Goal: Task Accomplishment & Management: Manage account settings

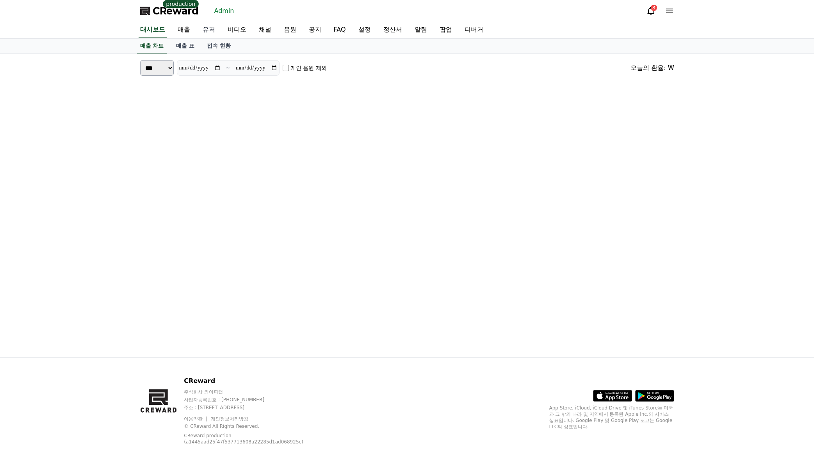
click at [213, 28] on link "유저" at bounding box center [208, 30] width 25 height 16
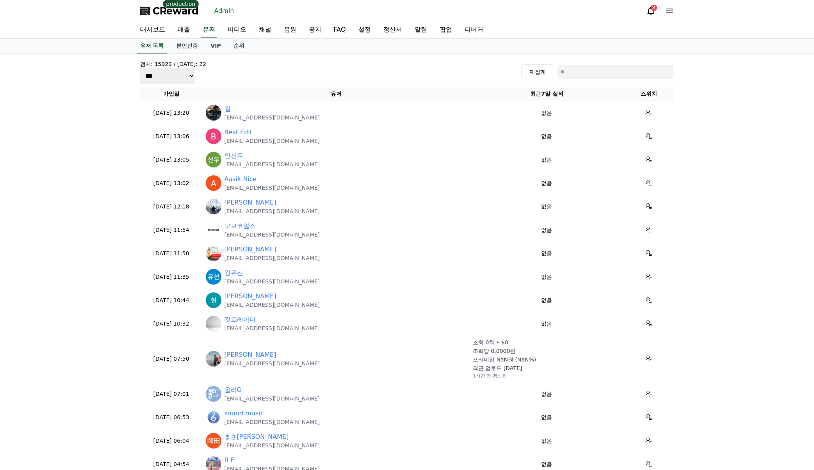
click at [594, 71] on input at bounding box center [615, 72] width 117 height 14
paste input "**********"
type input "**********"
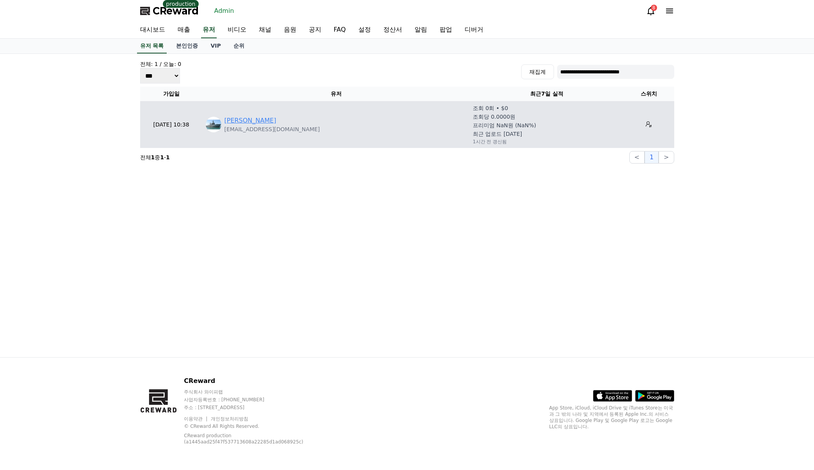
click at [240, 123] on link "kamruzzaman Parves" at bounding box center [250, 120] width 52 height 9
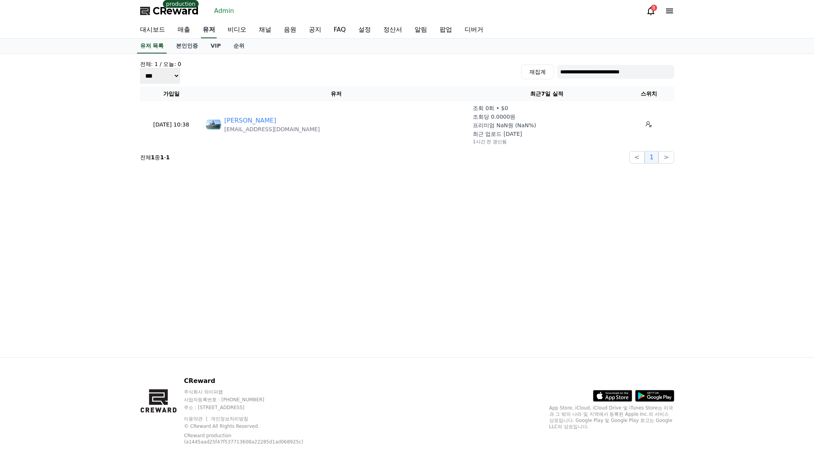
click at [210, 30] on link "유저" at bounding box center [209, 30] width 16 height 16
click at [152, 29] on link "대시보드" at bounding box center [152, 30] width 37 height 16
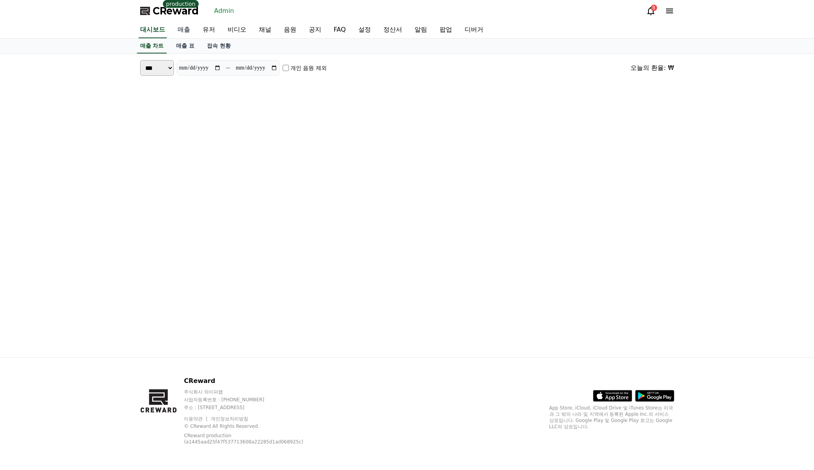
click at [180, 26] on link "매출" at bounding box center [183, 30] width 25 height 16
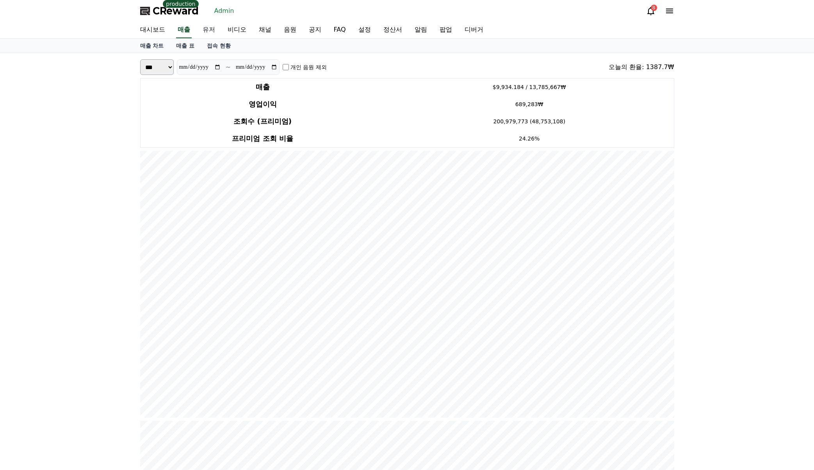
click at [197, 32] on link "유저" at bounding box center [208, 30] width 25 height 16
click at [207, 33] on link "유저" at bounding box center [209, 30] width 16 height 16
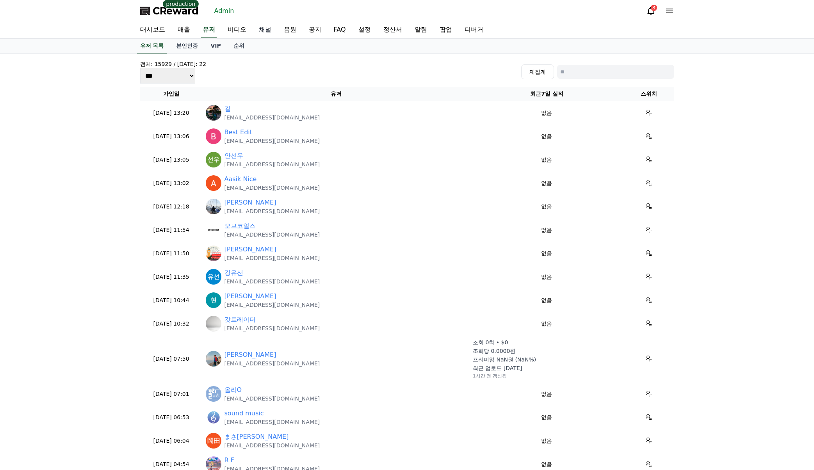
click at [264, 34] on link "채널" at bounding box center [264, 30] width 25 height 16
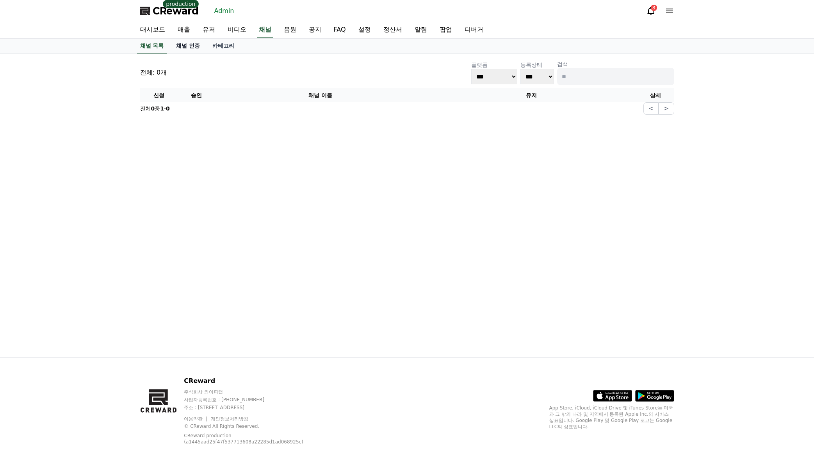
click at [195, 44] on link "채널 인증" at bounding box center [188, 46] width 36 height 15
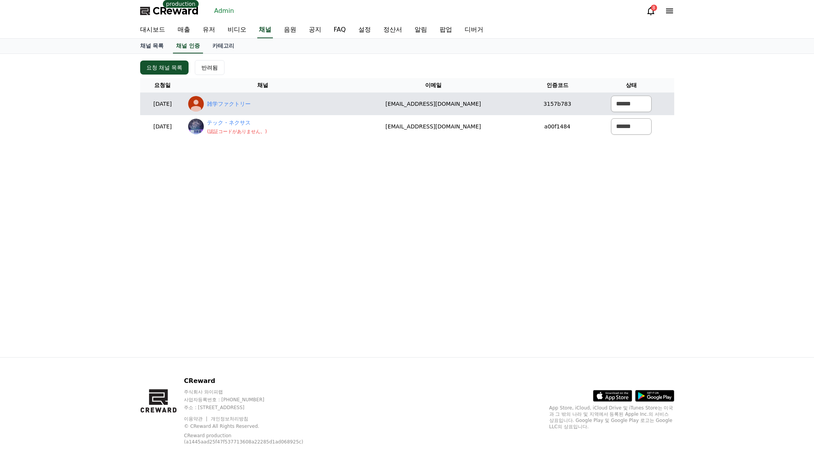
click at [274, 102] on div "雑学ファクトリー" at bounding box center [262, 104] width 149 height 16
click at [251, 103] on link "雑学ファクトリー" at bounding box center [229, 104] width 44 height 8
click at [627, 111] on select "****** *** ***" at bounding box center [631, 104] width 41 height 16
select select "********"
click at [611, 96] on select "****** *** ***" at bounding box center [631, 104] width 41 height 16
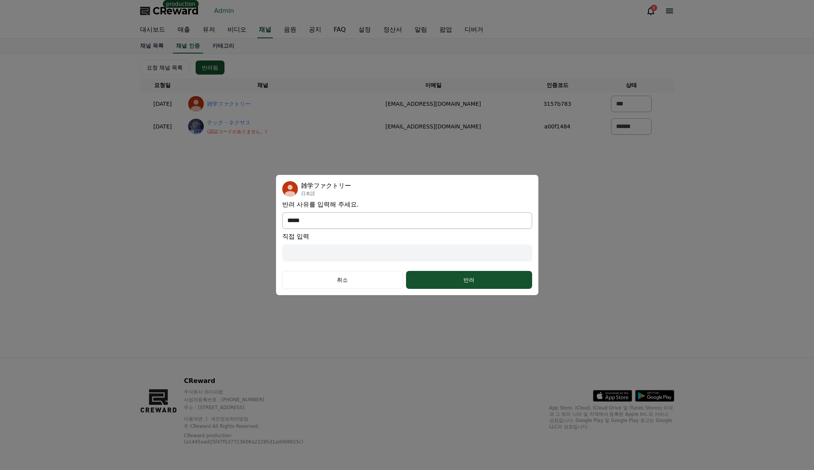
click at [417, 214] on select "**********" at bounding box center [407, 220] width 250 height 16
select select "*******"
click at [282, 229] on select "**********" at bounding box center [407, 220] width 250 height 16
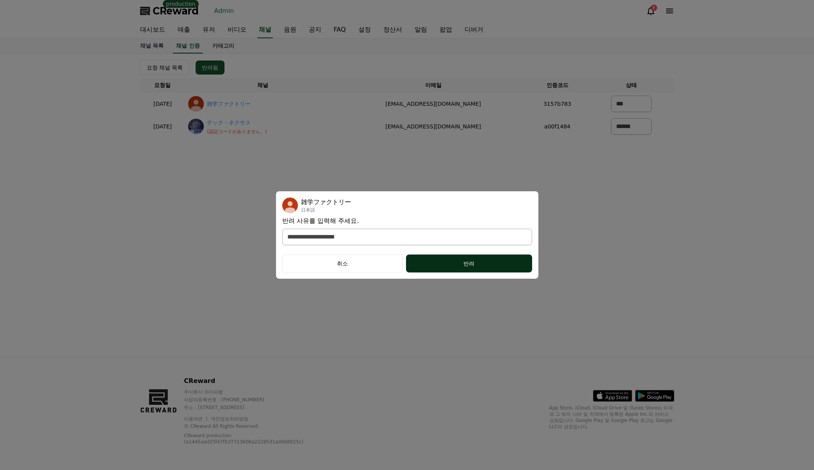
drag, startPoint x: 431, startPoint y: 271, endPoint x: 427, endPoint y: 270, distance: 4.0
click at [431, 271] on button "반려" at bounding box center [469, 263] width 126 height 18
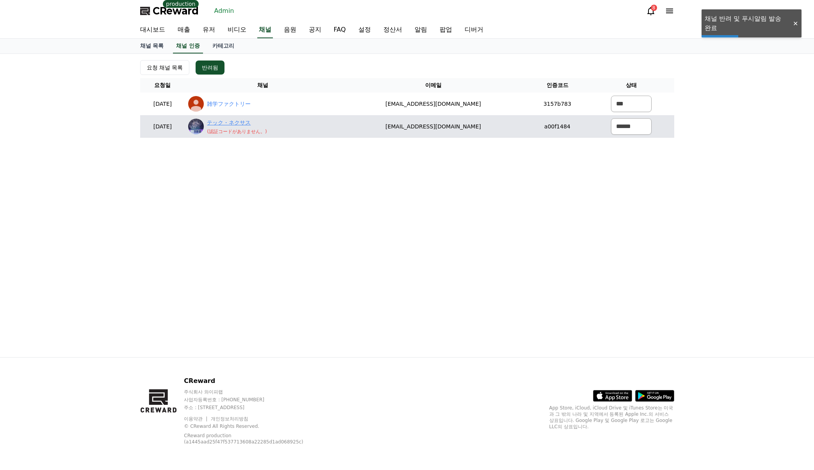
click at [238, 124] on link "テック・ネクサス" at bounding box center [237, 123] width 60 height 8
drag, startPoint x: 233, startPoint y: 133, endPoint x: 285, endPoint y: 135, distance: 52.3
click at [285, 135] on td "テック・ネクサス ( 認証コードがありません。 )" at bounding box center [262, 126] width 155 height 23
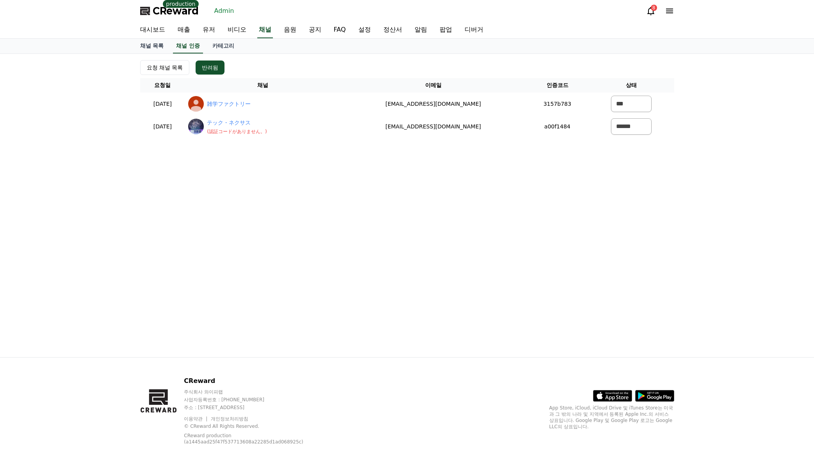
copy p "認証コードがありません"
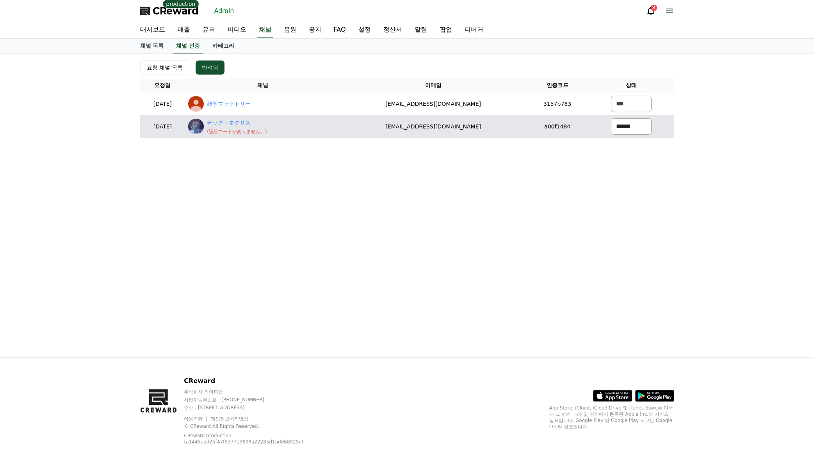
click at [613, 127] on select "****** *** ***" at bounding box center [631, 126] width 41 height 16
select select "********"
click at [611, 118] on select "****** *** ***" at bounding box center [631, 126] width 41 height 16
select select "*******"
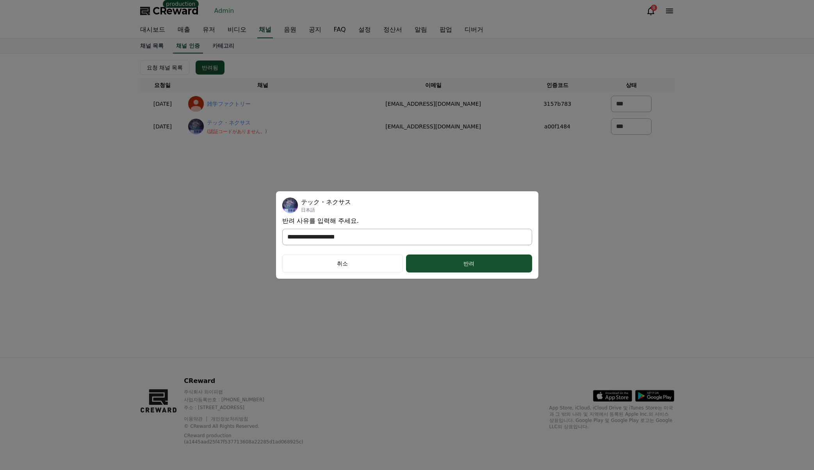
click at [395, 231] on select "**********" at bounding box center [407, 237] width 250 height 16
click at [282, 229] on select "**********" at bounding box center [407, 237] width 250 height 16
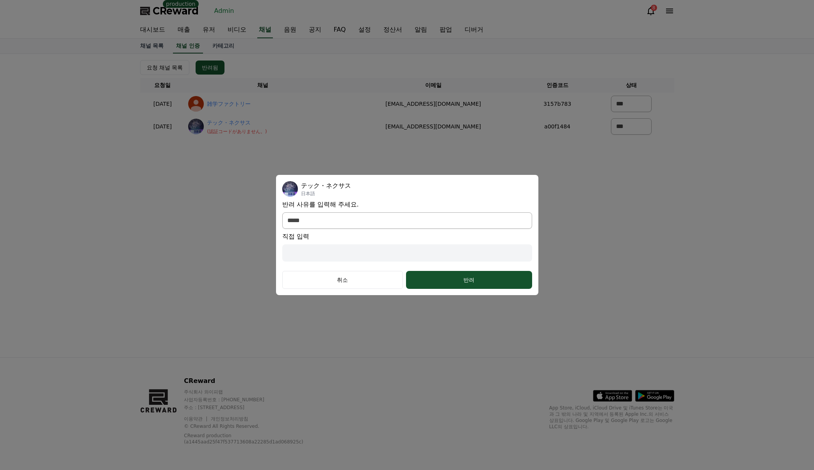
click at [392, 249] on input "modal" at bounding box center [407, 252] width 250 height 17
paste input "**********"
select select "modal"
type input "**********"
click at [458, 276] on div "반려" at bounding box center [468, 280] width 94 height 8
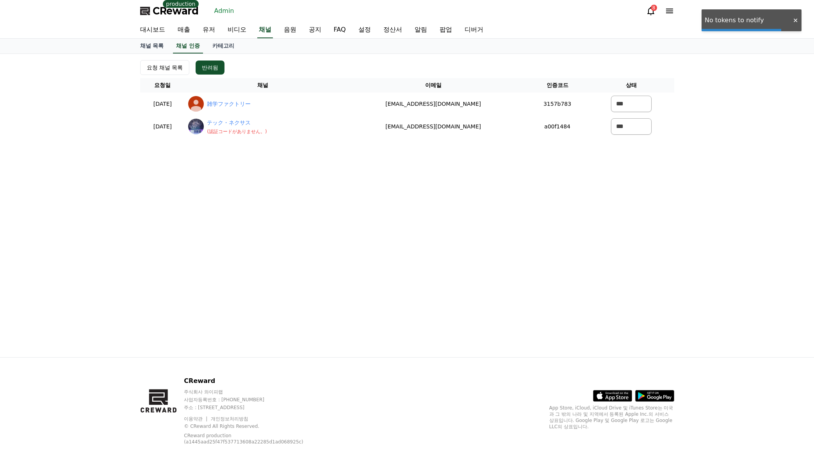
click at [254, 122] on link "テック・ネクサス" at bounding box center [237, 123] width 60 height 8
drag, startPoint x: 695, startPoint y: 187, endPoint x: 695, endPoint y: 183, distance: 3.9
click at [696, 186] on div "요청 채널 목록 반려됨 요청일 채널 이메일 인증코드 상태 2025-08-11 08-11 雑学ファクトリー masagangtian82@gmail.…" at bounding box center [407, 205] width 814 height 303
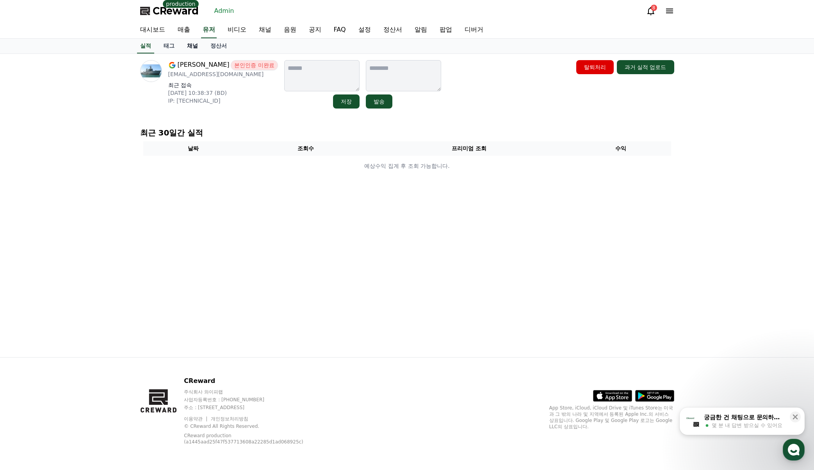
click at [195, 50] on link "채널" at bounding box center [192, 46] width 23 height 15
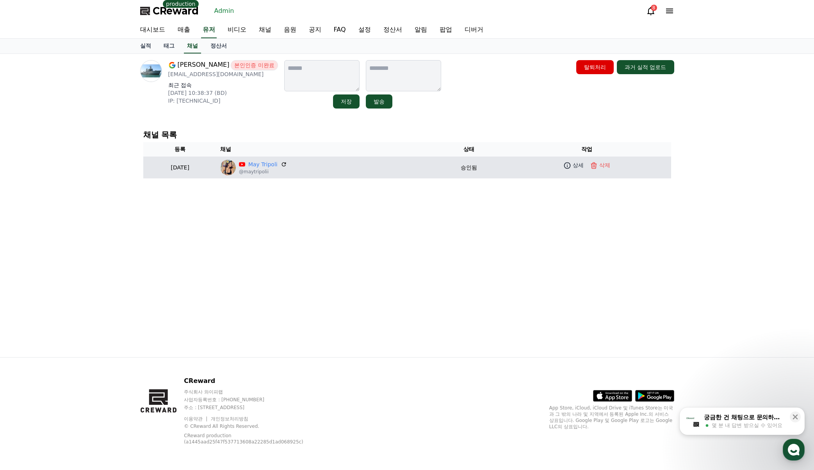
click at [287, 169] on p "@maytripolii" at bounding box center [263, 172] width 48 height 6
click at [277, 168] on link "May Tripoli" at bounding box center [262, 164] width 29 height 8
click at [580, 168] on p "상세" at bounding box center [577, 165] width 11 height 8
click at [276, 165] on link "May Tripoli" at bounding box center [262, 164] width 29 height 8
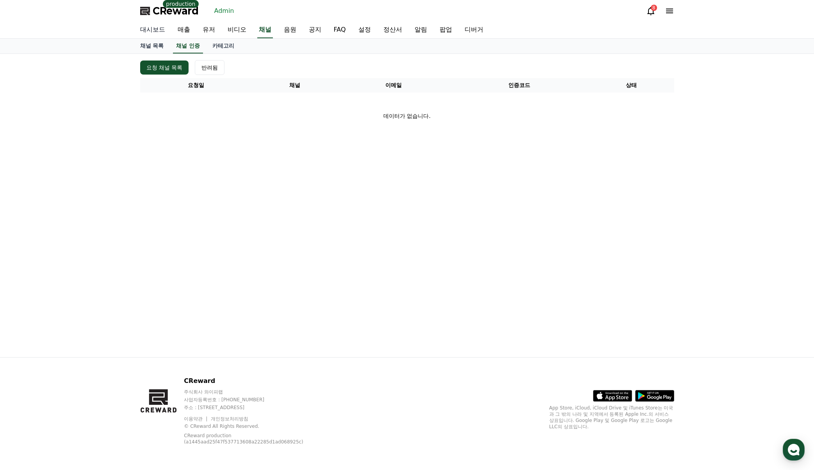
click at [157, 30] on link "대시보드" at bounding box center [152, 30] width 37 height 16
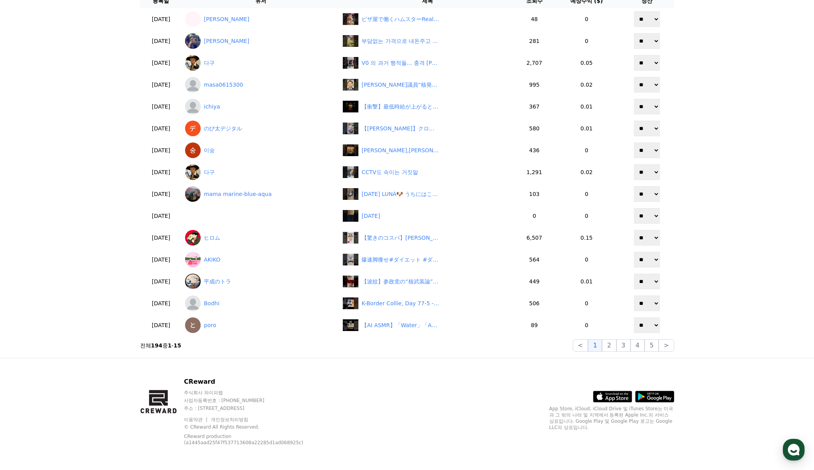
scroll to position [84, 0]
click at [652, 349] on button "5" at bounding box center [651, 344] width 14 height 12
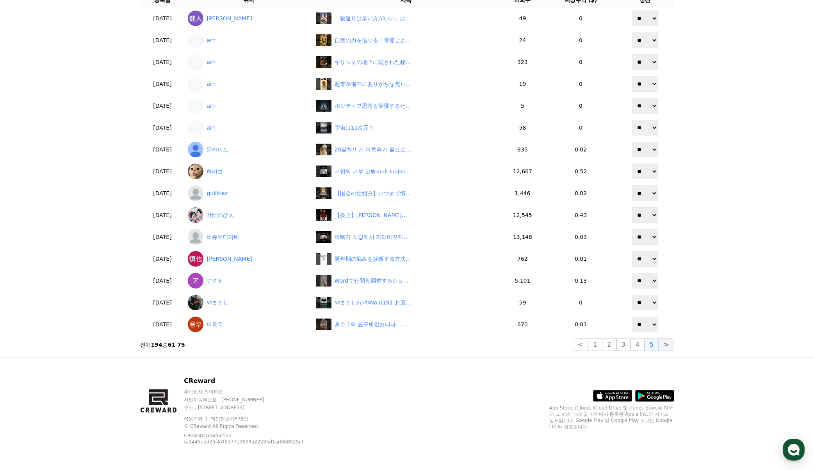
click at [670, 350] on button ">" at bounding box center [665, 344] width 15 height 12
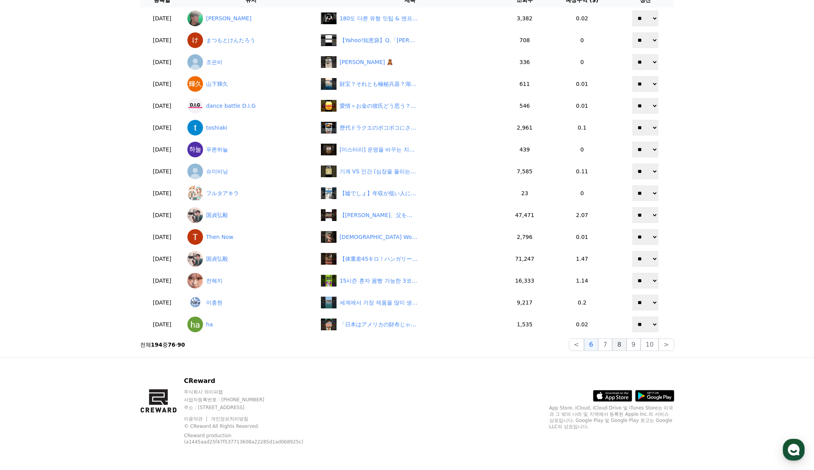
click at [640, 345] on button "8" at bounding box center [649, 344] width 18 height 12
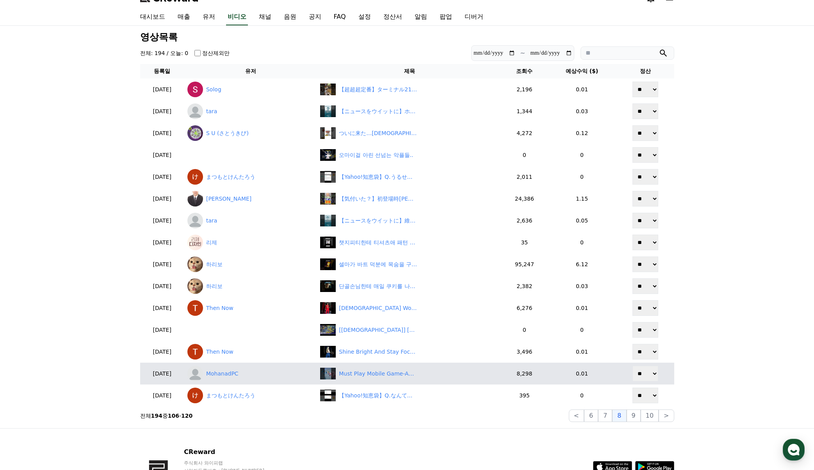
scroll to position [6, 0]
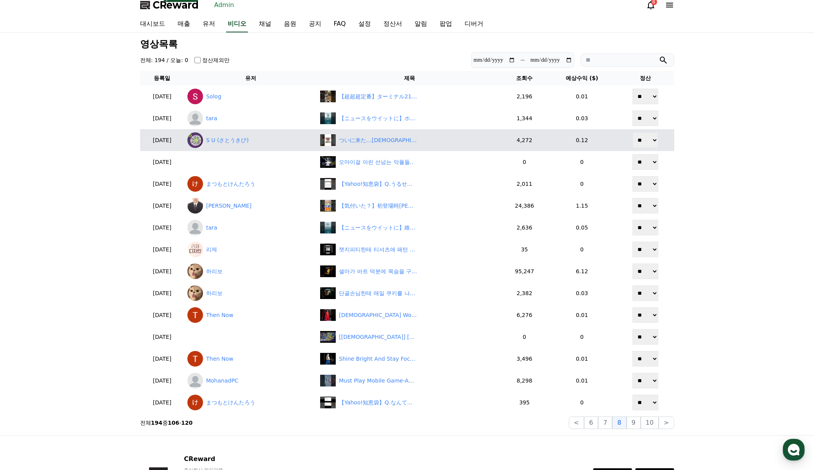
click at [608, 424] on button "7" at bounding box center [605, 422] width 14 height 12
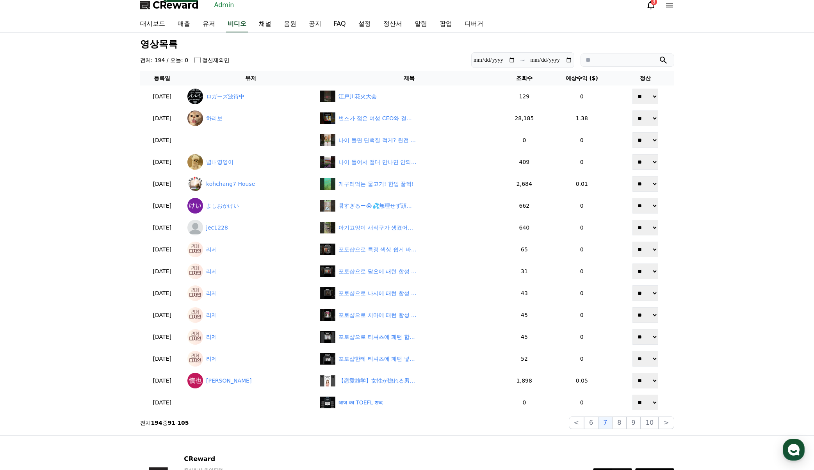
drag, startPoint x: 627, startPoint y: 392, endPoint x: 786, endPoint y: 290, distance: 188.7
click at [786, 290] on div "**********" at bounding box center [407, 234] width 814 height 402
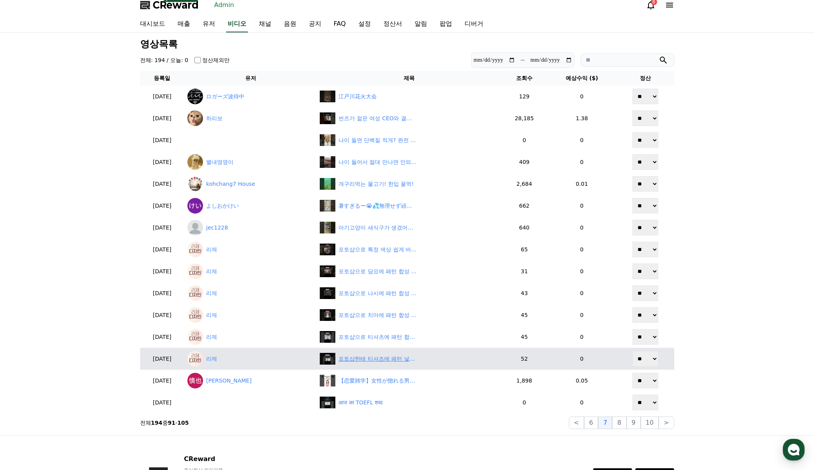
click at [404, 363] on div "포토샵한테 티셔츠에 패턴 넣어달라하기 #photoshop #포토샵" at bounding box center [377, 359] width 78 height 8
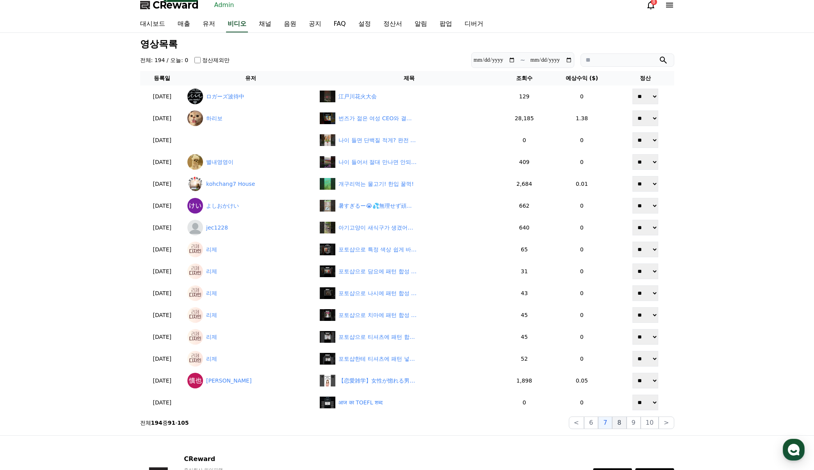
click at [640, 423] on button "8" at bounding box center [649, 422] width 18 height 12
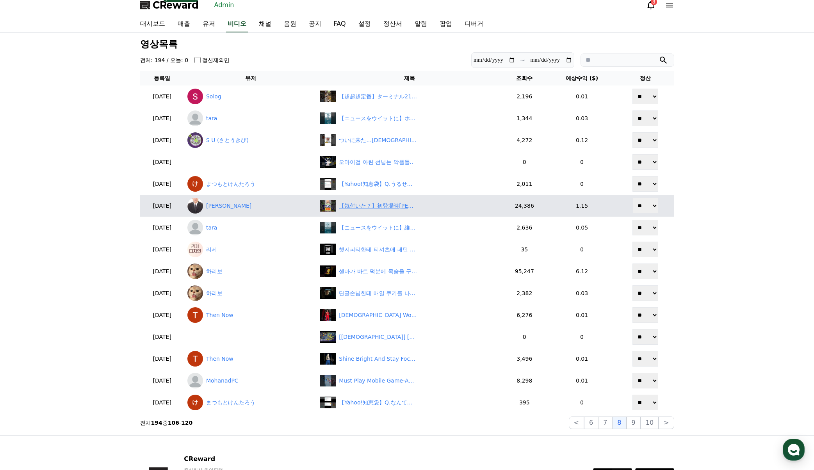
click at [391, 202] on div "【気付いた？】初登場時[PERSON_NAME]がついた嘘の真相　#今週のワンピ #shorts" at bounding box center [378, 206] width 78 height 8
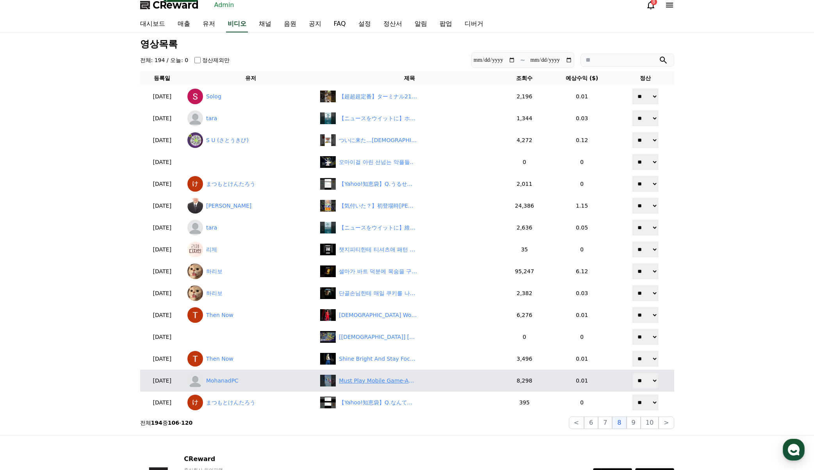
click at [390, 386] on div "Must Play Mobile Game-Age Of Origins!😱 #shorts #gamereviews" at bounding box center [409, 381] width 178 height 12
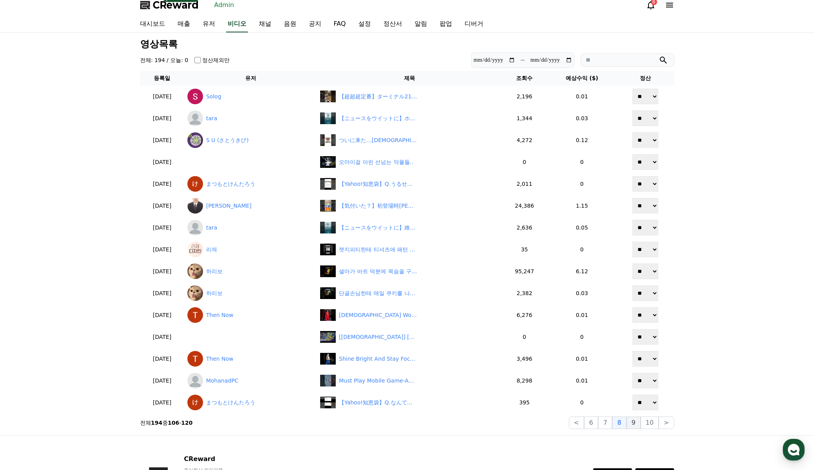
click at [635, 425] on button "9" at bounding box center [633, 422] width 14 height 12
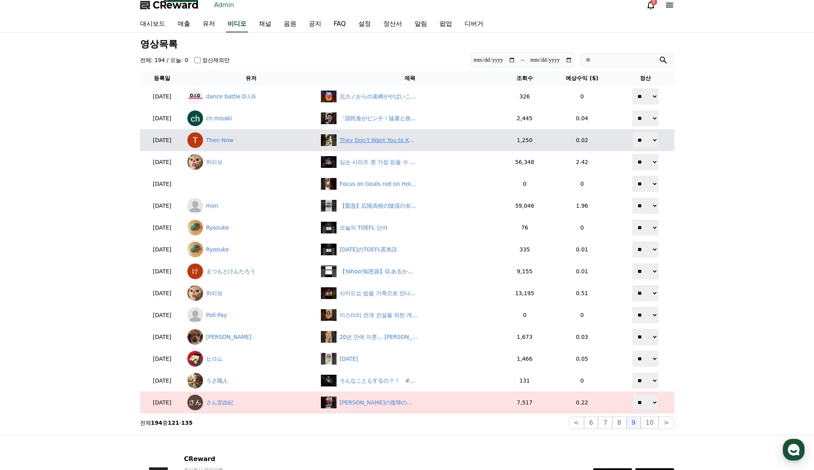
click at [379, 142] on div "They Don’t Want You to Know This About the Gym… 💪#BrainPower#HiddenTruths#GymFa…" at bounding box center [379, 140] width 78 height 8
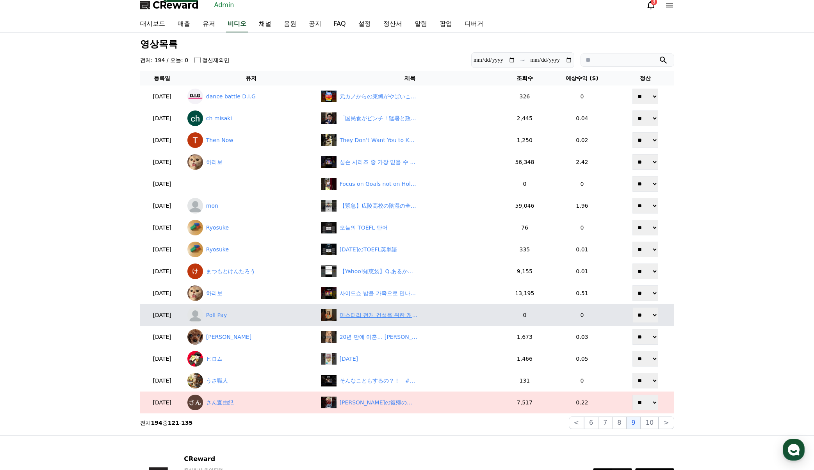
click at [381, 316] on div "미스터리 전개 건설을 위한 개와 치매" at bounding box center [379, 315] width 78 height 8
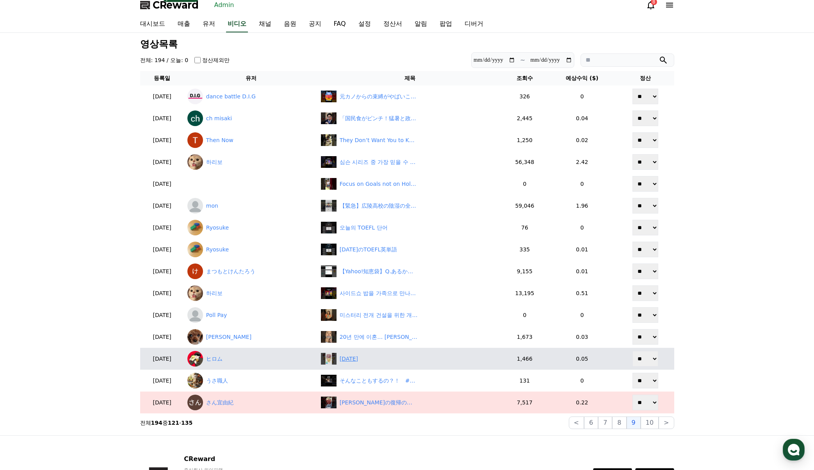
click at [358, 359] on div "2025年8月6日" at bounding box center [349, 359] width 18 height 8
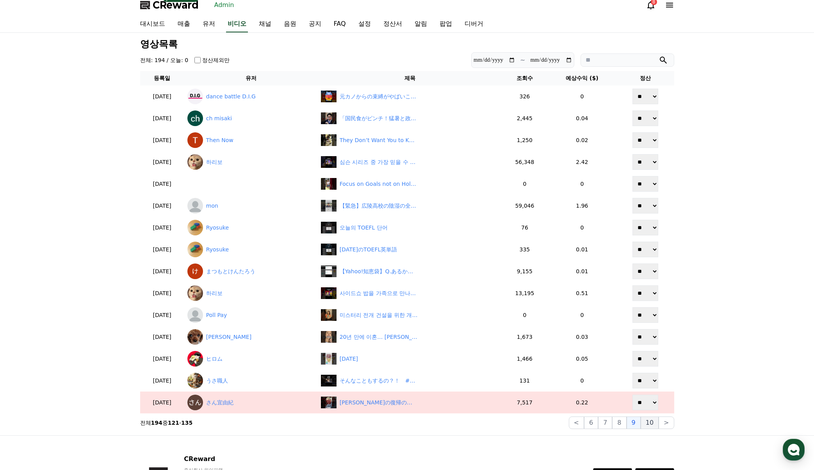
click at [649, 426] on button "10" at bounding box center [649, 422] width 18 height 12
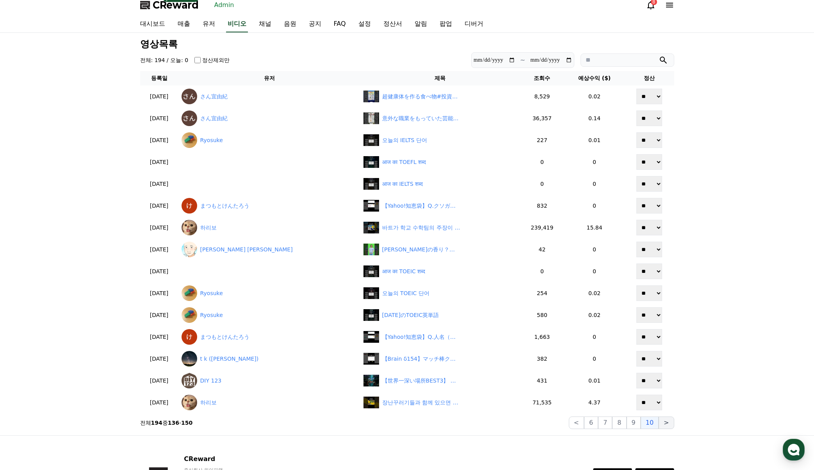
click at [663, 421] on button ">" at bounding box center [665, 422] width 15 height 12
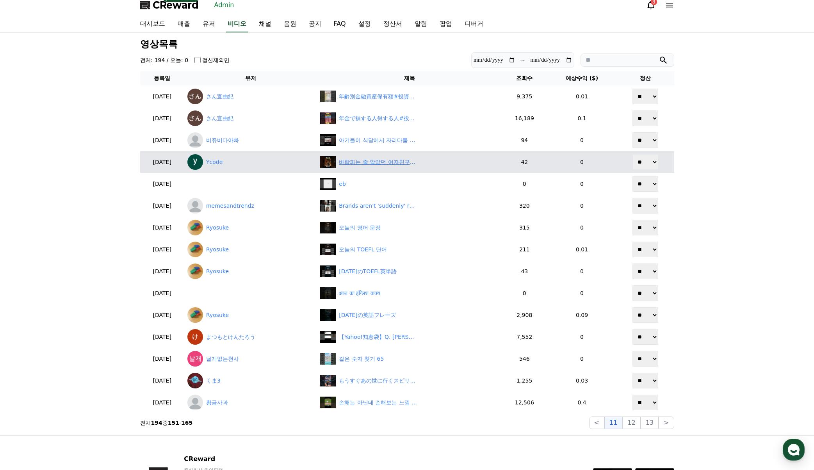
click at [377, 161] on div "바람피는 줄 알았던 여자친구의 비밀 | 러브매직 홍시 bar #숏차 #shortcha #러브매직홍시bar" at bounding box center [378, 162] width 78 height 8
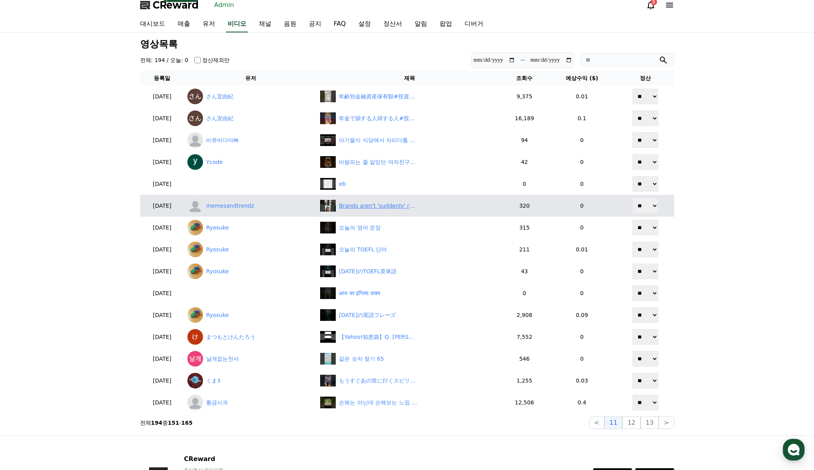
click at [367, 205] on div "Brands aren't 'suddenly' racist—they're catering to an existing audience." at bounding box center [378, 206] width 78 height 8
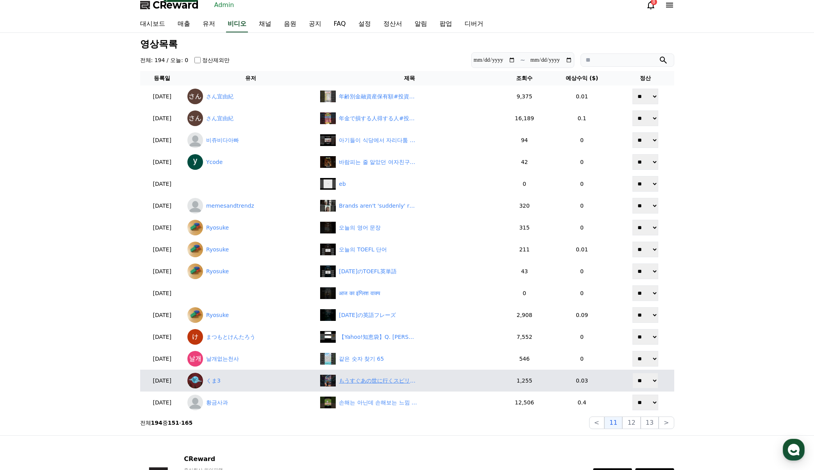
click at [377, 382] on div "もうすぐあの世に行くスピリチュアルサインベスト3 #浄心 #恋愛 #スピリチュアル #雑学 #占い" at bounding box center [378, 381] width 78 height 8
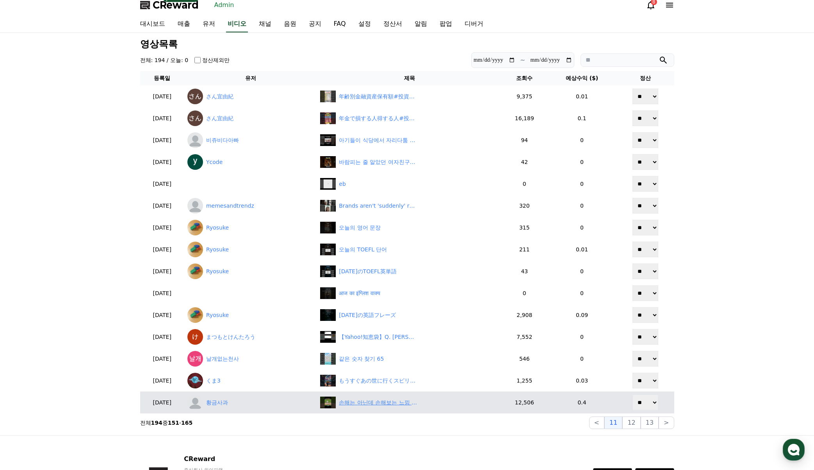
click at [412, 405] on div "손해는 아닌데 손해보는 느낌 #한두솔" at bounding box center [378, 402] width 78 height 8
click at [233, 401] on link "황금사과" at bounding box center [250, 403] width 126 height 16
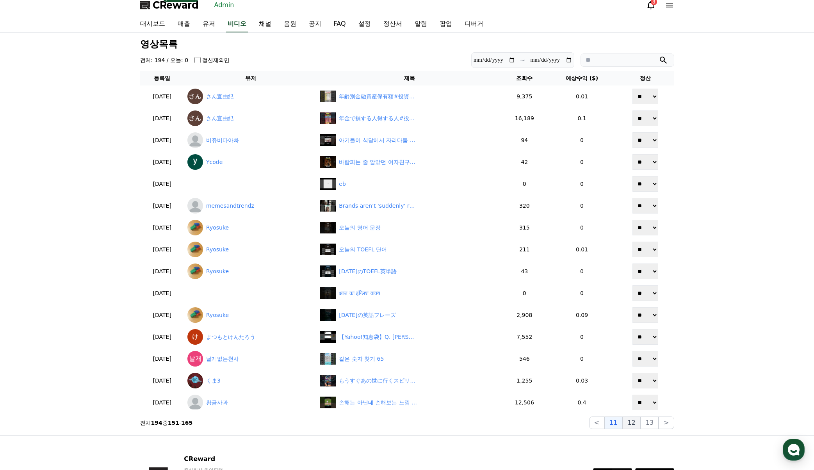
click at [640, 425] on button "12" at bounding box center [649, 422] width 18 height 12
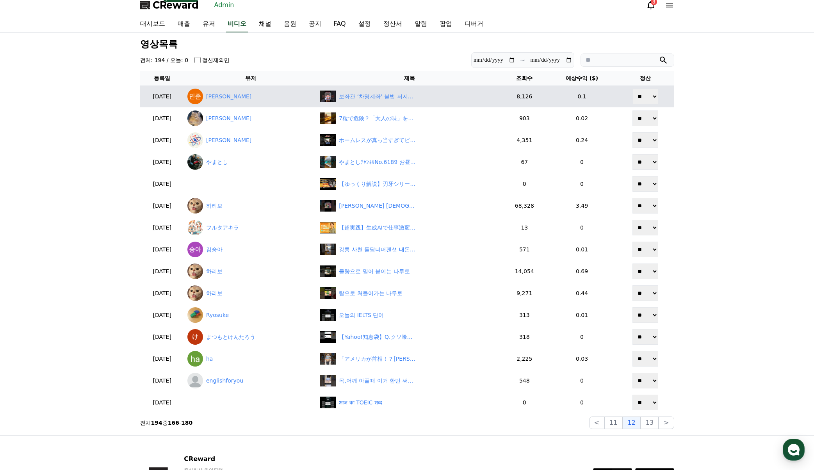
click at [416, 97] on div "보좌관 ‘차명계좌’ 불법 저지른 이춘석은 의원직 내놔야 한다는 박상규" at bounding box center [378, 96] width 78 height 8
click at [386, 94] on div "보좌관 ‘차명계좌’ 불법 저지른 이춘석은 의원직 내놔야 한다는 박상규" at bounding box center [378, 96] width 78 height 8
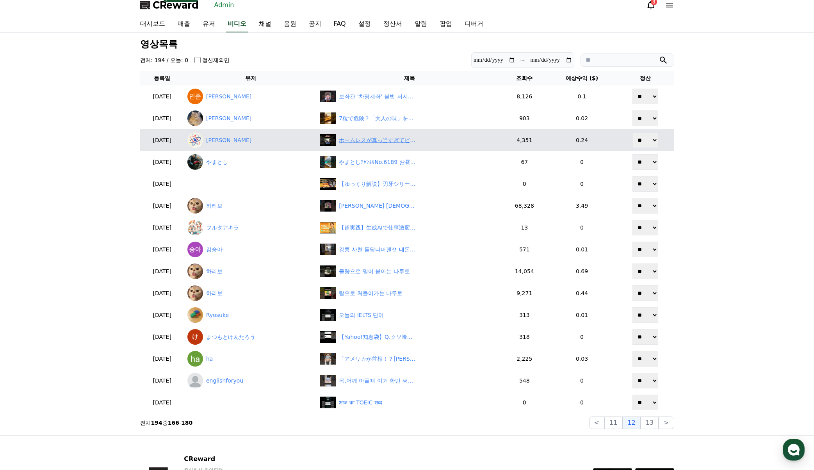
click at [373, 141] on div "ホームレスが真っ当すぎてビビったw" at bounding box center [378, 140] width 78 height 8
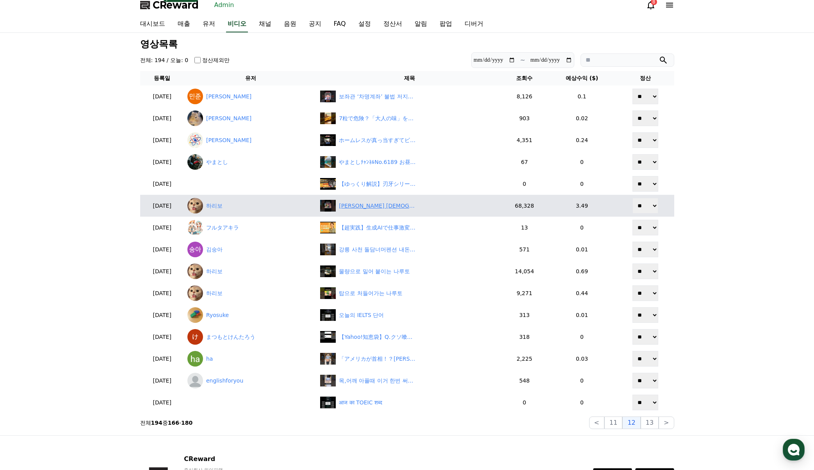
click at [378, 208] on div "러브조이 목사의 아내가 죽기 전 마지막으로 하는 일" at bounding box center [378, 206] width 78 height 8
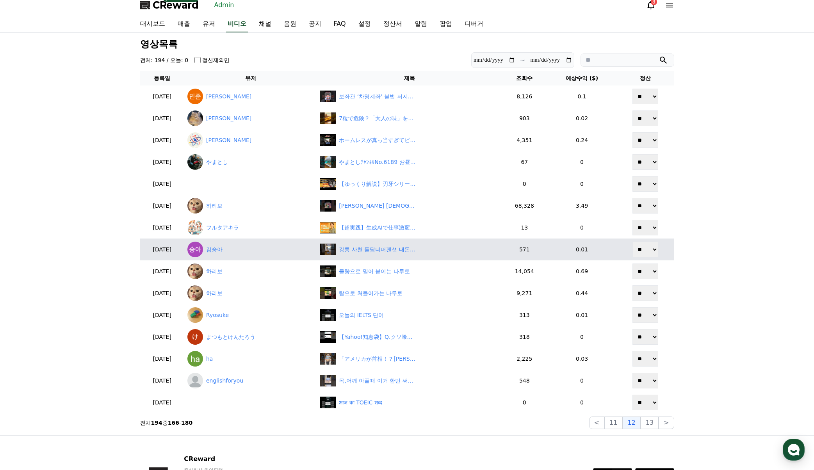
click at [377, 251] on div "강릉 사천 돌담너머펜션 내돈내산" at bounding box center [378, 249] width 78 height 8
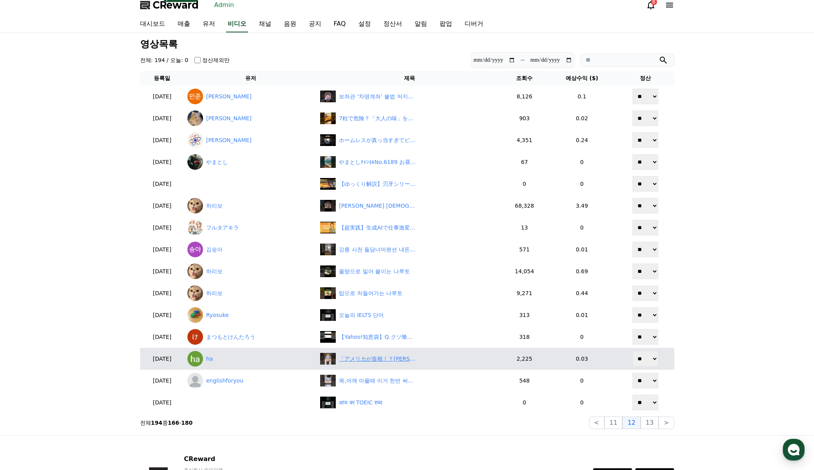
click at [372, 363] on div "「アメリカが首相！？石破政権の正体を暴く！」#hamachannel #hama大学 #日米関税合意 #石破首相 #大石あきこ　#日本側は農産品関税を維持 #…" at bounding box center [409, 359] width 178 height 12
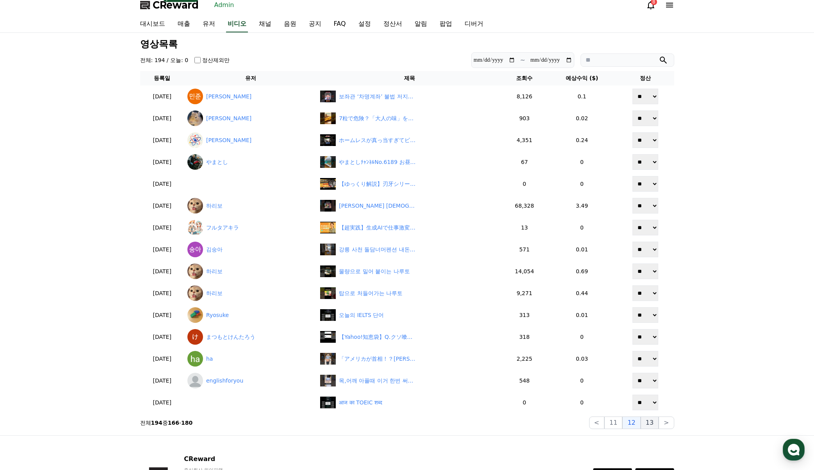
click at [650, 421] on button "13" at bounding box center [649, 422] width 18 height 12
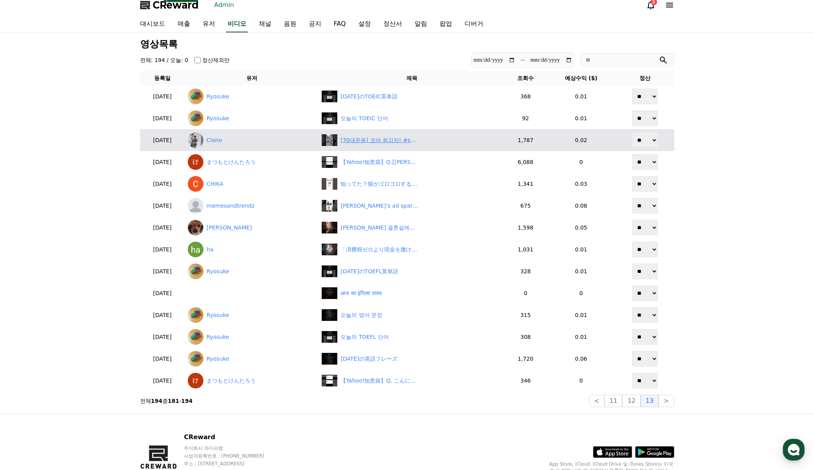
click at [366, 138] on div "[70대운동] 코어 최강자! #shutupfit #닥치고운동 #70대운동 #시니어운동 #70대여성 #노인운동 #노인홈트 #마운틴클라이머 #코어…" at bounding box center [379, 140] width 78 height 8
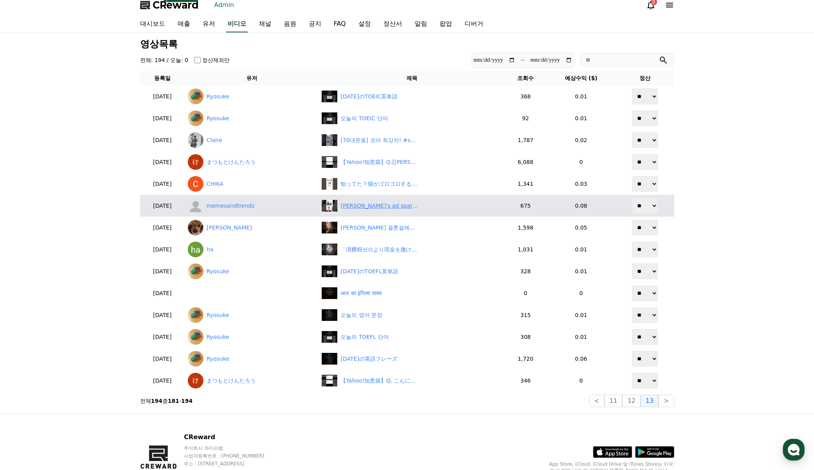
click at [370, 205] on div "Sydney Sweeney's ad sparks debate!" at bounding box center [379, 206] width 78 height 8
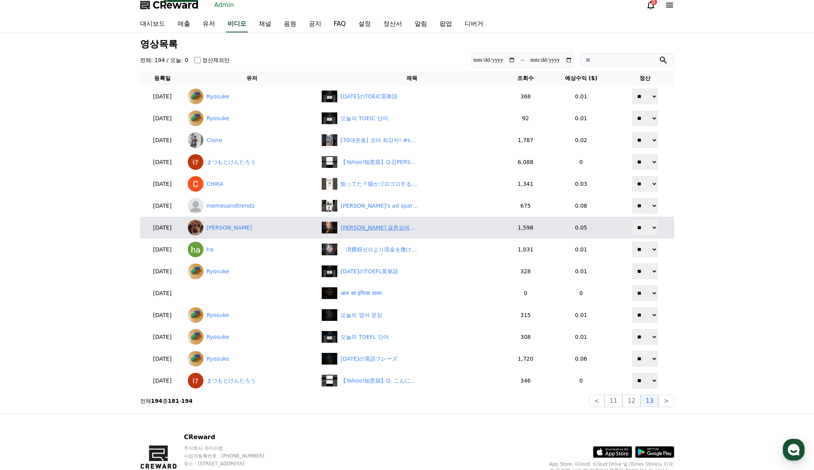
click at [380, 228] on div "정우성 결혼설에… 문가비가 또 욕먹는 이유?" at bounding box center [379, 228] width 78 height 8
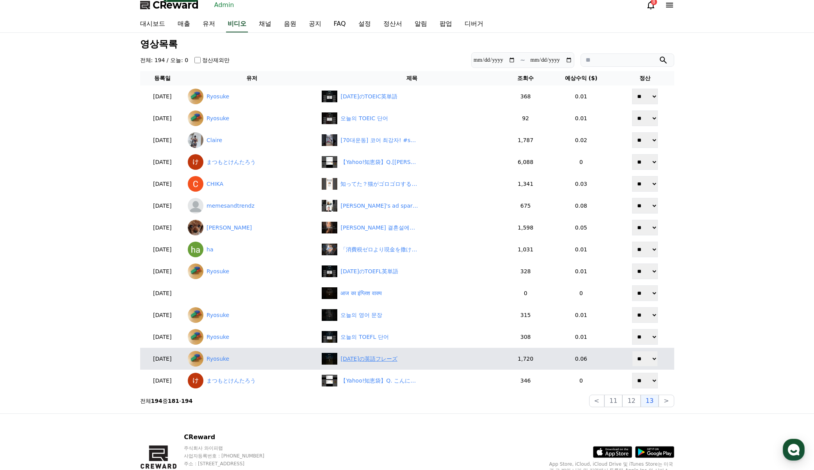
click at [380, 359] on div "今日の英語フレーズ" at bounding box center [368, 359] width 57 height 8
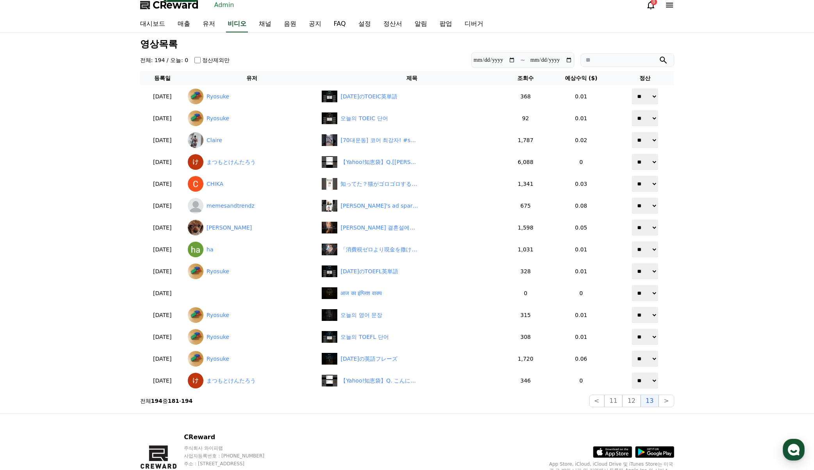
click at [683, 64] on div "**********" at bounding box center [407, 223] width 814 height 380
click at [144, 23] on link "대시보드" at bounding box center [152, 24] width 37 height 16
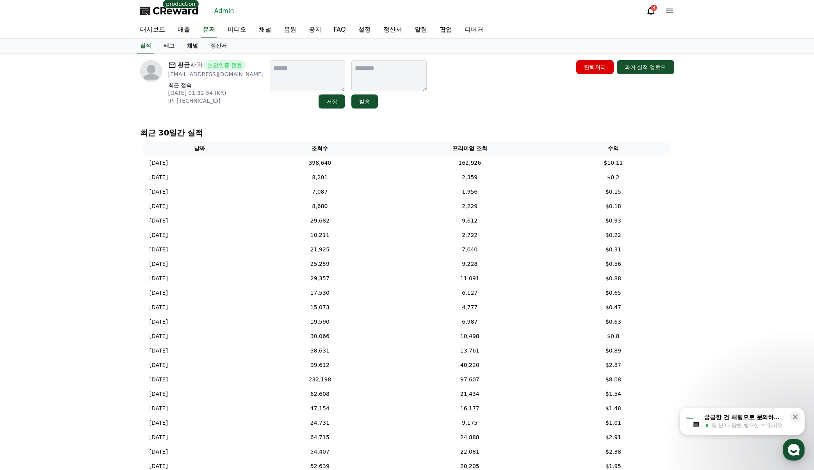
click at [197, 49] on link "채널" at bounding box center [192, 46] width 23 height 15
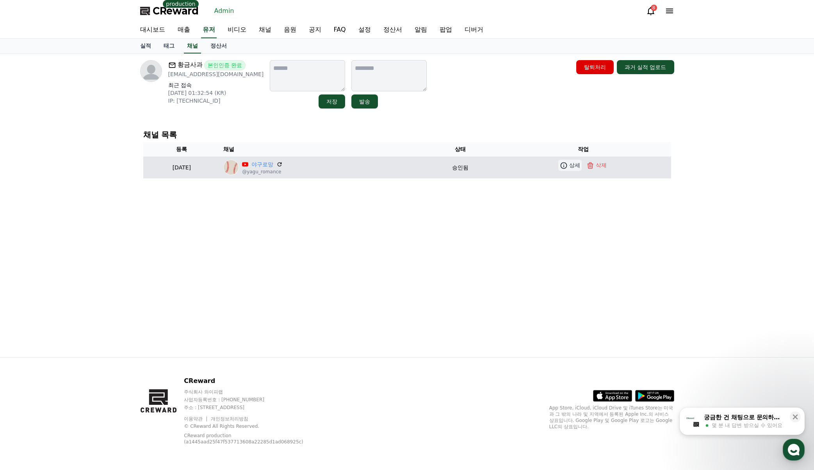
click at [580, 167] on p "상세" at bounding box center [574, 165] width 11 height 8
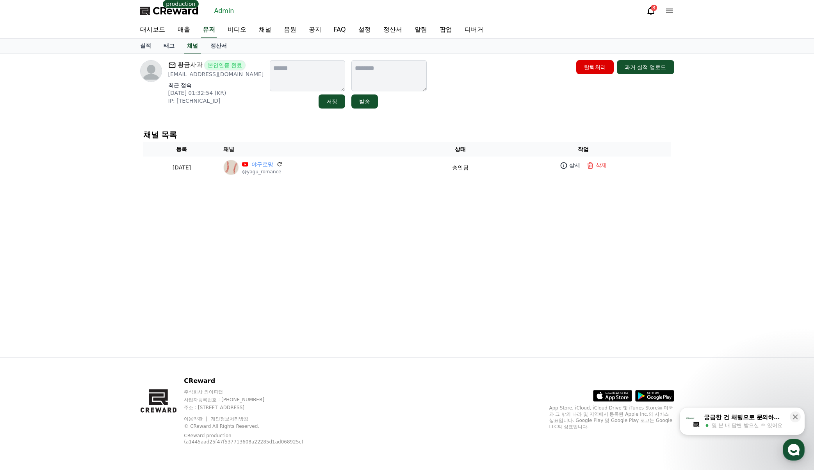
click at [765, 207] on div "황금사과 본인인증 완료 billyzzok3@naver.com 최근 접속 2025-07-18 01:32:54 (KR) IP: 211.244.49…" at bounding box center [407, 205] width 814 height 303
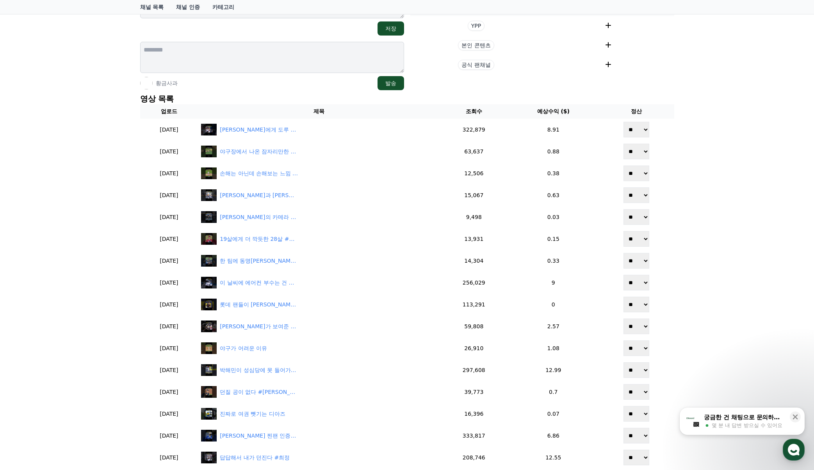
scroll to position [117, 0]
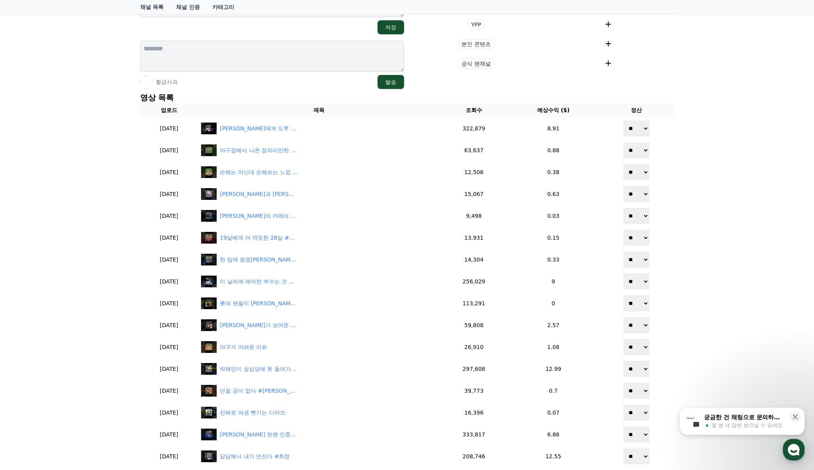
click at [89, 286] on div "채널 상세 야구로망 @yagu_romance 저장 황금사과 발송 현재 태그 태그 삭제 태그 추가 태그 추가 YPP 본인 콘텐츠 공식 팬채널 영…" at bounding box center [407, 254] width 814 height 637
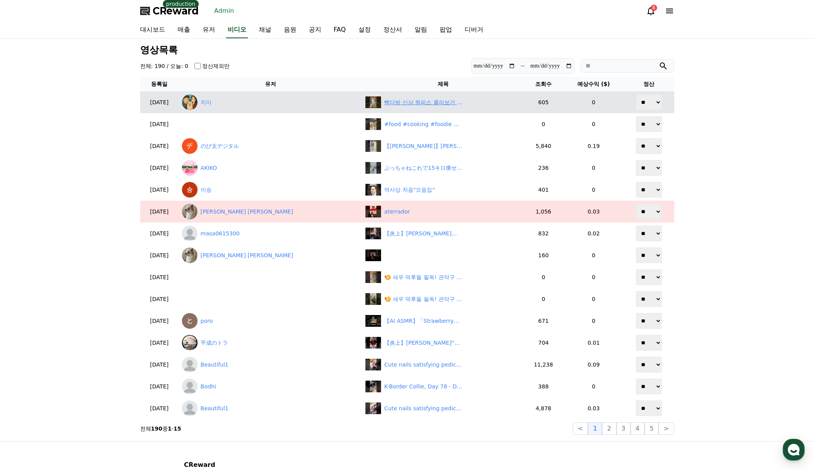
click at [413, 106] on div "빡다방 신상 원피스 콜라보가 떴다!써니호 오션 스무디달달한 폴라포맛ㅋㅋㅋ #빽다방 #빽다방신상 #원피스콜라보 #써니호오션스무디 #내돈내산" at bounding box center [423, 102] width 78 height 8
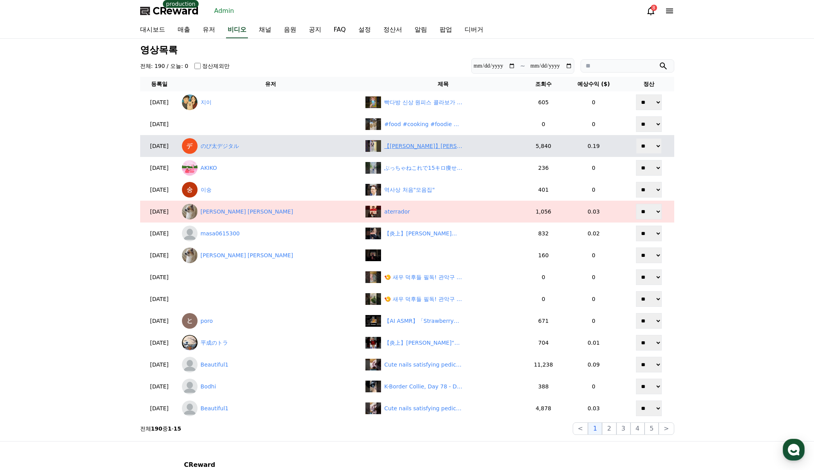
click at [400, 141] on div "【青原桃香】まさかのやり直しを直訴する美人お天気キャスター煽原ももぴん【ウェザーニュースLiVE切り抜き】" at bounding box center [442, 146] width 155 height 12
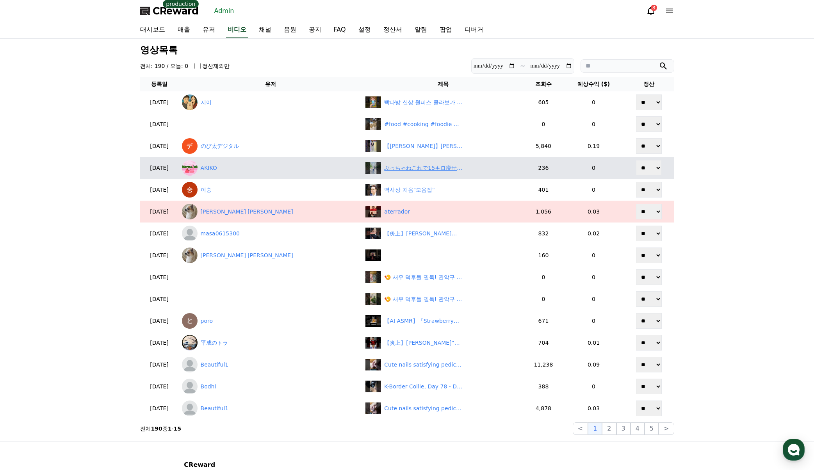
click at [398, 165] on div "ぶっちゃねこれで15キロ痩せた#ダイエット #ダイエットママ #産後ダイエット#全身痩せ#下半身痩せ" at bounding box center [423, 168] width 78 height 8
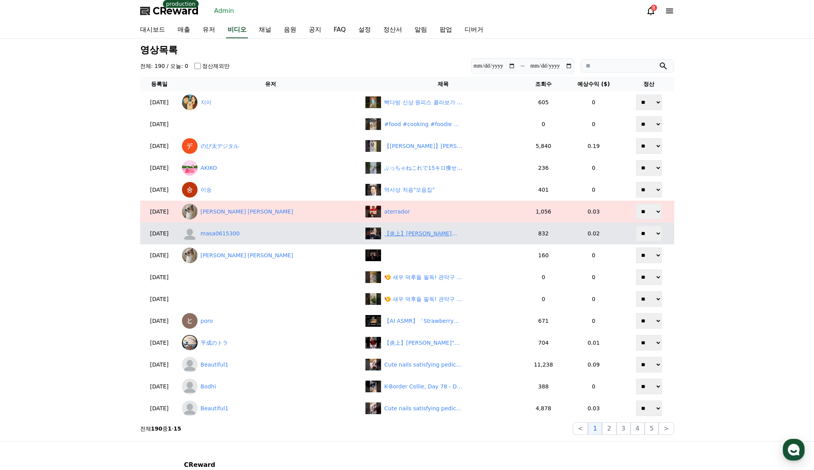
click at [384, 232] on div "【炎上】石破首相また居眠り？慰霊式典での一瞬にネット騒然！" at bounding box center [423, 233] width 78 height 8
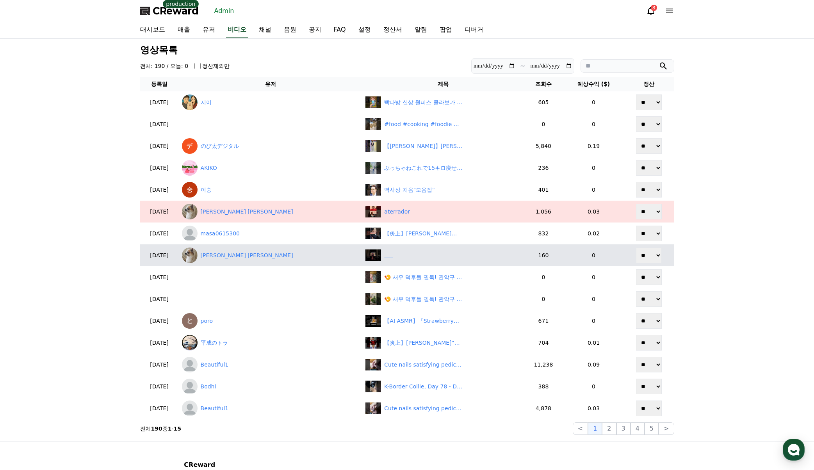
click at [379, 258] on div "‎ ‎ ‎ ‎ ‎ ‎" at bounding box center [442, 255] width 155 height 12
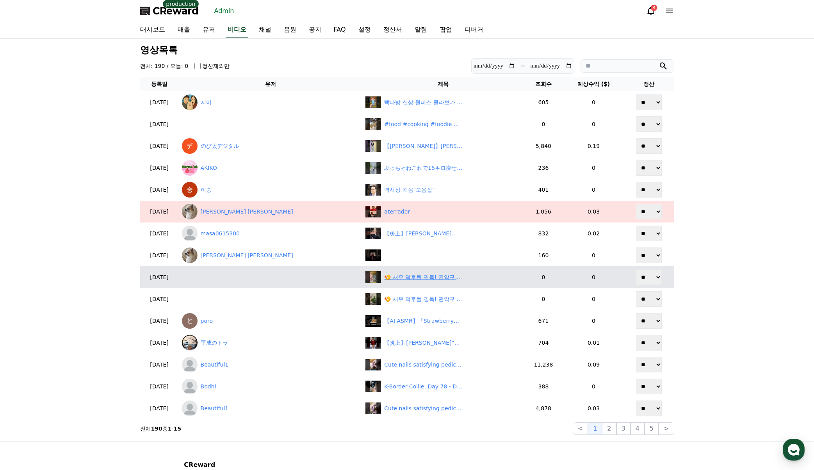
click at [396, 279] on div "🍤 새우 덕후들 필독! 관악구 새우 맛집 발견" at bounding box center [423, 277] width 78 height 8
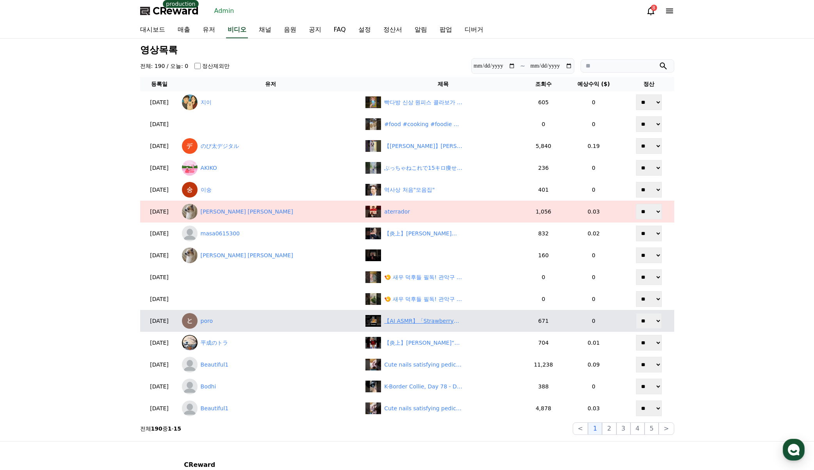
click at [396, 320] on div "【AI ASMR】「Strawberry」「Orange」「glass strawberries」#ai #cat #asmr #cute #cutecat …" at bounding box center [423, 321] width 78 height 8
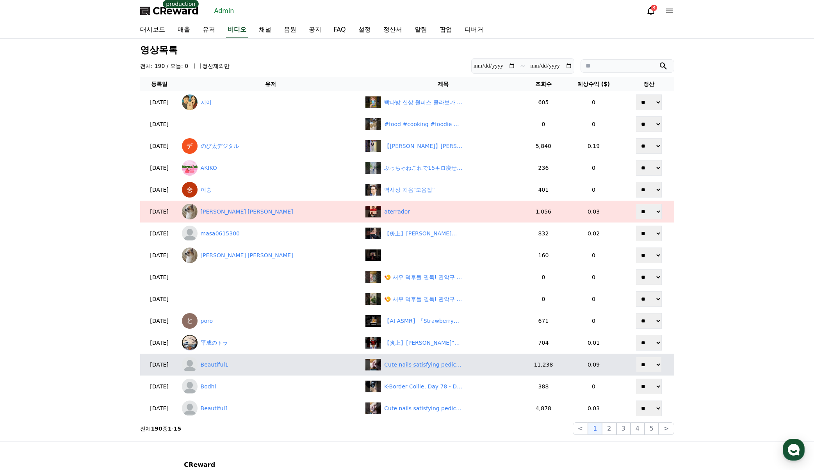
click at [399, 364] on div "Cute nails satisfying pedicure #nails#satisfying#pedicure" at bounding box center [423, 365] width 78 height 8
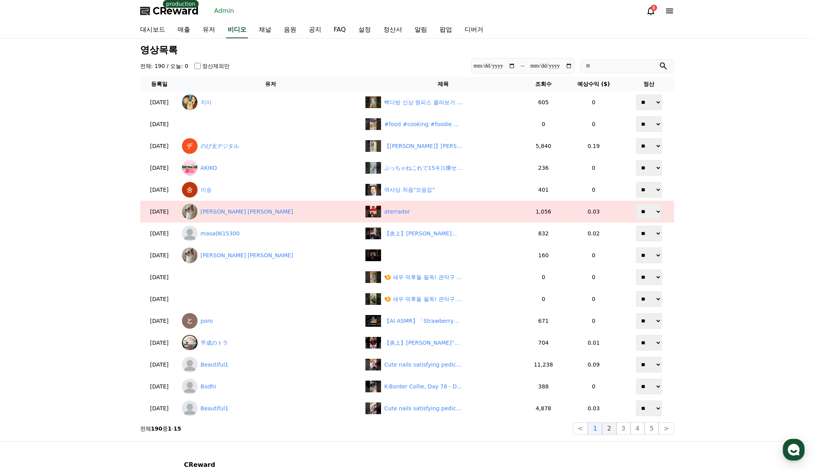
click at [616, 428] on button "2" at bounding box center [623, 428] width 14 height 12
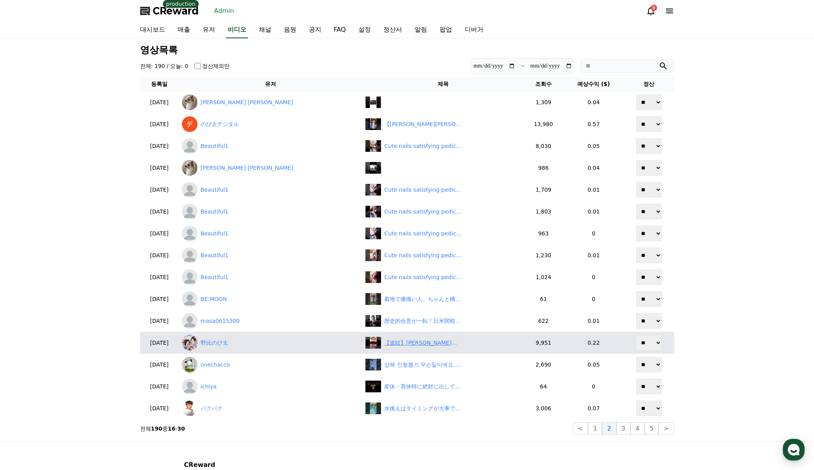
click at [405, 348] on div "【波紋】ホリエモンが石破首相の居眠り擁護！「式典つまんねー」にネット激怒　#shorts" at bounding box center [442, 343] width 155 height 12
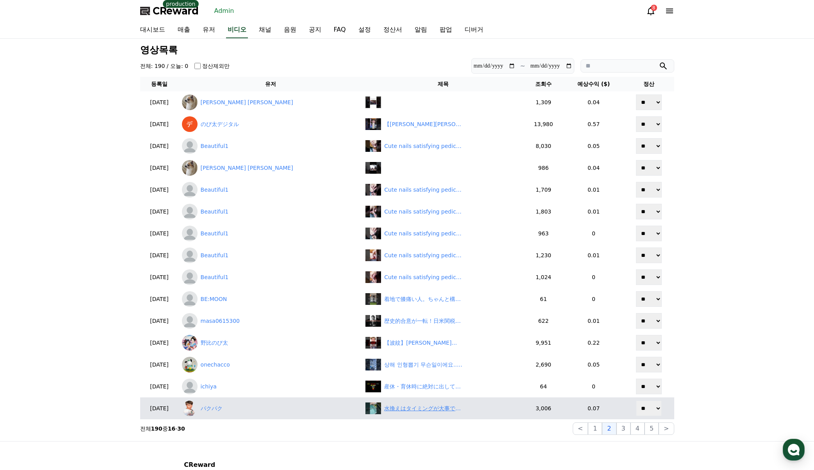
click at [395, 407] on div "水換えはタイミングが大事です。" at bounding box center [423, 408] width 78 height 8
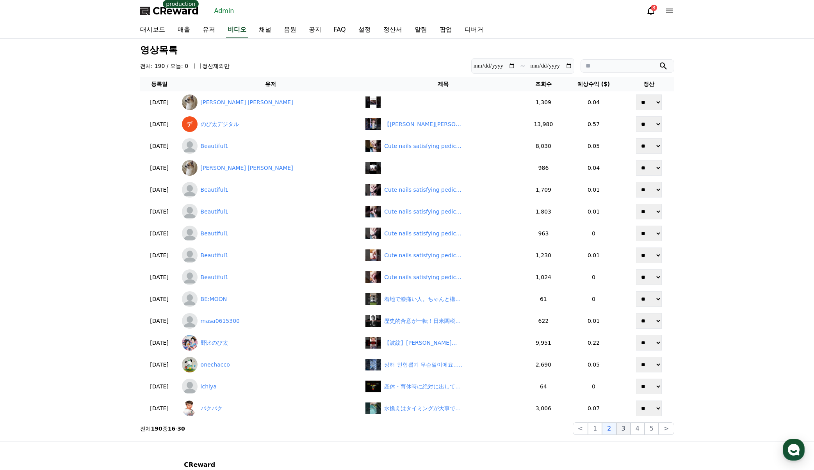
click at [644, 430] on button "3" at bounding box center [651, 428] width 14 height 12
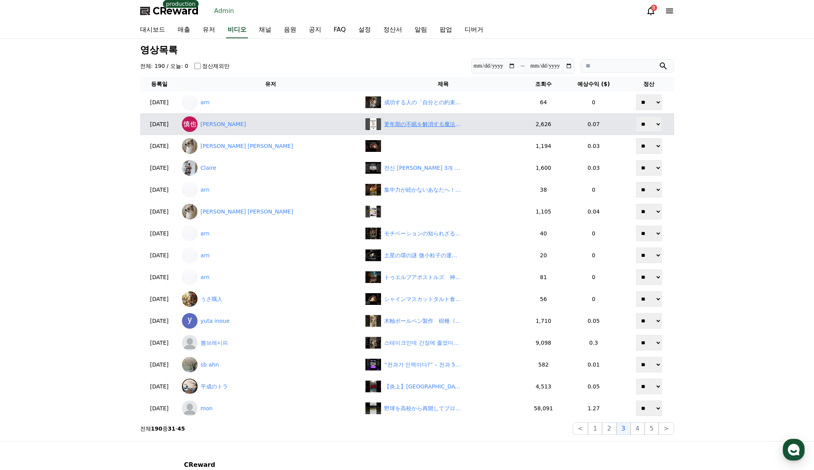
click at [389, 127] on div "更年期の不眠を解消する魔法の習慣5選#健康 #健康雑学 #更年期 #shorts" at bounding box center [423, 124] width 78 height 8
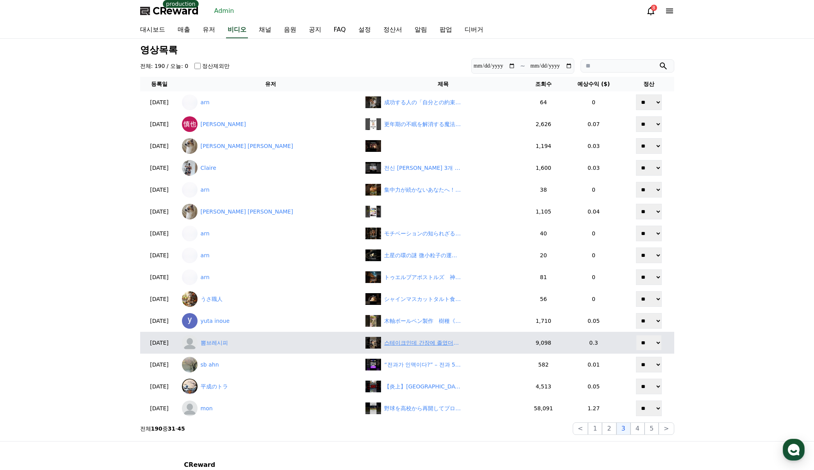
click at [396, 342] on div "스테이크인데 간장에 졸였더니 “밥도둑” 되어버린 사연" at bounding box center [423, 343] width 78 height 8
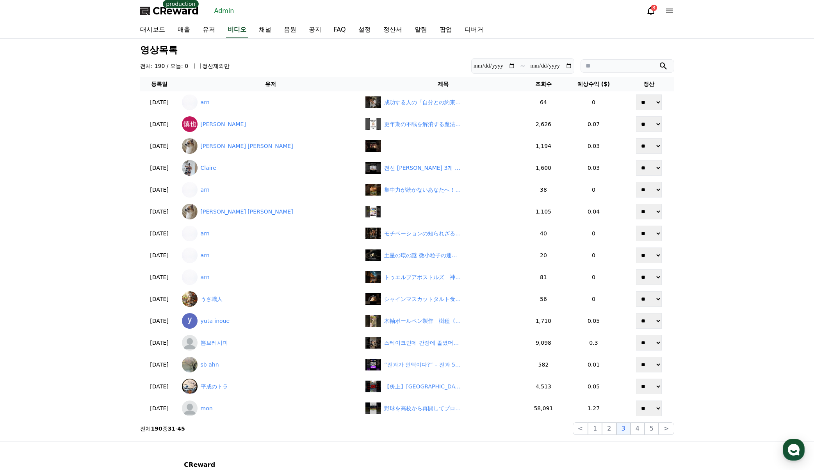
drag, startPoint x: 708, startPoint y: 276, endPoint x: 703, endPoint y: 278, distance: 5.4
click at [708, 276] on div "**********" at bounding box center [407, 240] width 814 height 402
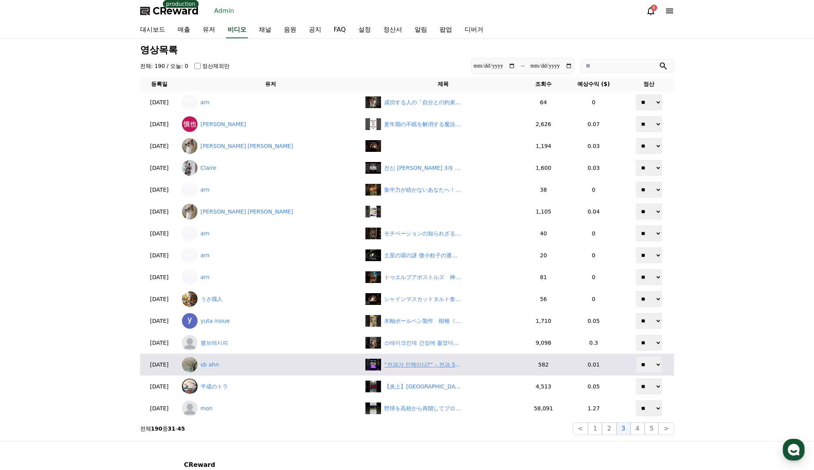
click at [415, 364] on div "“전과가 인맥이다?” – 전과 5범 대통령의 ‘범죄자 사면정치’" at bounding box center [423, 365] width 78 height 8
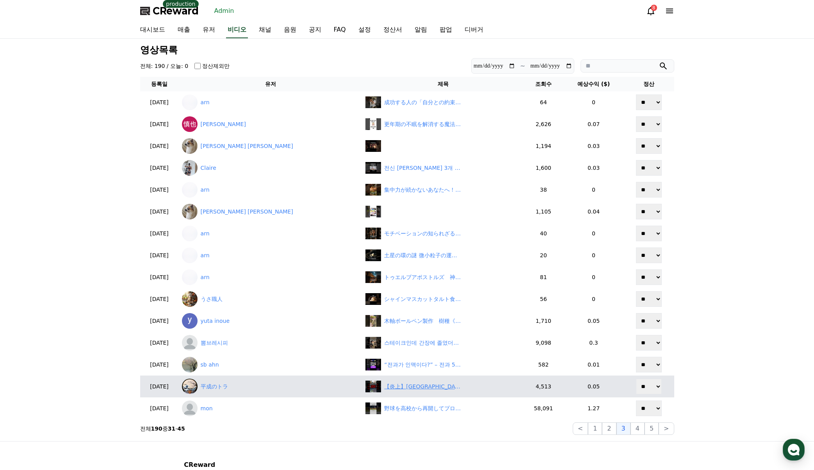
click at [423, 389] on div "【炎上】甲子園出場校・広陵高校に暴力疑惑！「隠蔽か？」　#shorts" at bounding box center [423, 386] width 78 height 8
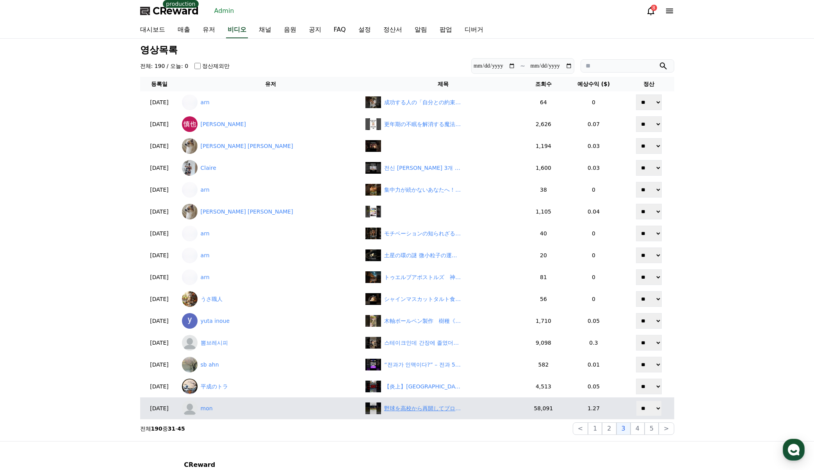
click at [427, 409] on div "野球を高校から再開してプロになった長嶋一茂#プロ野球 #野球 #雑学" at bounding box center [423, 408] width 78 height 8
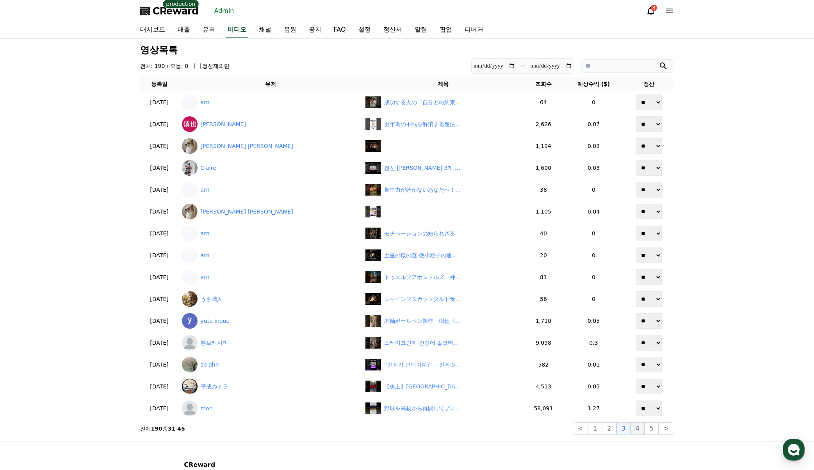
click at [640, 427] on button "4" at bounding box center [637, 428] width 14 height 12
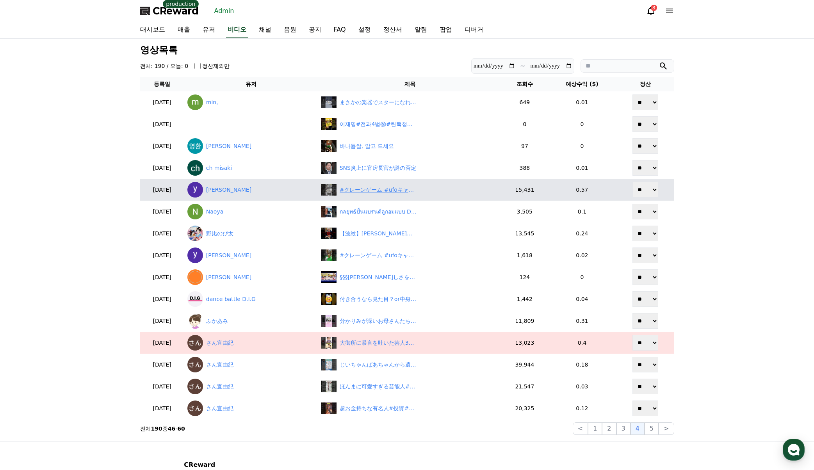
click at [390, 194] on div "#クレーンゲーム #ufoキャッチャー #shorts #short #shortvideo #shortsfeed #ROUND1 #ﾍﾞﾈｸｽ #クレゲ …" at bounding box center [379, 190] width 78 height 8
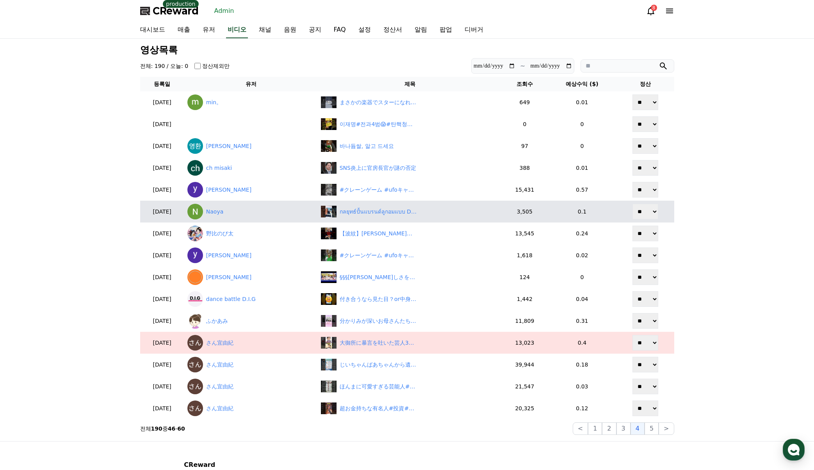
click at [405, 218] on td "กลยุทธ์ปั้นแบรนด์ลูกอมแบบ D2C ด้วยแพ็คเกจเฉพาะบุคคล🍬💡" at bounding box center [410, 212] width 184 height 22
click at [405, 216] on div "กลยุทธ์ปั้นแบรนด์ลูกอมแบบ D2C ด้วยแพ็คเกจเฉพาะบุคคล🍬💡" at bounding box center [410, 212] width 178 height 12
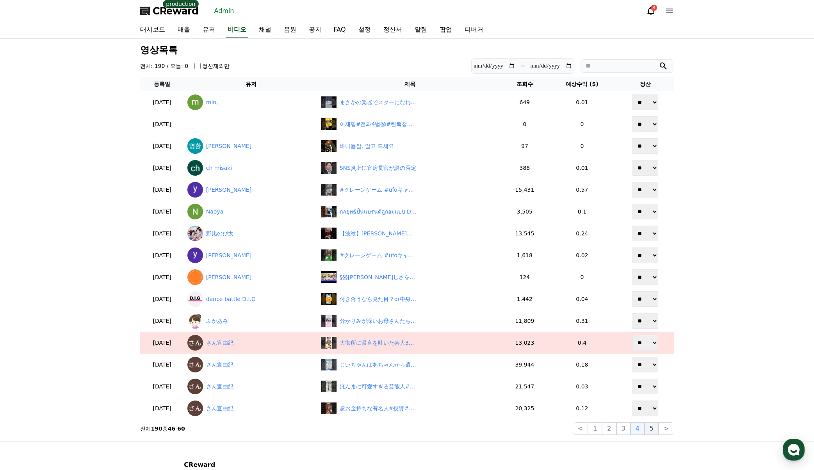
click at [649, 427] on button "5" at bounding box center [651, 428] width 14 height 12
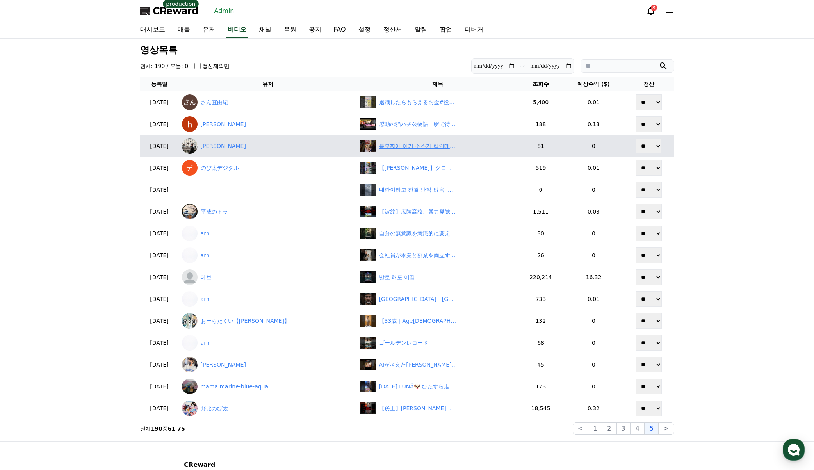
click at [400, 141] on div "통모짜에 이거 소스가 킥인데요?" at bounding box center [437, 146] width 155 height 12
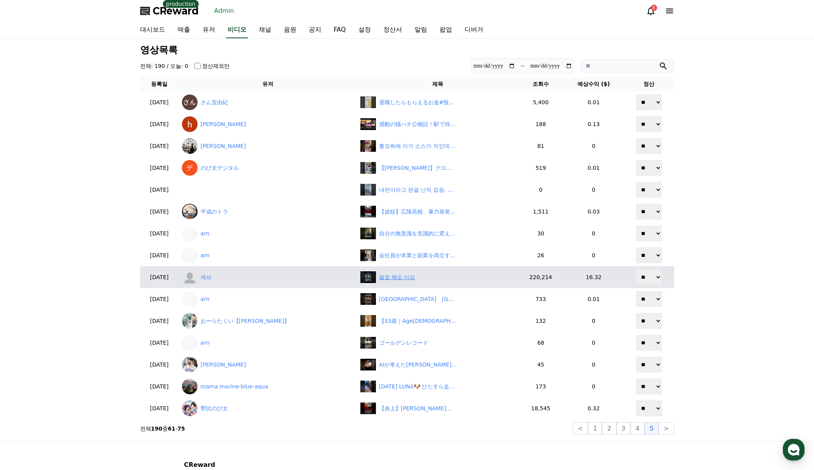
click at [393, 283] on div "발로 해도 이김" at bounding box center [437, 277] width 155 height 12
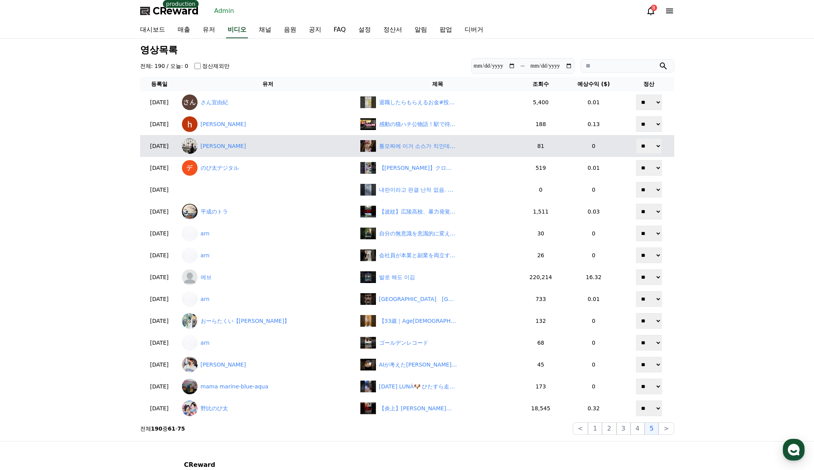
click at [668, 428] on button ">" at bounding box center [665, 428] width 15 height 12
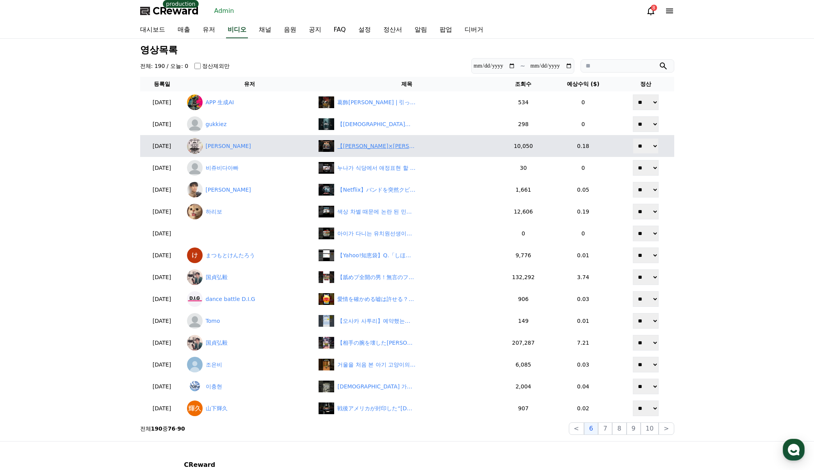
click at [376, 143] on div "【ビートたけし×綾小路きみまろ】" at bounding box center [376, 146] width 78 height 8
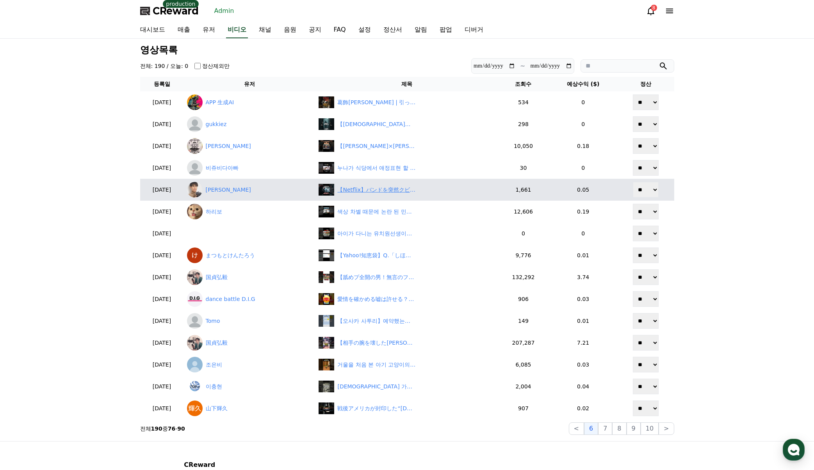
click at [373, 188] on div "【Netflix】バンドを突然クビになった女子大生ドラマーの前に突然現れた“天才”!!ドラマ『グラスハート』" at bounding box center [376, 190] width 78 height 8
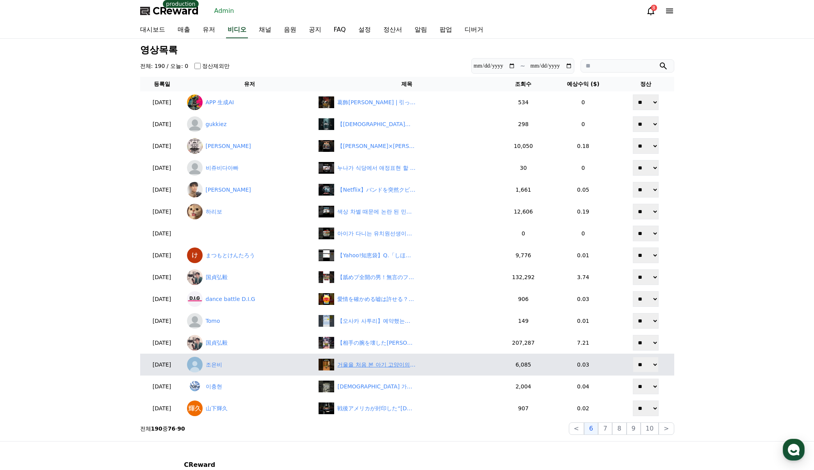
click at [375, 364] on div "거울을 처음 본 아기 고양이의 반응 💘" at bounding box center [376, 365] width 78 height 8
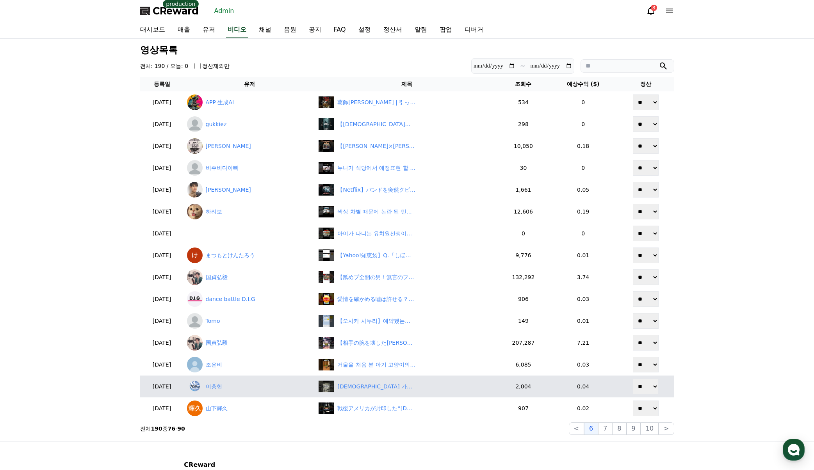
click at [382, 386] on div "세계에서 가장 자산 규모가 큰 은행 TOP10" at bounding box center [376, 386] width 78 height 8
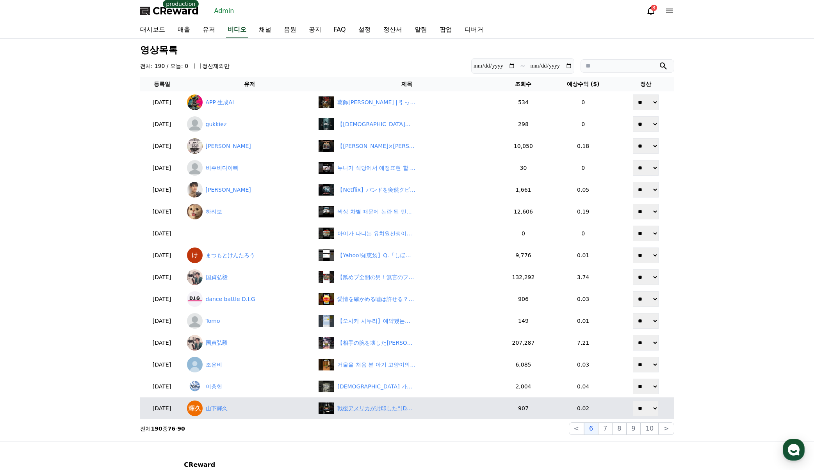
click at [379, 407] on div "戦後アメリカが封印した“日本神話の真実”とは？ VOICEVOX:青山龍星 #shorts #歴史 #shorts" at bounding box center [376, 408] width 78 height 8
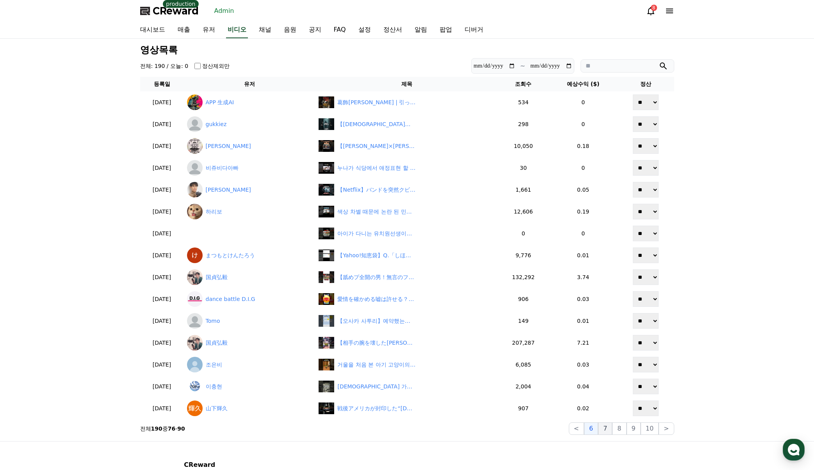
click at [612, 433] on button "7" at bounding box center [619, 428] width 14 height 12
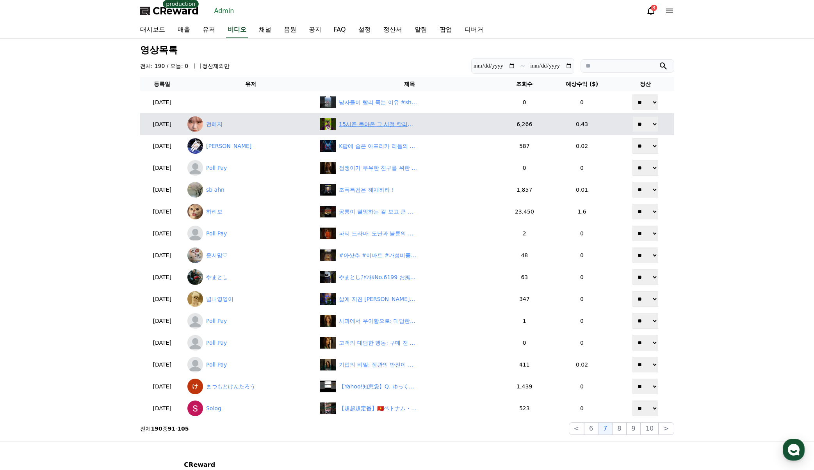
click at [404, 125] on div "15시즌 돌아온 그 시절 칼리스타 #tft #롤토체스" at bounding box center [378, 124] width 78 height 8
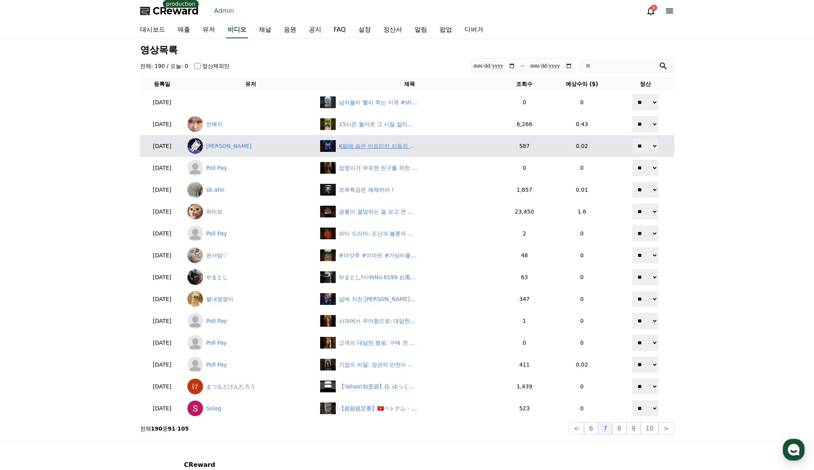
click at [378, 147] on div "K팝에 숨은 아프리카 리듬의 비밀 😱 삼채장단이 EDM과 만나면?" at bounding box center [378, 146] width 78 height 8
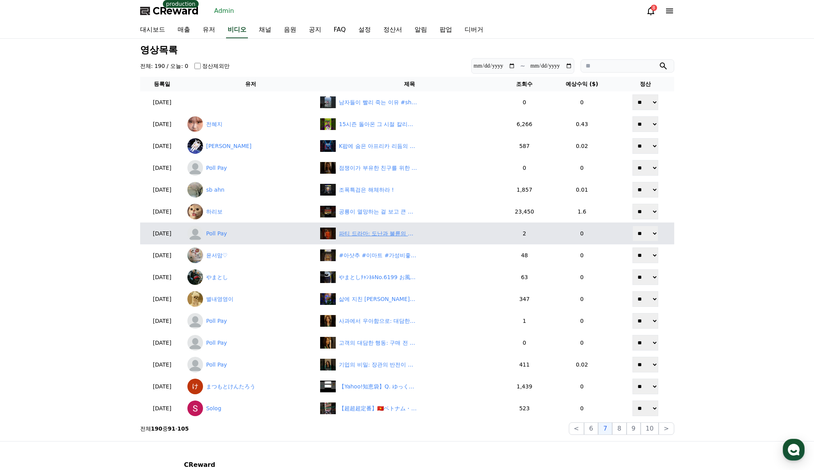
click at [377, 233] on div "파티 드라마: 도난과 불륜의 고발!" at bounding box center [378, 233] width 78 height 8
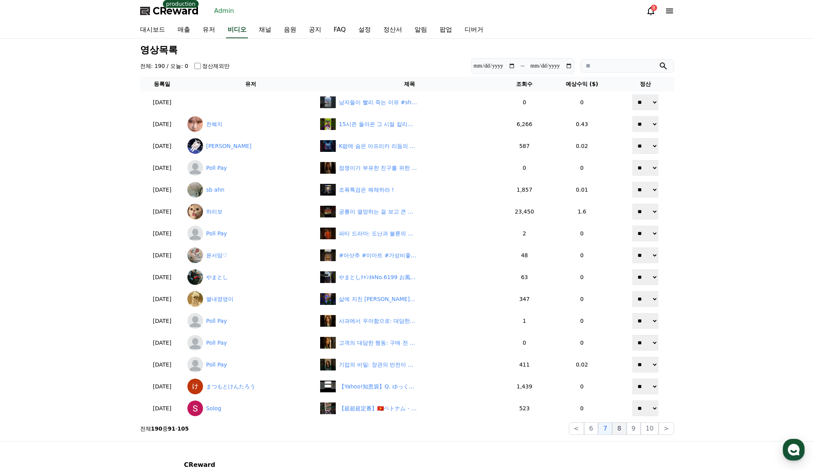
click at [640, 430] on button "8" at bounding box center [649, 428] width 18 height 12
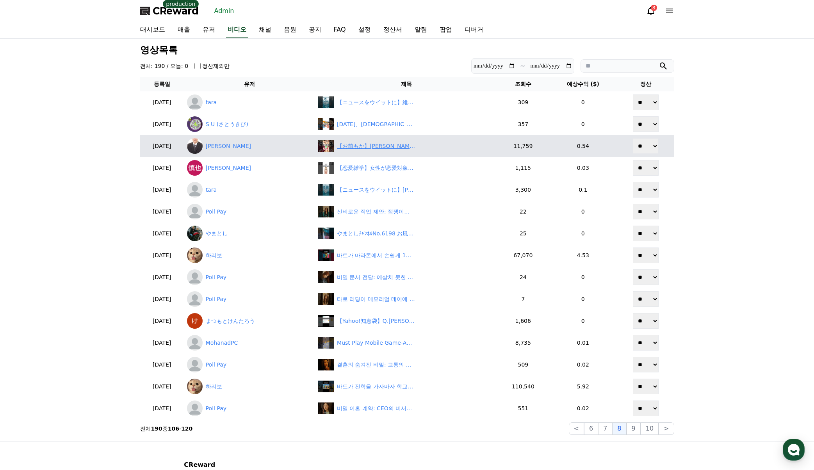
click at [377, 149] on div "【お前もか】キッドがロックスの孫⁉︎ #今週のワンピ　#shorts" at bounding box center [376, 146] width 78 height 8
click at [244, 148] on link "藤崎知" at bounding box center [249, 146] width 125 height 16
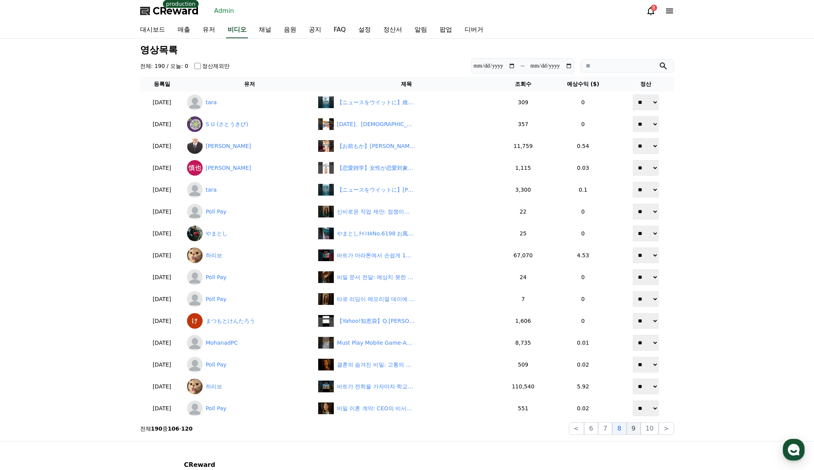
click at [639, 433] on button "9" at bounding box center [633, 428] width 14 height 12
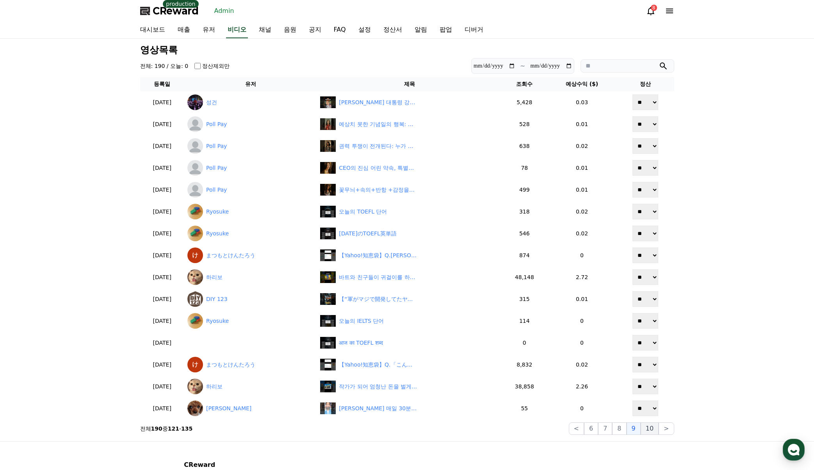
click at [654, 430] on button "10" at bounding box center [649, 428] width 18 height 12
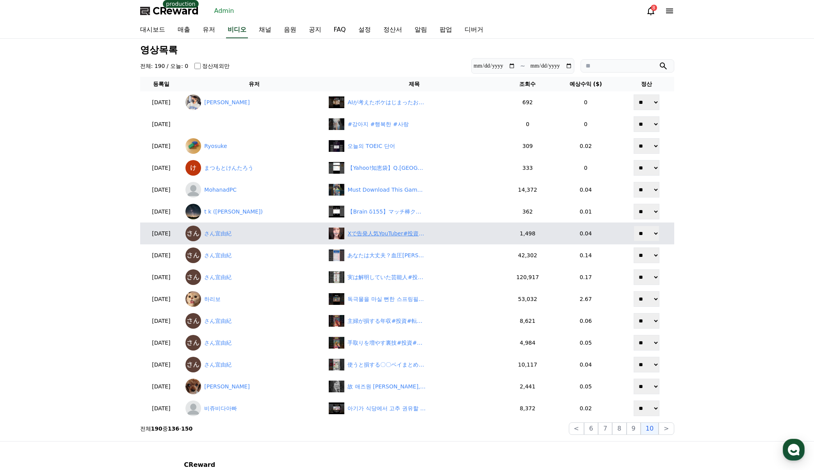
click at [376, 235] on div "Xで告発人気YouTuber#投資#転職#貯金" at bounding box center [386, 233] width 78 height 8
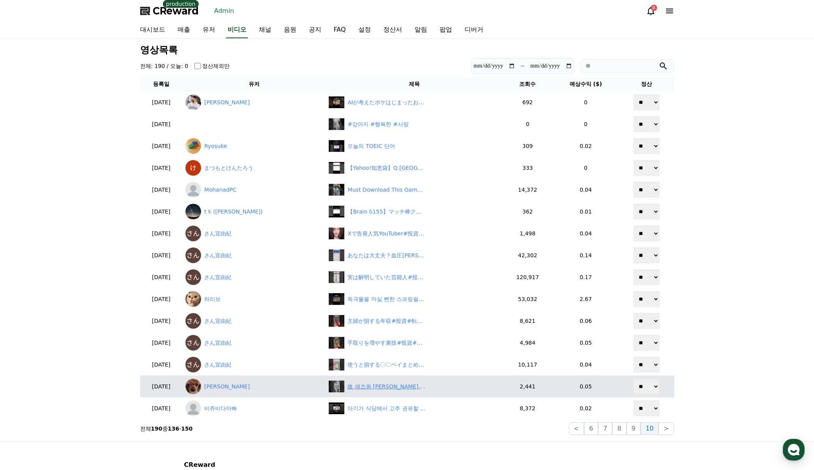
click at [391, 389] on div "故 애즈원 이민, 사망 후 미담.. 10년 함께한 스태프의 눈물 고백" at bounding box center [386, 386] width 78 height 8
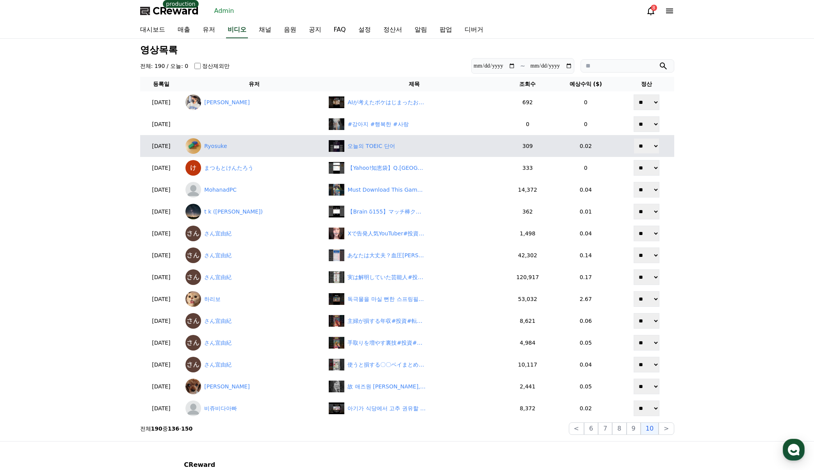
click at [669, 426] on button ">" at bounding box center [665, 428] width 15 height 12
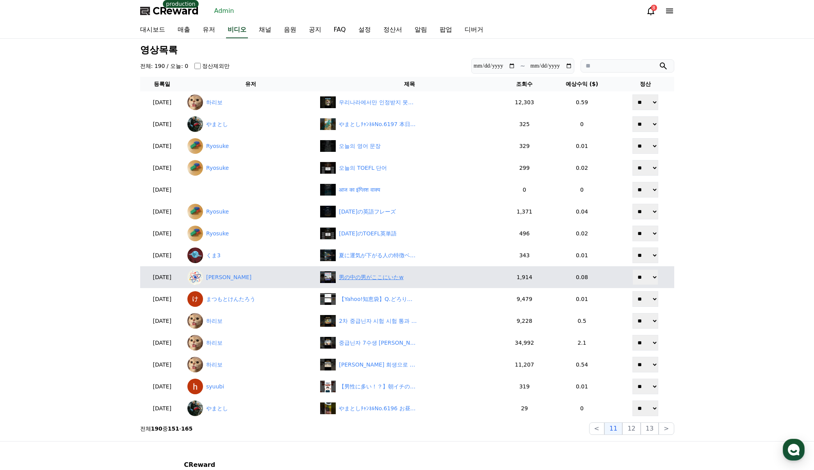
click at [384, 280] on div "男の中の男がここにいたw" at bounding box center [371, 277] width 64 height 8
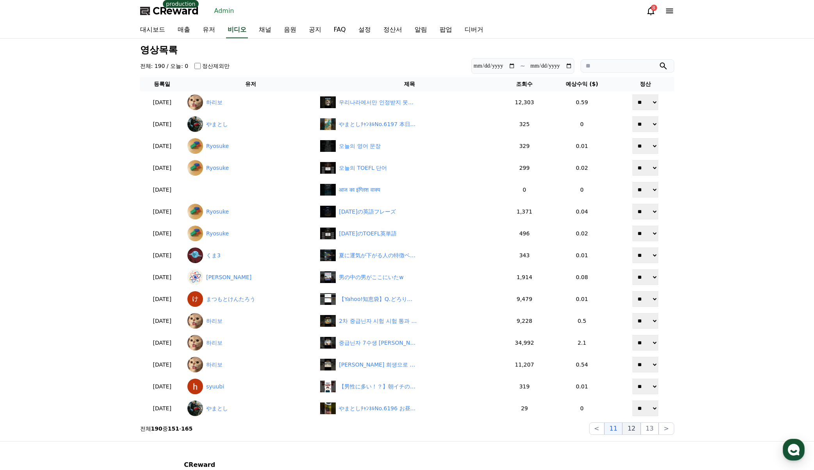
click at [641, 428] on button "12" at bounding box center [649, 428] width 18 height 12
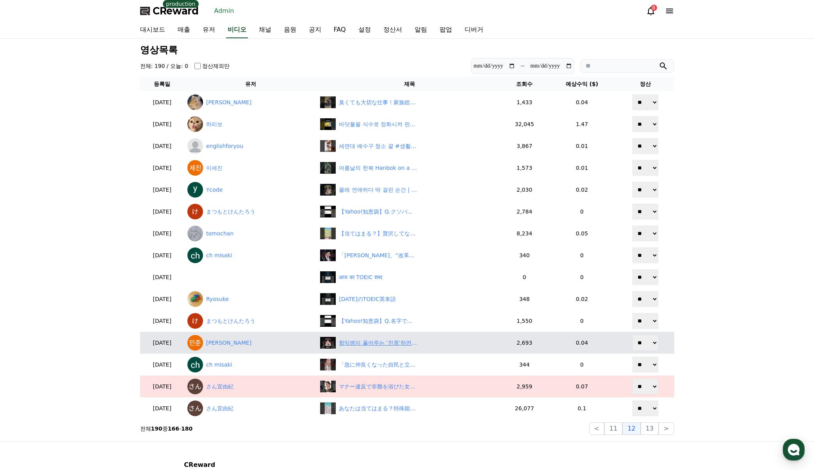
click at [375, 343] on div "함익병이 풀어주는 ’친중‘하면 안되는 이유" at bounding box center [378, 343] width 78 height 8
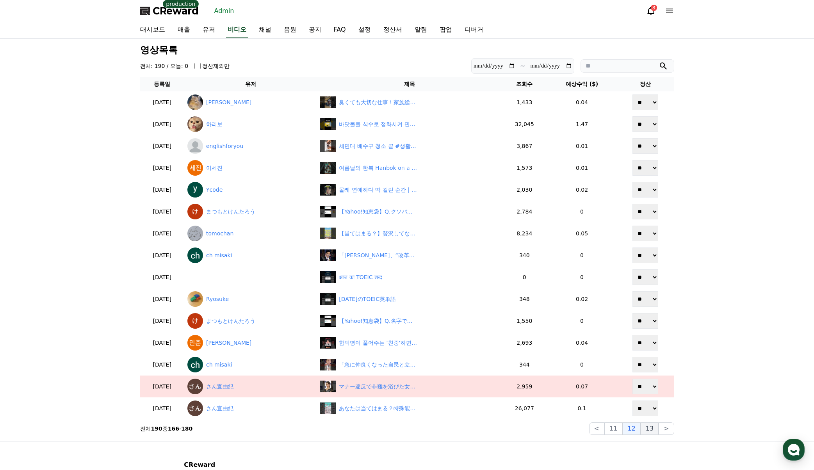
click at [654, 430] on button "13" at bounding box center [649, 428] width 18 height 12
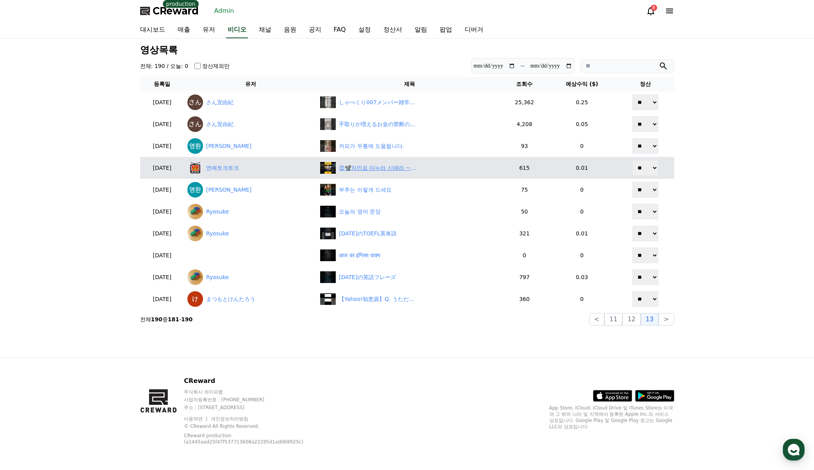
click at [371, 171] on div "😍📽️차인표 마누라 신애라 ~~ #이슈 #드라마 #영화" at bounding box center [378, 168] width 78 height 8
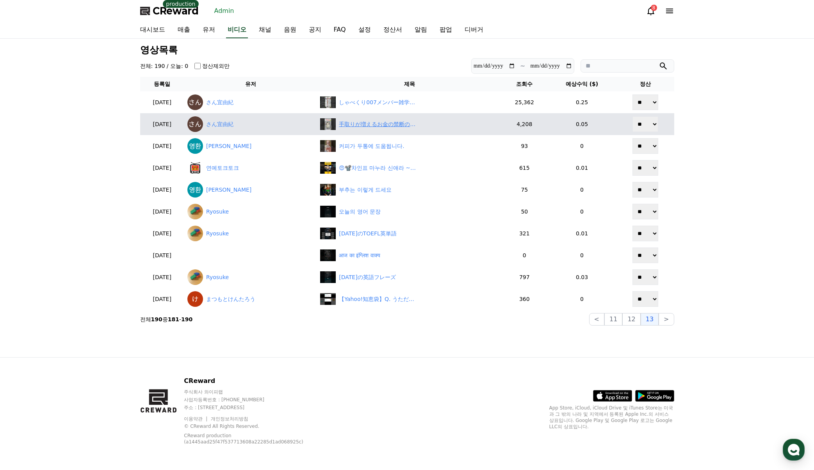
click at [394, 121] on div "手取りが増えるお金の禁断のテク#投資#転職#貯金" at bounding box center [378, 124] width 78 height 8
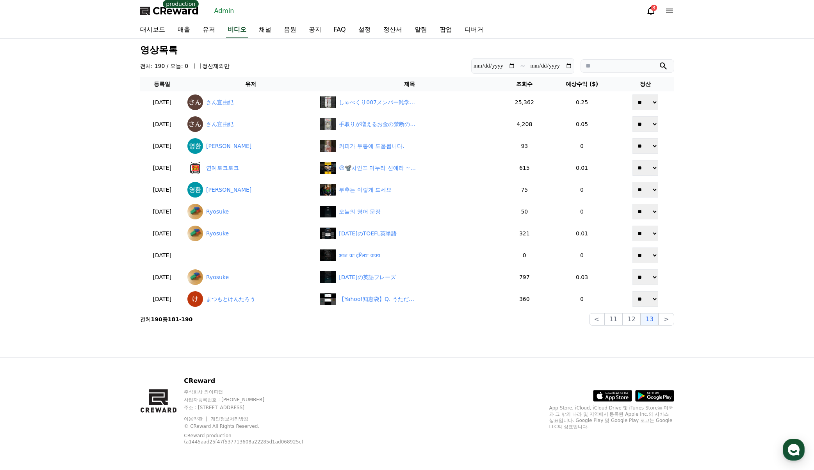
click at [734, 120] on div "**********" at bounding box center [407, 198] width 814 height 318
click at [148, 30] on link "대시보드" at bounding box center [152, 30] width 37 height 16
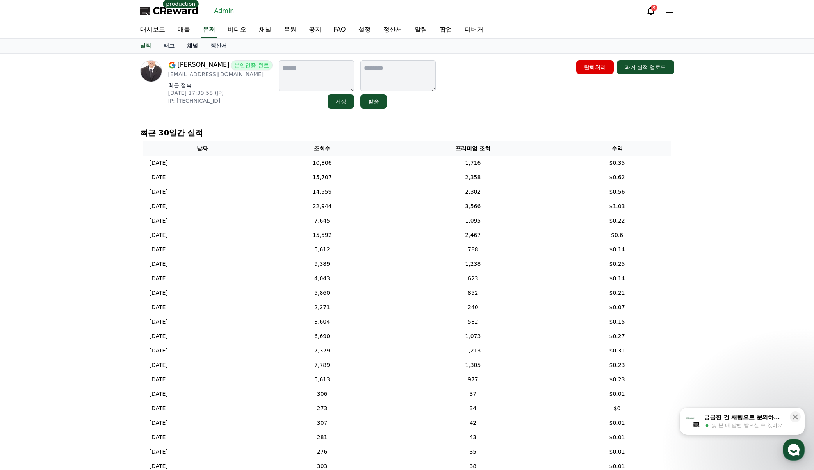
click link "채널"
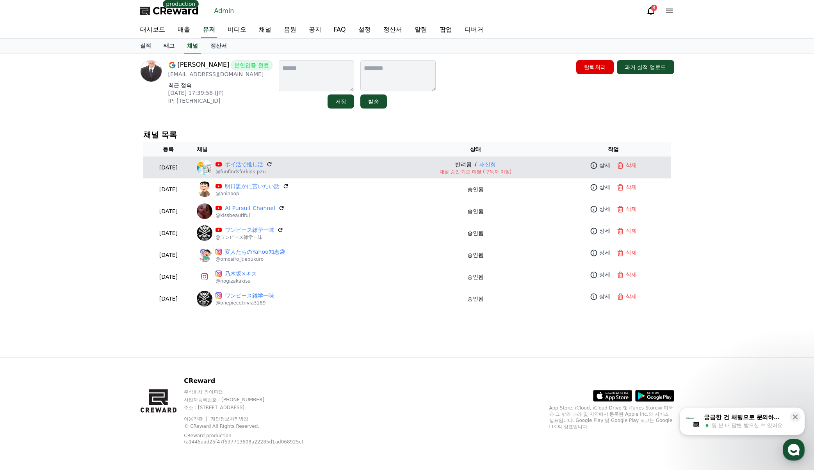
click link "ポイ活で推し活"
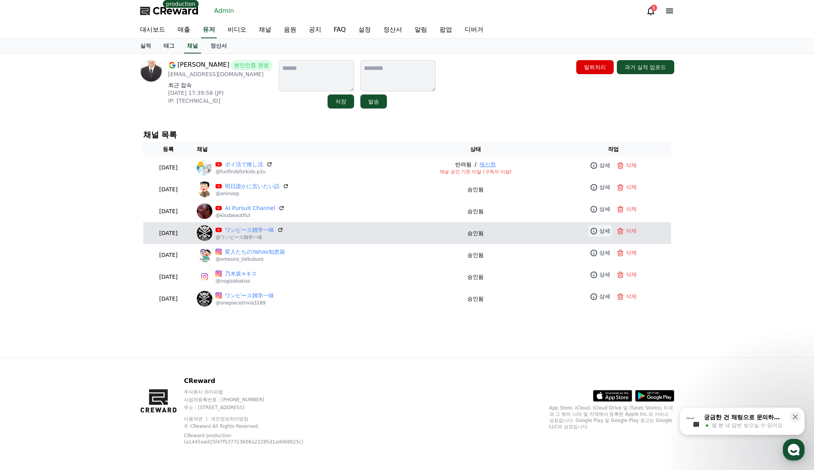
click p "상세"
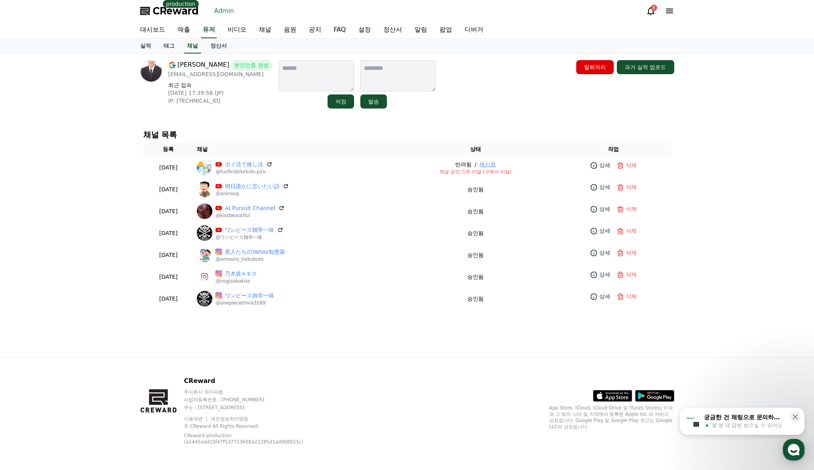
click h4 "채널 목록"
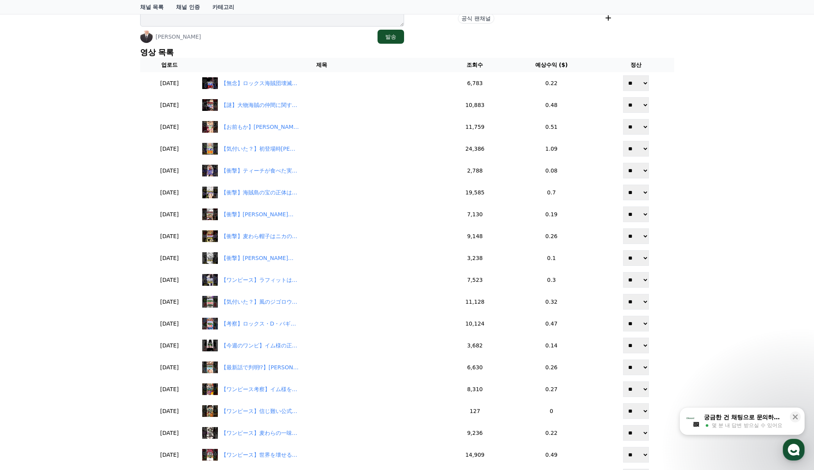
scroll to position [117, 0]
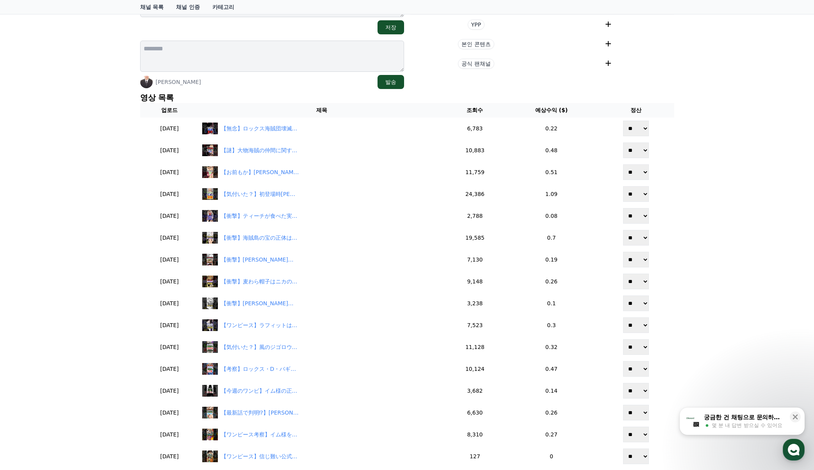
click at [80, 217] on div "채널 상세 ワンピース雑学一味 @ワンピース雑学一味 저장 [PERSON_NAME] 발송 현재 태그 태그 삭제 태그 추가 태그 추가 YPP 본인 콘…" at bounding box center [407, 254] width 814 height 637
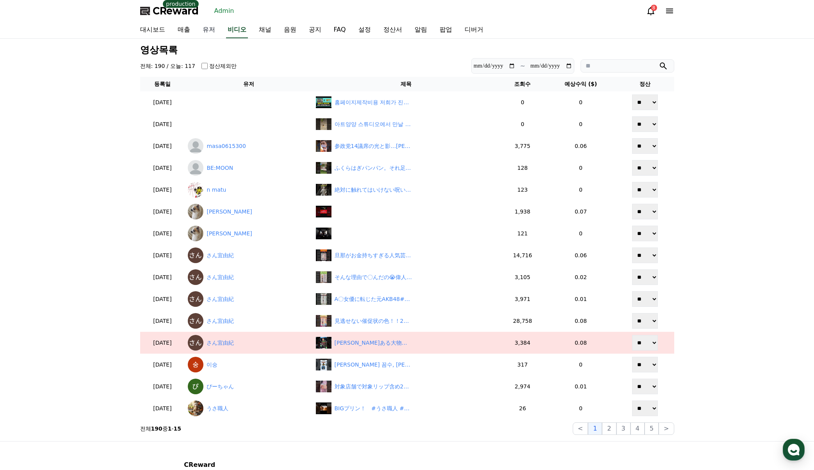
click at [212, 30] on link "유저" at bounding box center [208, 30] width 25 height 16
click at [160, 12] on span "CReward" at bounding box center [176, 11] width 46 height 12
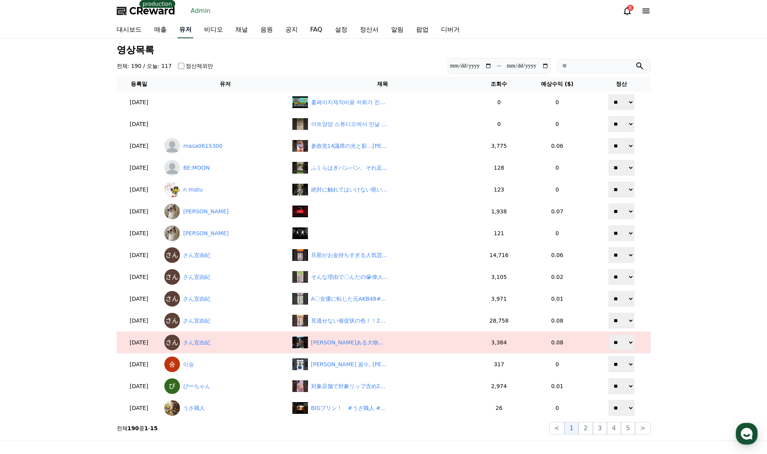
click at [191, 29] on link "유저" at bounding box center [186, 30] width 16 height 16
click at [182, 30] on link "유저" at bounding box center [186, 30] width 16 height 16
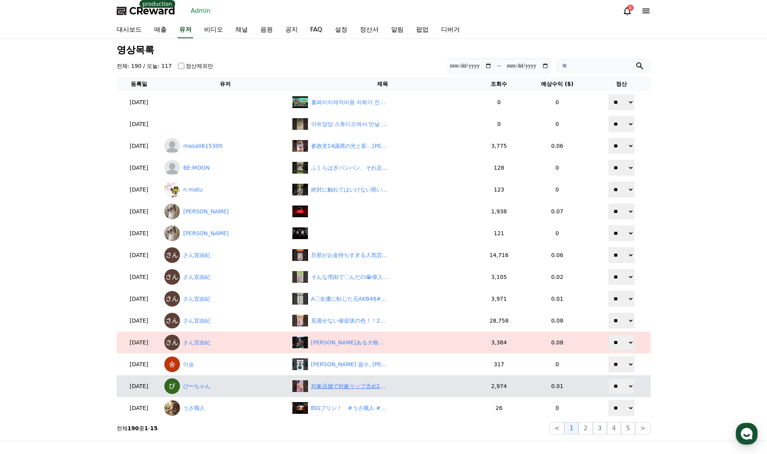
click at [378, 390] on div "対象店舗で対象リップ含め2本買うともらえるポーチ🐰 #コスメ #プチプラコスメ #shorts ご提供いただきました" at bounding box center [350, 386] width 78 height 8
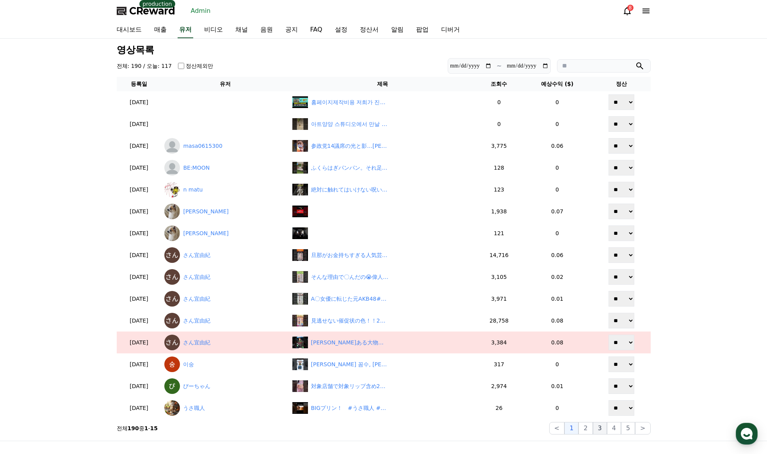
click at [621, 427] on button "3" at bounding box center [628, 428] width 14 height 12
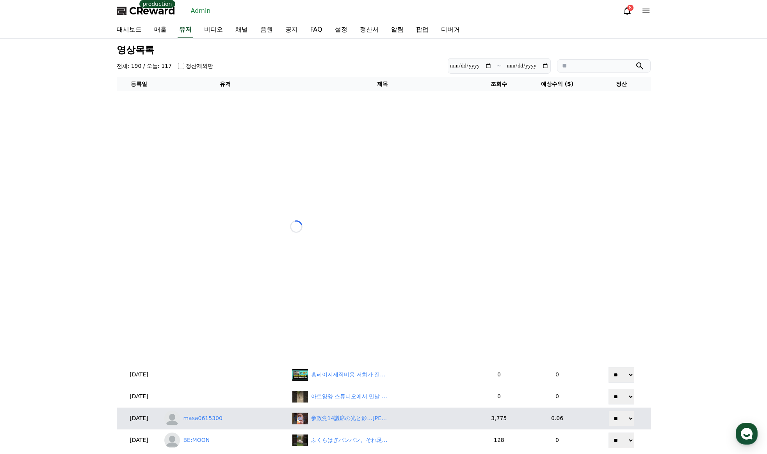
click at [597, 428] on td "** **" at bounding box center [621, 419] width 58 height 22
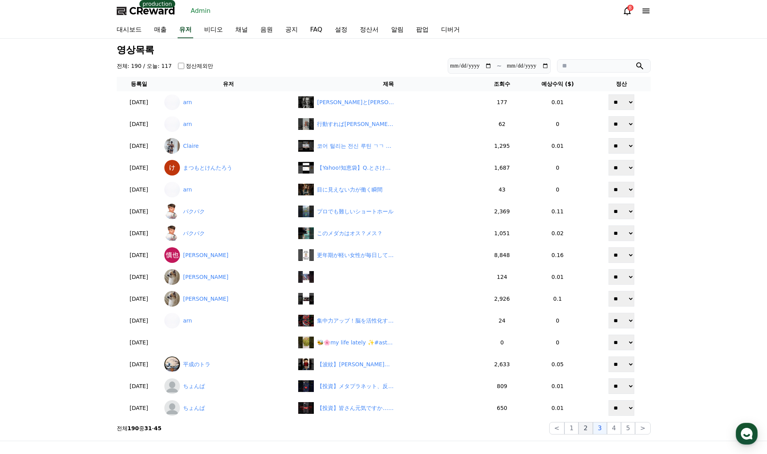
click at [590, 426] on button "2" at bounding box center [585, 428] width 14 height 12
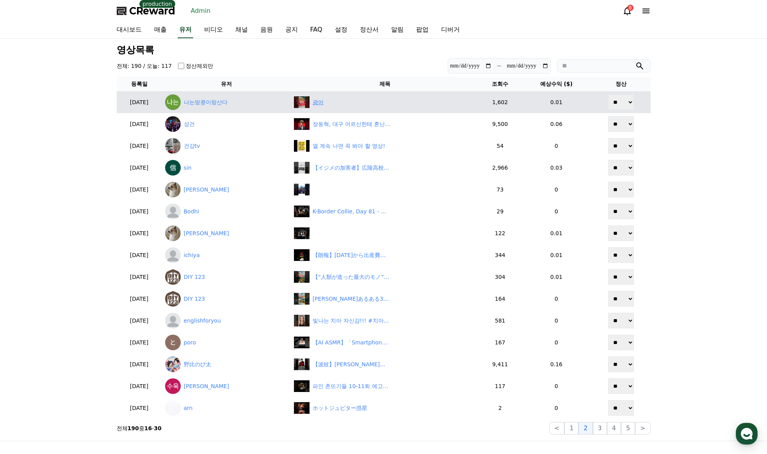
click at [358, 105] on div "광어" at bounding box center [385, 102] width 182 height 12
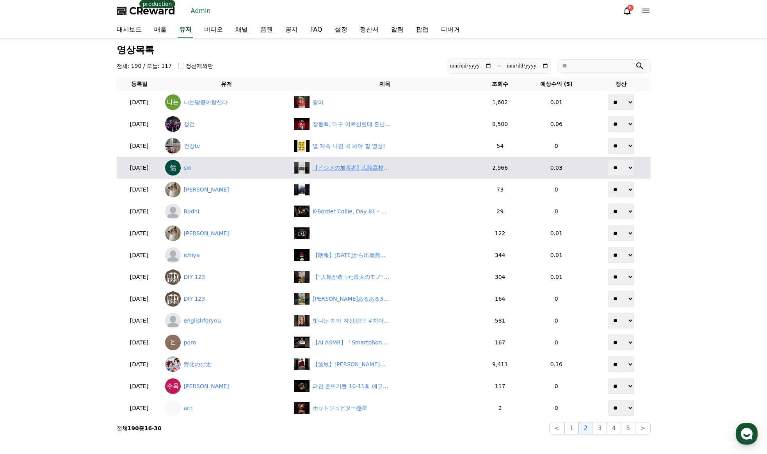
click at [370, 171] on div "【イジメの加害者】広陵高校との握手を拒否する[PERSON_NAME]の選手。#shorts #甲子園" at bounding box center [352, 168] width 78 height 8
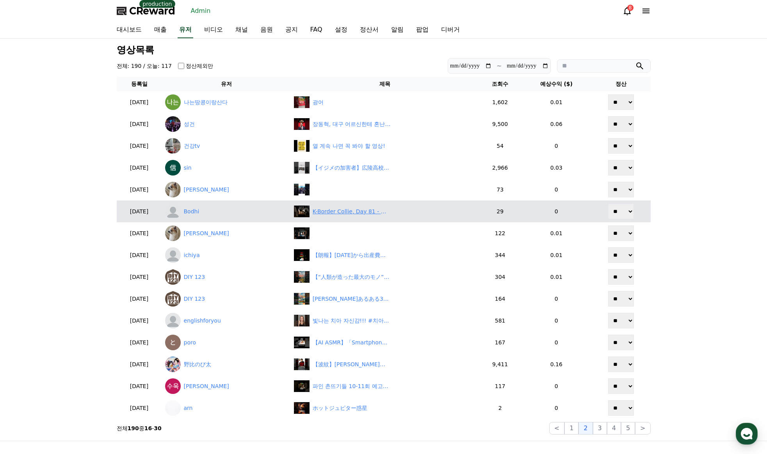
click at [377, 213] on div "K-Border Collie, Day 81 - Mom’s Love, One Lick at a Time ❤️🐶" at bounding box center [352, 212] width 78 height 8
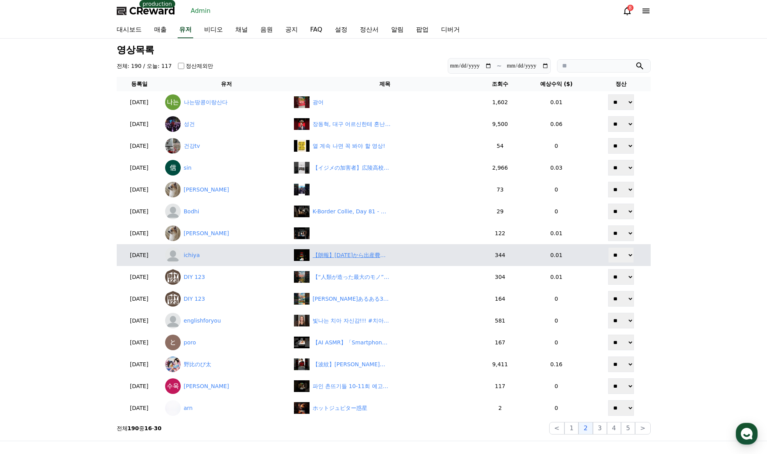
click at [375, 254] on div "【朗報】[DATE]から出産費用が完全無償に！ #お金の勉強 #出産 #お金の知識" at bounding box center [352, 255] width 78 height 8
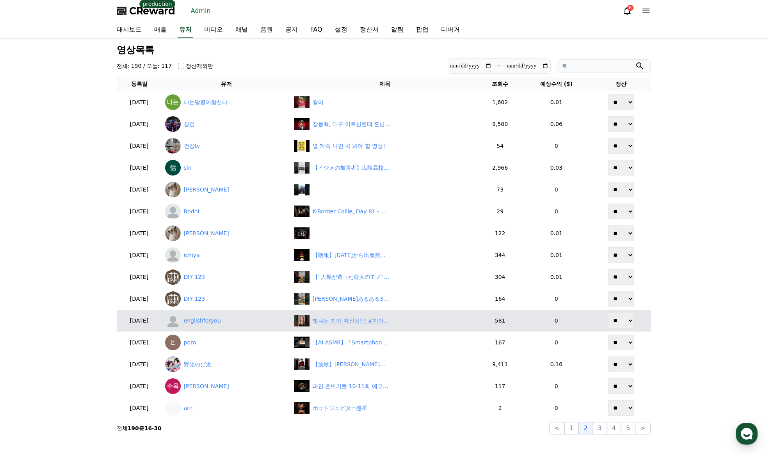
click at [371, 322] on div "빛나는 치아 자신감!!! #치아미백 #치아미백패치 #미용꿀팁" at bounding box center [352, 321] width 78 height 8
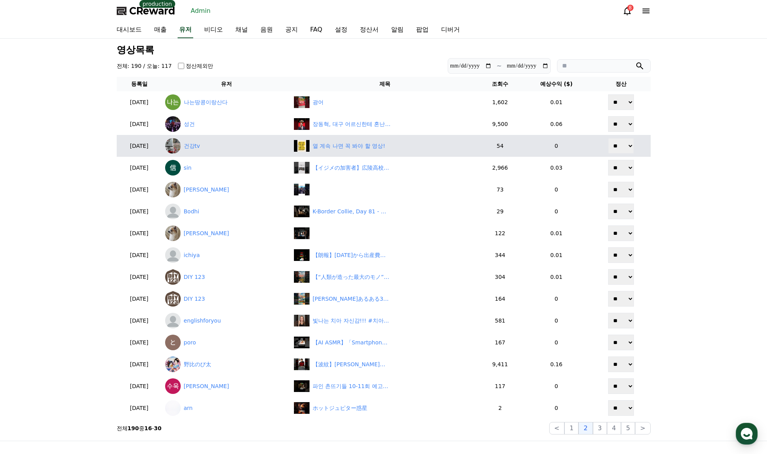
click at [621, 428] on button "3" at bounding box center [628, 428] width 14 height 12
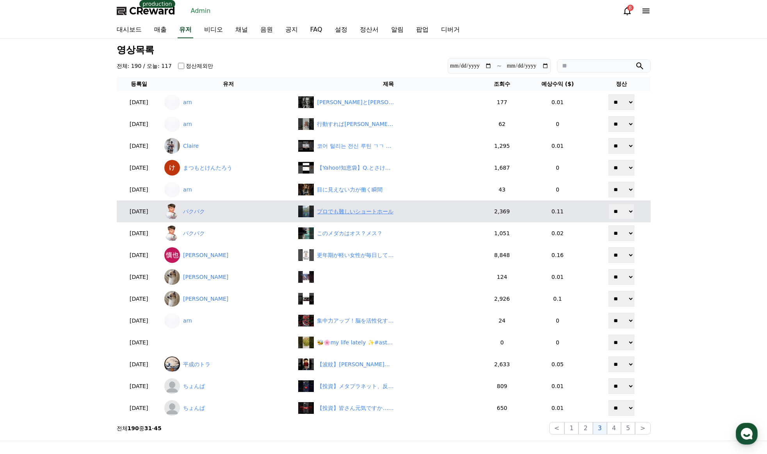
click at [373, 213] on div "プロでも難しいショートホール" at bounding box center [355, 212] width 76 height 8
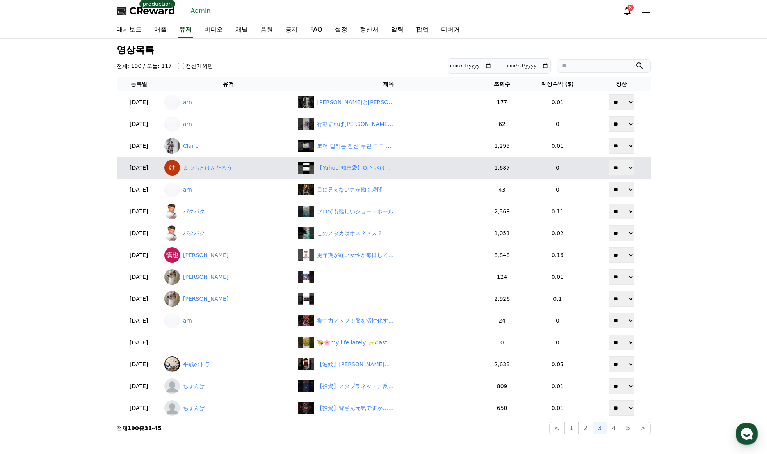
click at [613, 429] on button "4" at bounding box center [614, 428] width 14 height 12
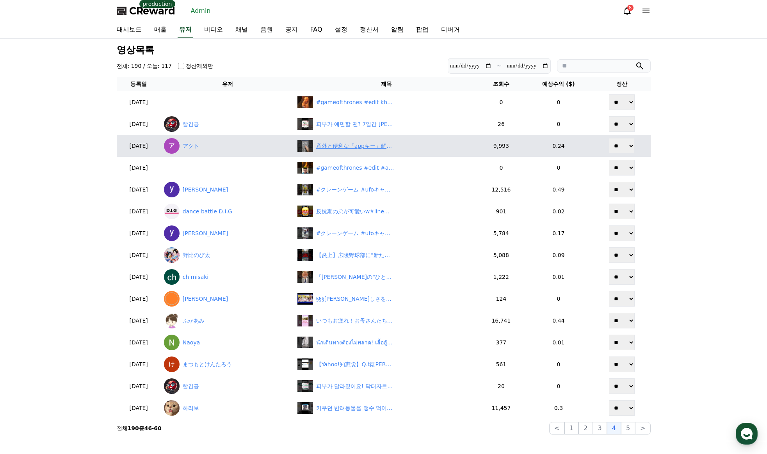
click at [345, 146] on div "意外と便利な「appキー」解説！#Excel#ショートカット#時短" at bounding box center [355, 146] width 78 height 8
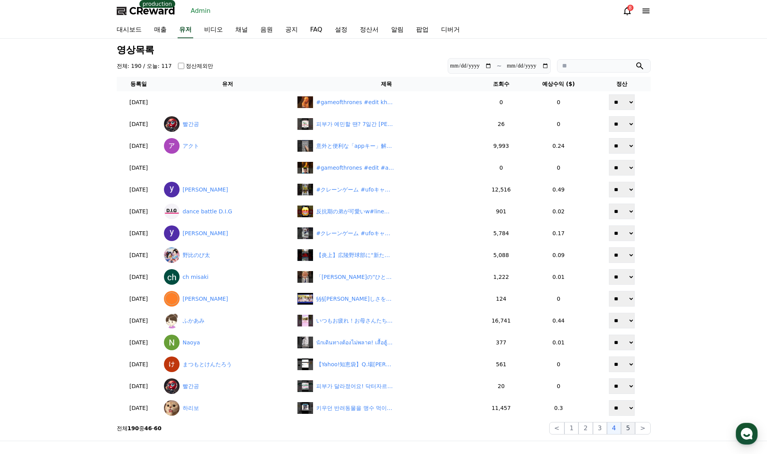
click at [630, 431] on button "5" at bounding box center [628, 428] width 14 height 12
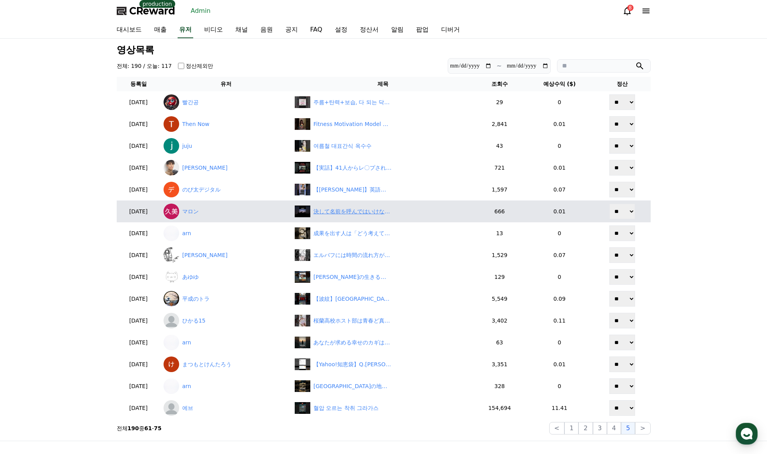
click at [359, 212] on div "決して名前を呼んではいけない日本各地に伝わる封印された[DEMOGRAPHIC_DATA]たちについての雑学5選" at bounding box center [352, 212] width 78 height 8
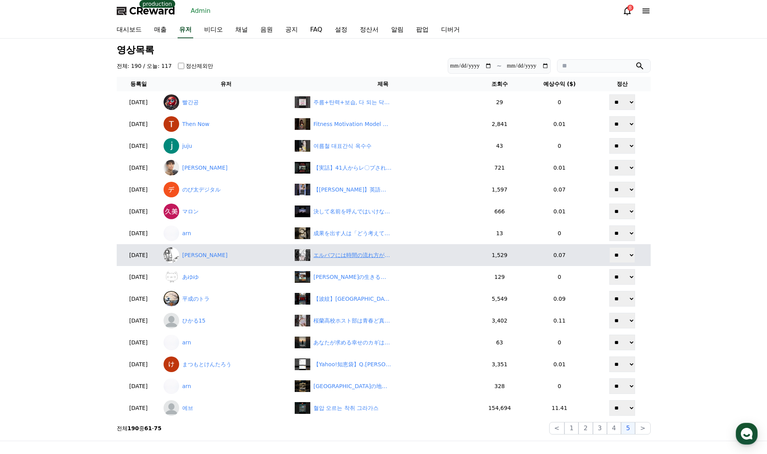
click at [359, 257] on div "エルバフには時間の流れ方が違う？【ワンピース】 #shorts #雑学 #ワンピース #onepiece #考察" at bounding box center [352, 255] width 78 height 8
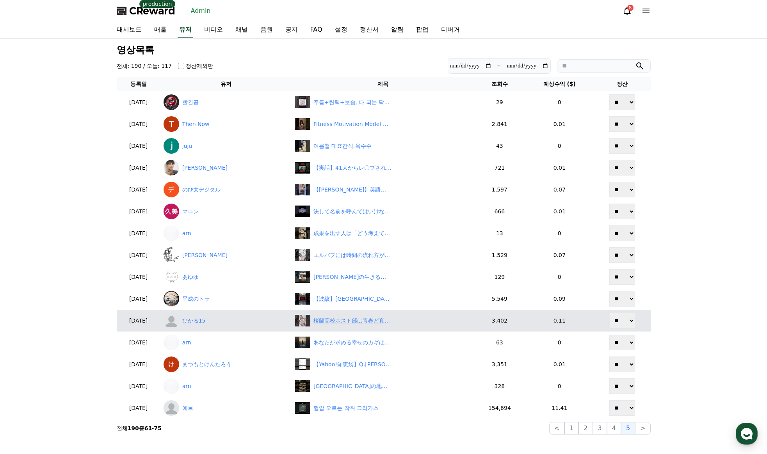
click at [347, 318] on div "桜蘭高校ホスト部は青春ど真ん中🙂‍↕️#shorts #short #オタ活 #オタク #アニメイト #桜蘭高校ホスト部 #グッズ #グッズ開封" at bounding box center [352, 321] width 78 height 8
click at [210, 323] on link "ひかる15" at bounding box center [226, 321] width 125 height 16
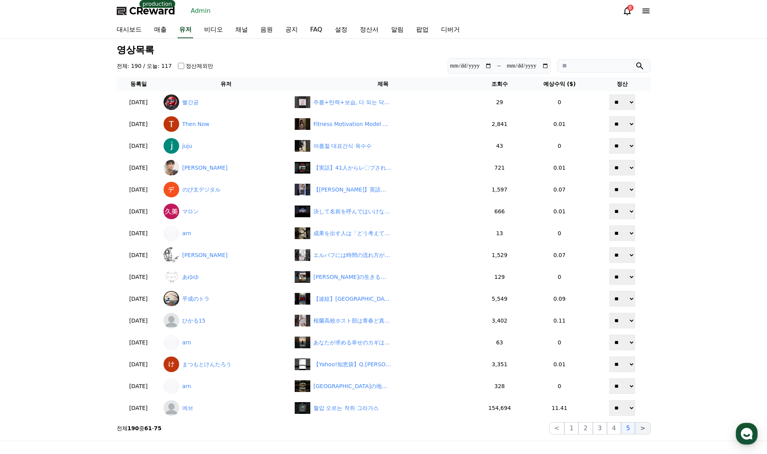
click at [641, 428] on button ">" at bounding box center [642, 428] width 15 height 12
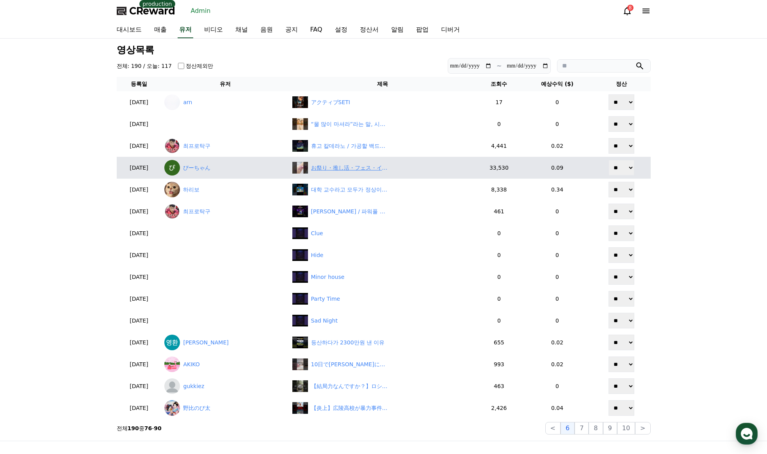
click at [319, 169] on div "お祭り・推し活・フェス・イベントに🎀 #コスメ #ボディジュエリー #ダイソー #shorts" at bounding box center [350, 168] width 78 height 8
click at [210, 168] on link "ぴーちゃん" at bounding box center [224, 168] width 121 height 16
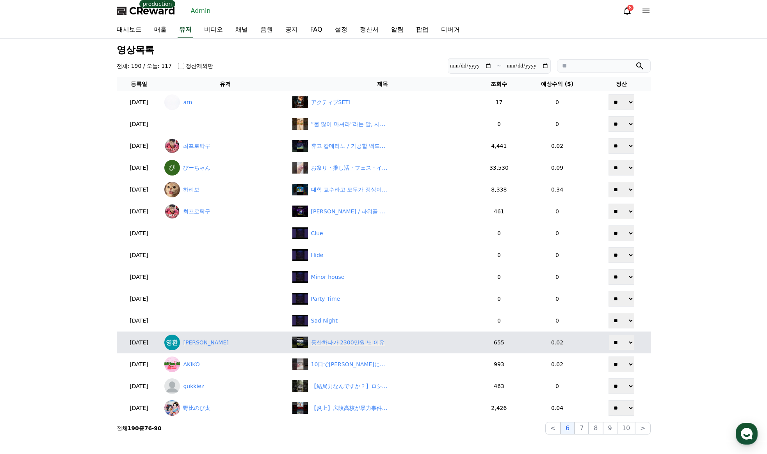
click at [331, 341] on div "등산하다가 2300만원 낸 이유" at bounding box center [348, 343] width 74 height 8
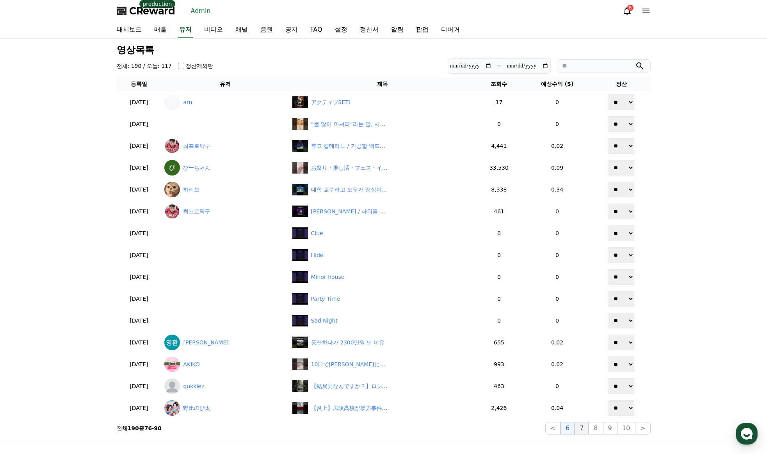
click at [588, 428] on button "7" at bounding box center [595, 428] width 14 height 12
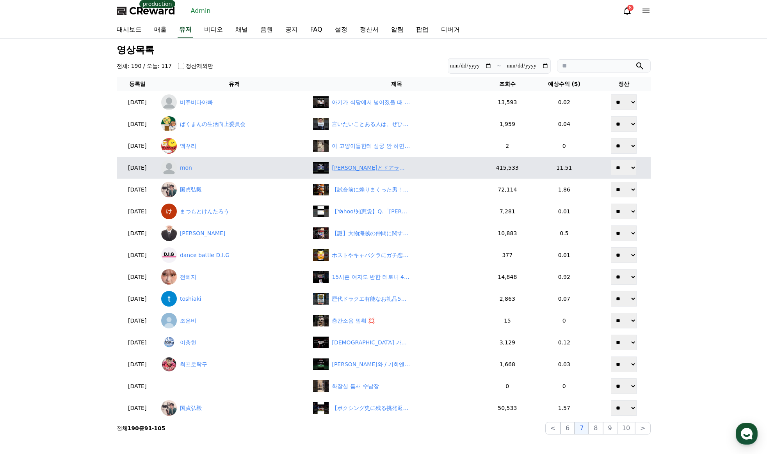
click at [380, 169] on div "[PERSON_NAME]とドアラとバレンティン" at bounding box center [371, 168] width 78 height 8
click at [205, 169] on link "mon" at bounding box center [234, 168] width 146 height 16
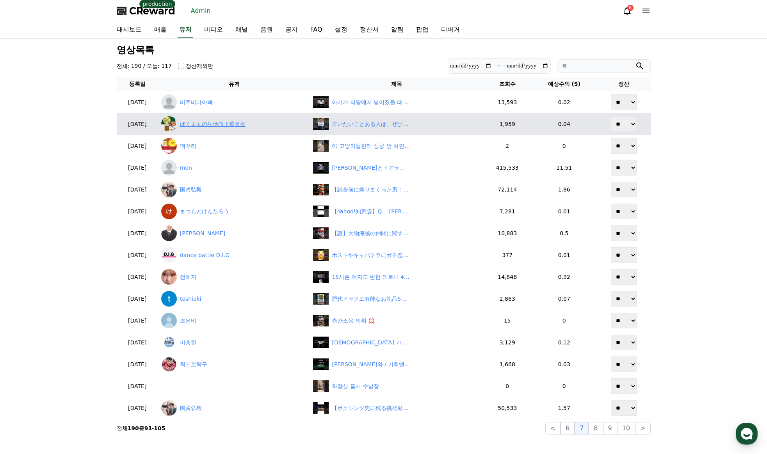
click at [237, 128] on link "ばくまんの生活向上委員会" at bounding box center [234, 124] width 146 height 16
click at [382, 116] on td "言いたいことある人は、ぜひコメントください！【トランプ関税】日米ともに何がなんだかわかっていなかった件　#関税　#[PERSON_NAME]大臣" at bounding box center [396, 124] width 173 height 22
click at [381, 124] on div "言いたいことある人は、ぜひコメントください！【トランプ関税】日米ともに何がなんだかわかっていなかった件　#関税　#[PERSON_NAME]大臣" at bounding box center [371, 124] width 78 height 8
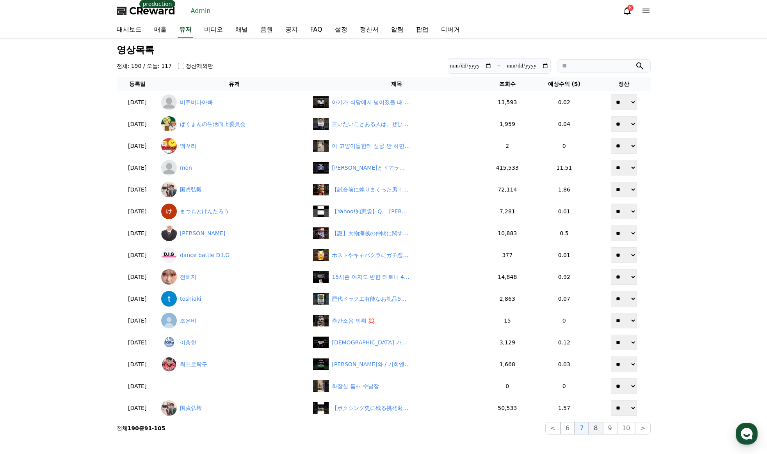
click at [617, 435] on button "8" at bounding box center [626, 428] width 18 height 12
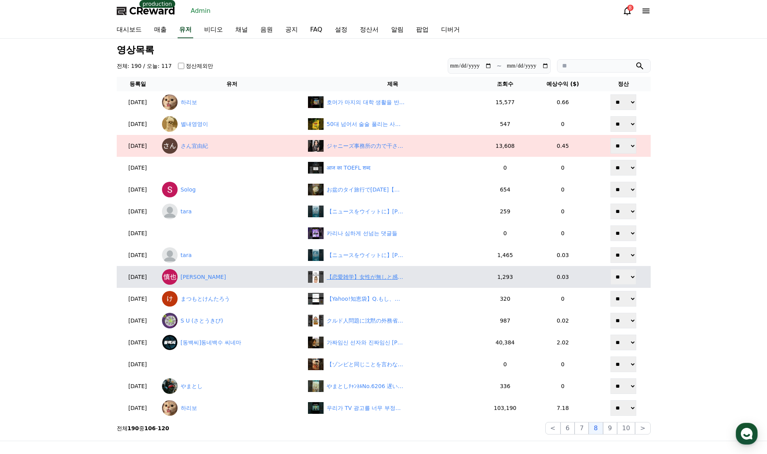
click at [379, 277] on div "【恋愛雑学】女性が無しと感じる男性の行動5選#恋愛 #恋愛雑学 #shorts" at bounding box center [366, 277] width 78 height 8
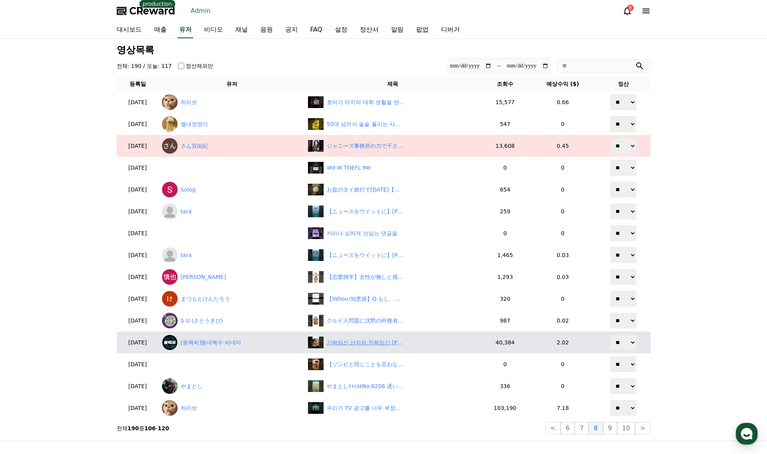
click at [395, 343] on div "가짜임신 선자와 진짜임신 [PERSON_NAME] 🔥과연 [PERSON_NAME] 선택은?! #파인 #파인촌뜨기들" at bounding box center [366, 343] width 78 height 8
click at [201, 338] on link "[동백씨]동네백수 씨네마" at bounding box center [232, 343] width 140 height 16
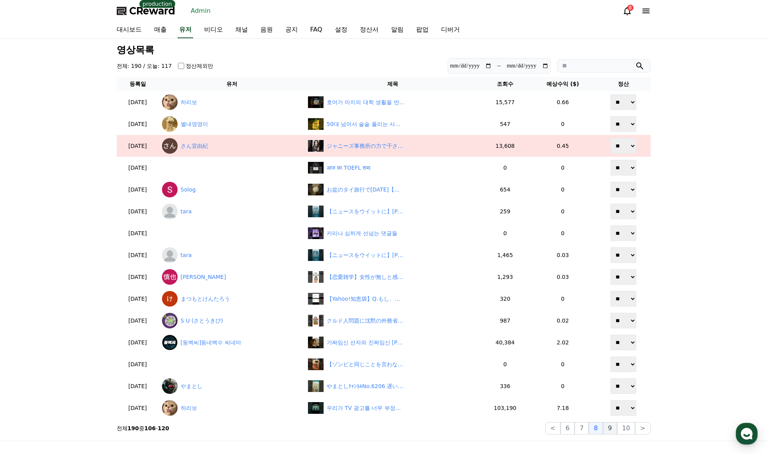
click at [609, 430] on button "9" at bounding box center [610, 428] width 14 height 12
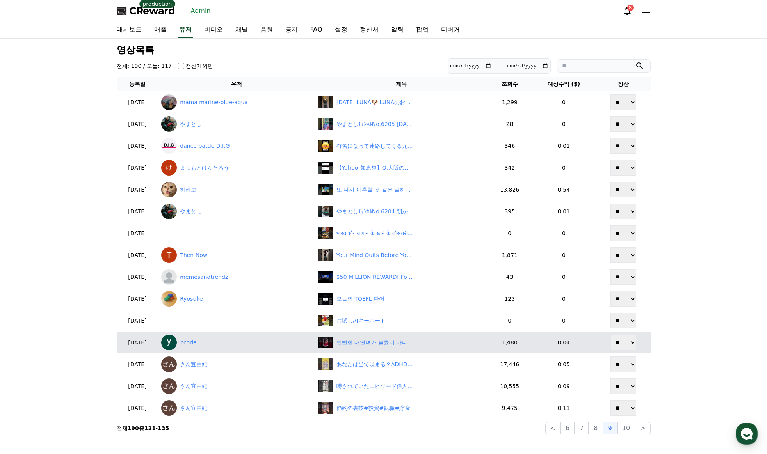
click at [379, 344] on div "뻔뻔한 내연녀가 불륜이 아니라고 하는 이유 | 내남편이 나를 죽였다 #shortcha #숏차 #내남편이나를죽였다 #kdrama #드라마" at bounding box center [375, 343] width 78 height 8
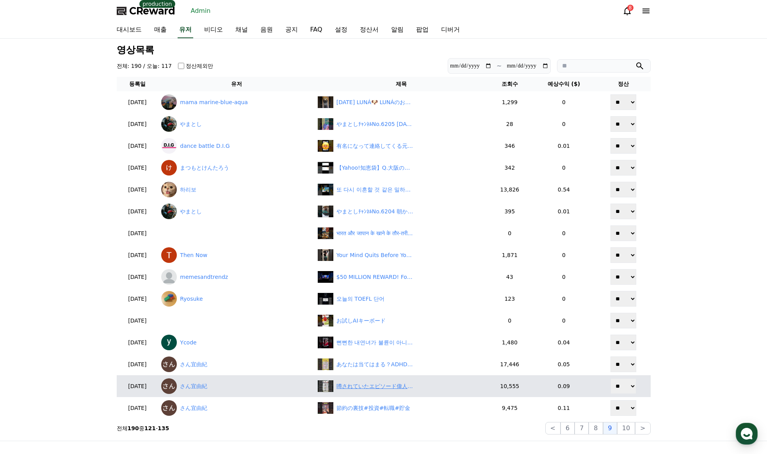
click at [333, 387] on img at bounding box center [326, 386] width 16 height 12
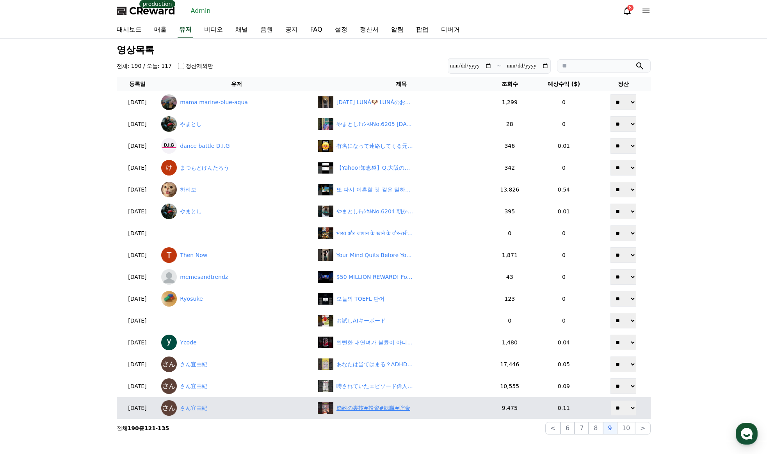
click at [382, 407] on div "節約の裏技#投資#転職#貯金" at bounding box center [373, 408] width 74 height 8
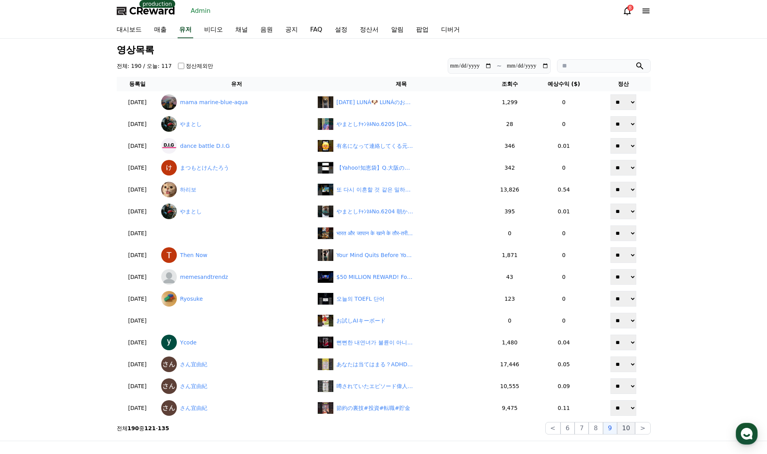
click at [626, 427] on button "10" at bounding box center [626, 428] width 18 height 12
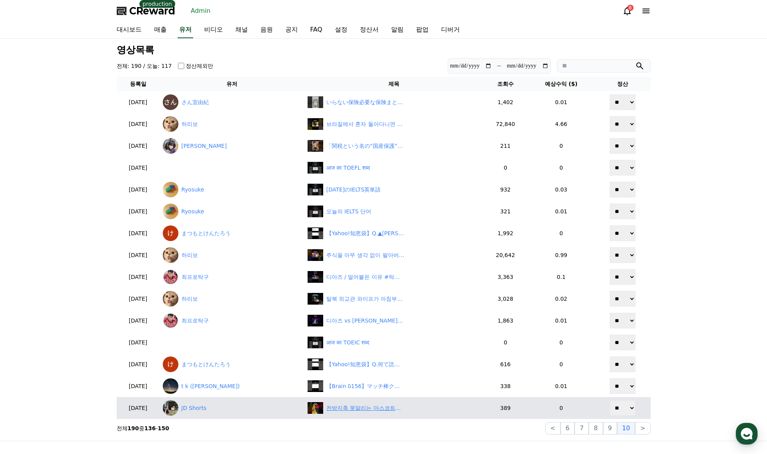
click at [334, 408] on div "천방지축 못말리는 마스코트들 Top5 #랭킹 #쇼츠 #유머 #마스코트" at bounding box center [365, 408] width 78 height 8
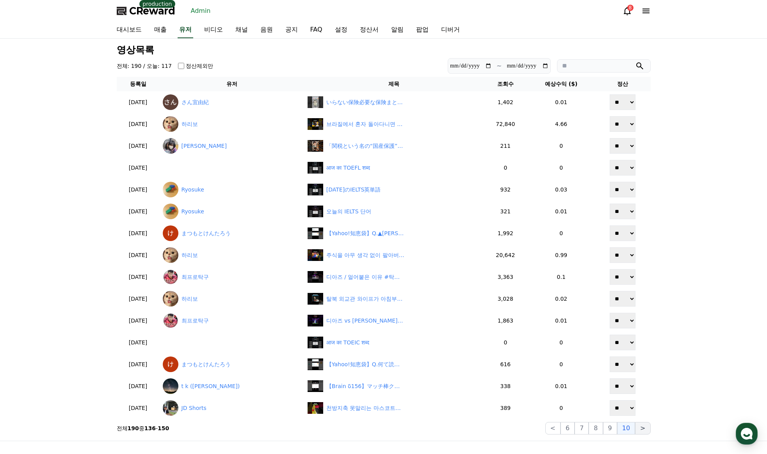
click at [644, 430] on button ">" at bounding box center [642, 428] width 15 height 12
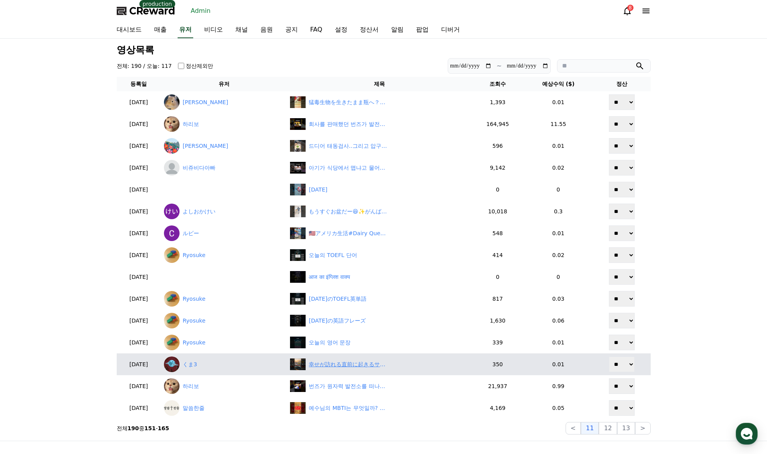
click at [329, 368] on div "幸せが訪れる直前に起きるサインベスト3 #浄心 #恋愛 #スピリチュアル #雑学 #[DATE]から開運" at bounding box center [348, 365] width 78 height 8
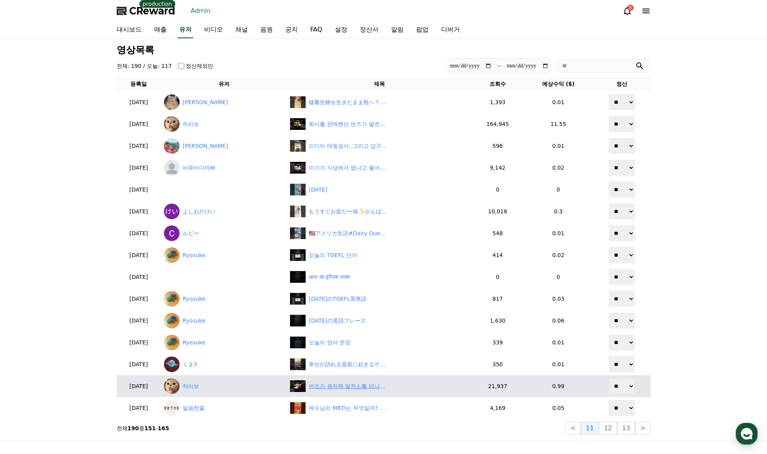
click at [346, 385] on div "번즈가 원자력 발전소를 떠나게 된 이유" at bounding box center [348, 386] width 78 height 8
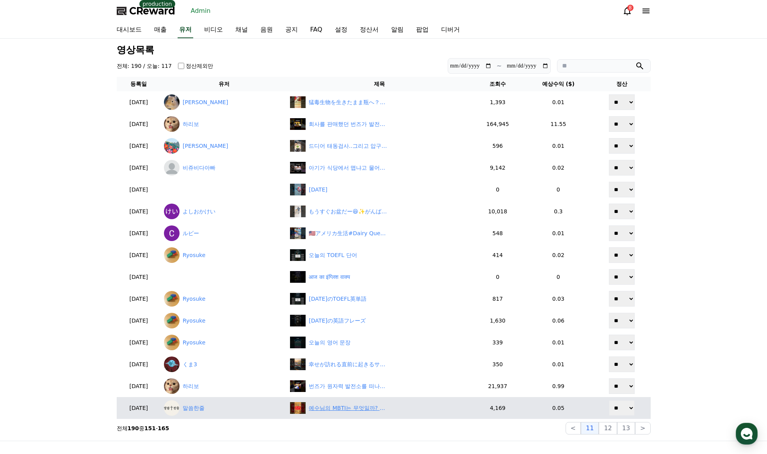
click at [383, 406] on div "예수님의 MBTI는 무엇일까? [DEMOGRAPHIC_DATA] 속 인물들의 성향" at bounding box center [348, 408] width 78 height 8
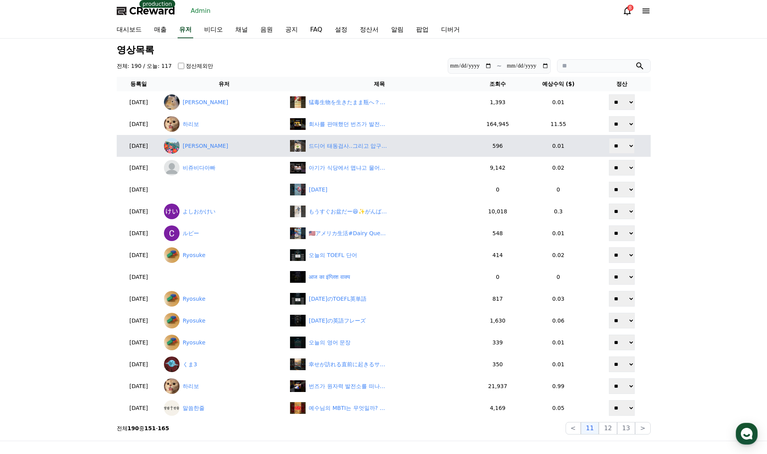
click at [617, 428] on button "12" at bounding box center [626, 428] width 18 height 12
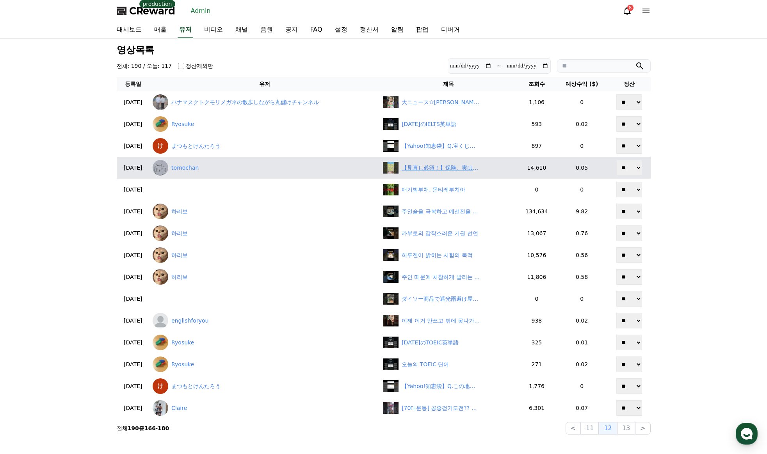
click at [437, 167] on div "【見直し必須！】保険、実は入りすぎ！？損してる人の特徴　#お金　#保険　#お金を貯める #お金を増やす" at bounding box center [441, 168] width 78 height 8
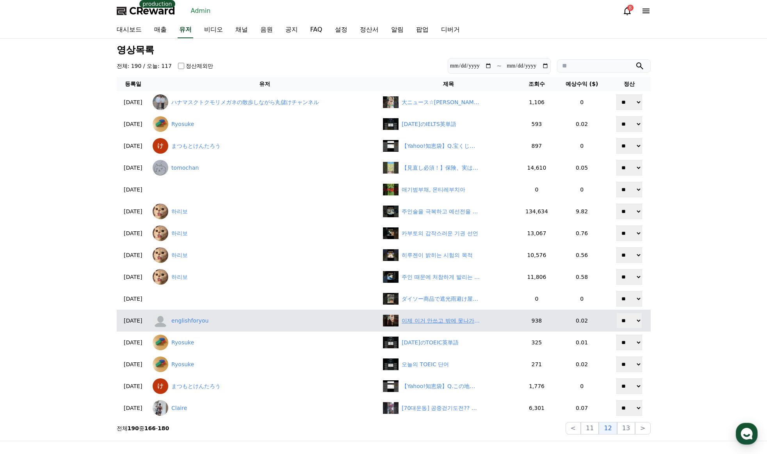
click at [452, 320] on div "이제 이거 안쓰고 밖에 못나가요 #팔자주름 #생활꿀팁 #생활용품" at bounding box center [441, 321] width 78 height 8
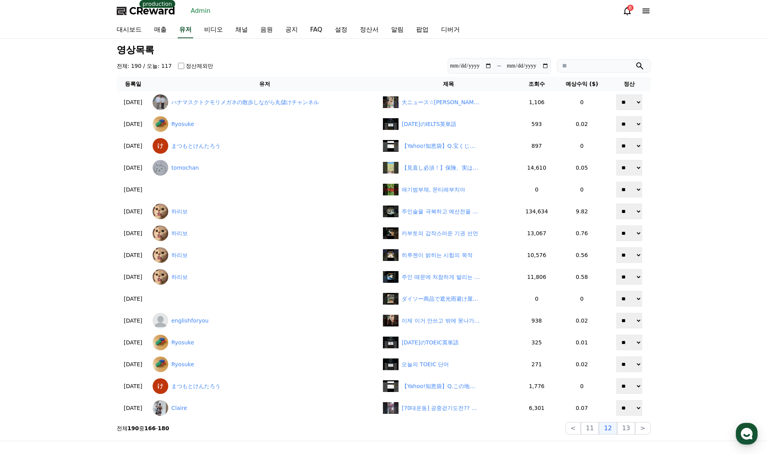
click at [697, 178] on div "**********" at bounding box center [383, 240] width 767 height 402
click at [631, 430] on button "13" at bounding box center [626, 428] width 18 height 12
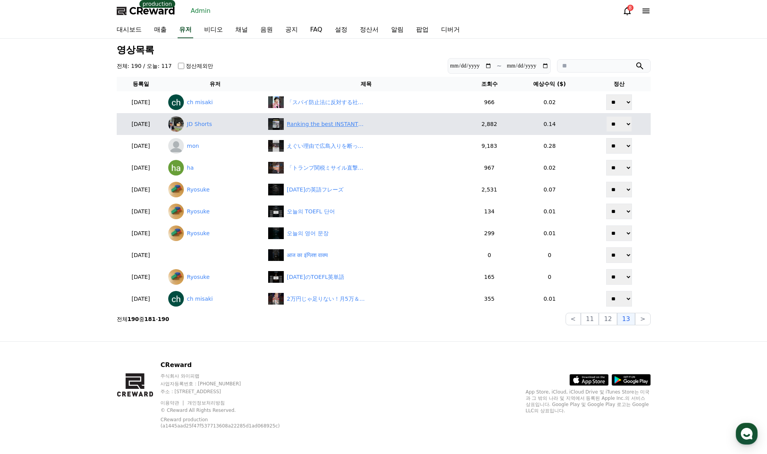
click at [315, 127] on div "Ranking the best INSTANT [DATE] pt.4 #viralvideo #funny #shorts #instantkarma #…" at bounding box center [326, 124] width 78 height 8
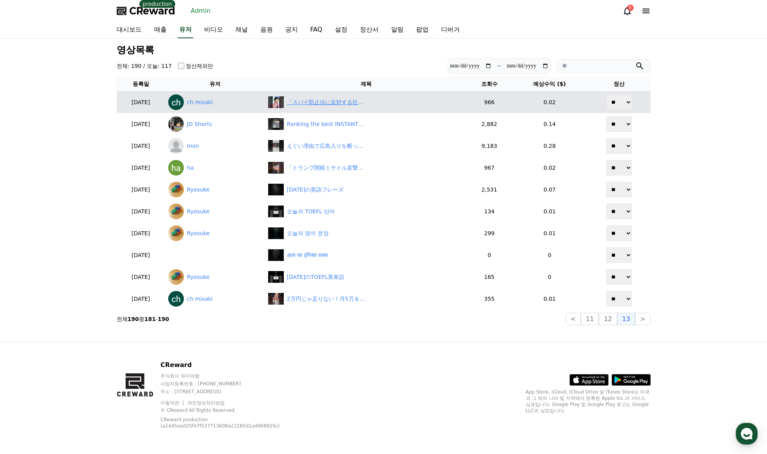
click at [329, 104] on div "「スパイ防止法に反対する社民党…守りたいのは国？それともスパイ？」" at bounding box center [326, 102] width 78 height 8
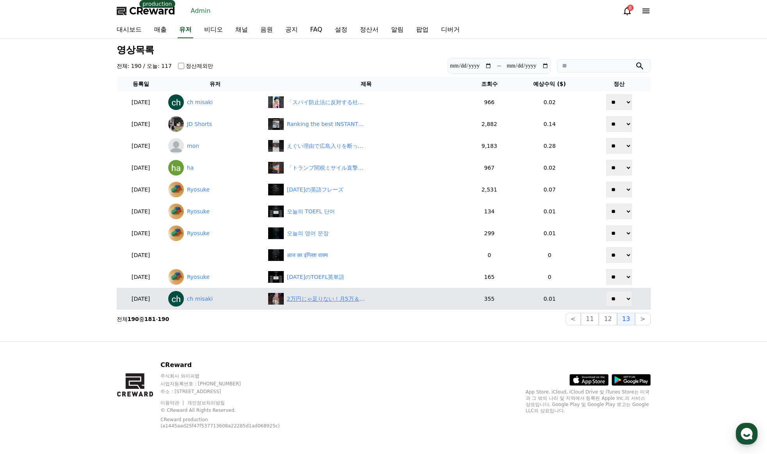
click at [315, 300] on div "2万円じゃ足りない！月5万＆食品消費税ゼロが最低ラインだろ" at bounding box center [326, 299] width 78 height 8
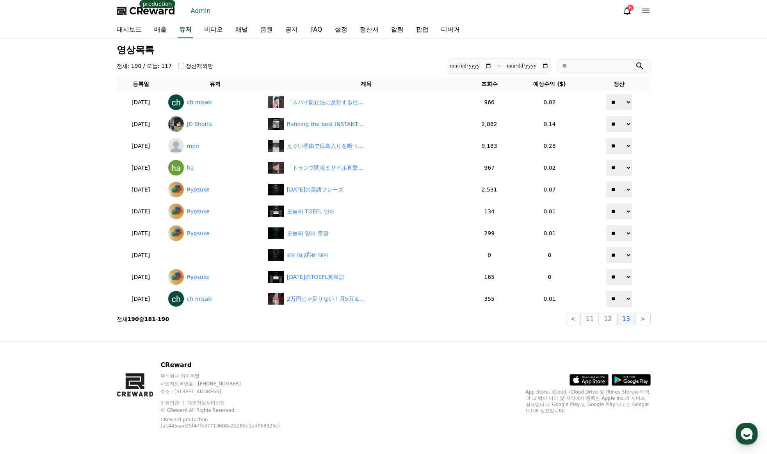
click at [128, 29] on link "대시보드" at bounding box center [128, 30] width 37 height 16
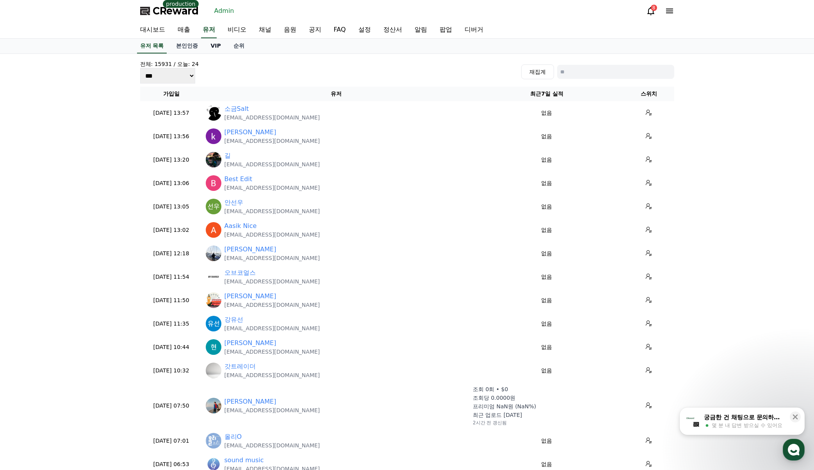
click at [213, 50] on link "VIP" at bounding box center [215, 46] width 23 height 15
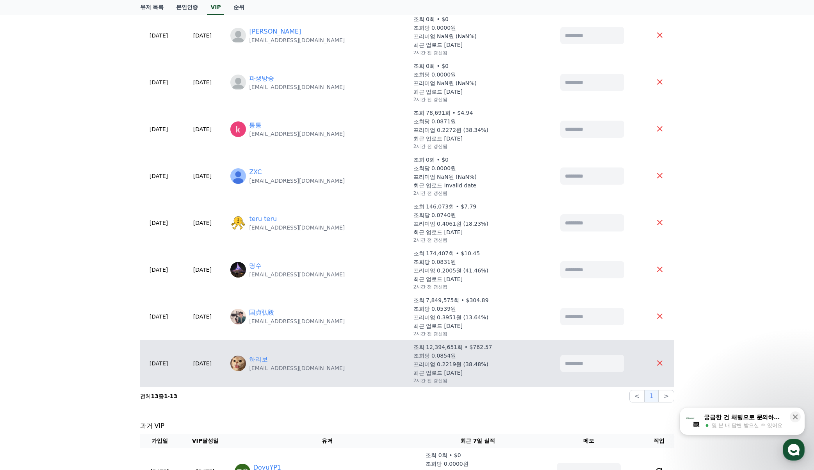
scroll to position [351, 0]
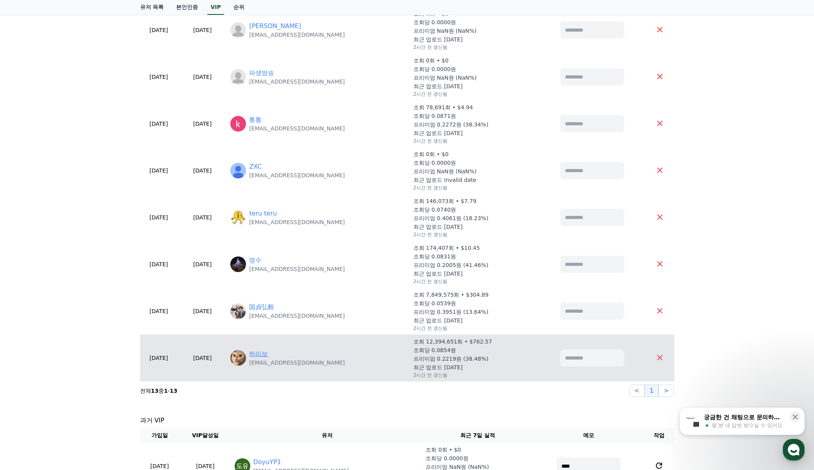
click at [268, 354] on link "하리보" at bounding box center [258, 353] width 19 height 9
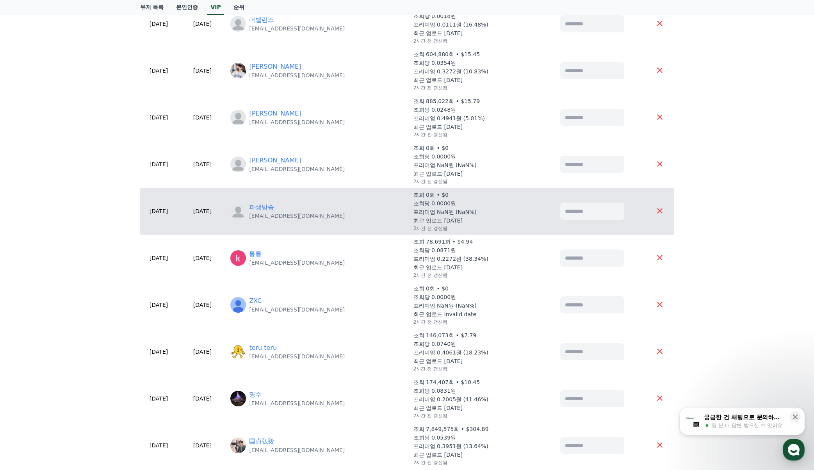
scroll to position [195, 0]
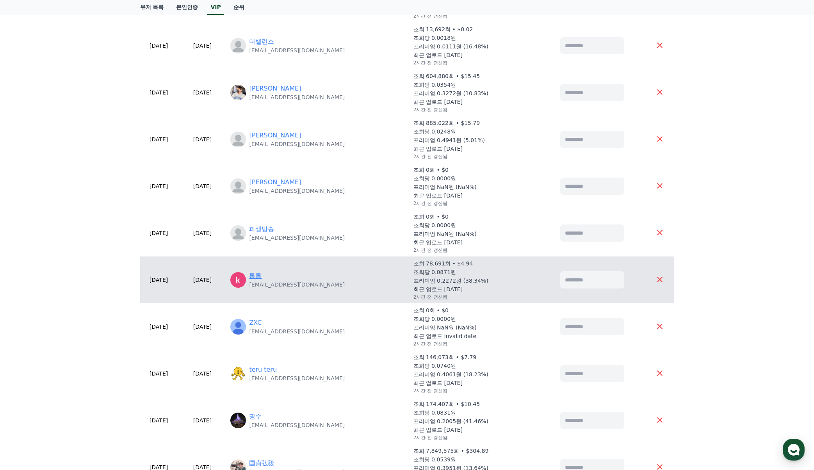
click at [261, 273] on link "통통" at bounding box center [255, 275] width 12 height 9
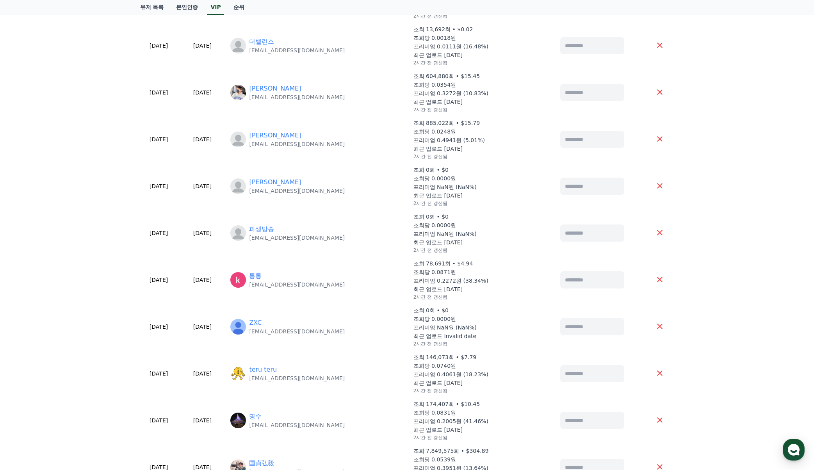
click at [52, 101] on div "**********" at bounding box center [407, 263] width 814 height 809
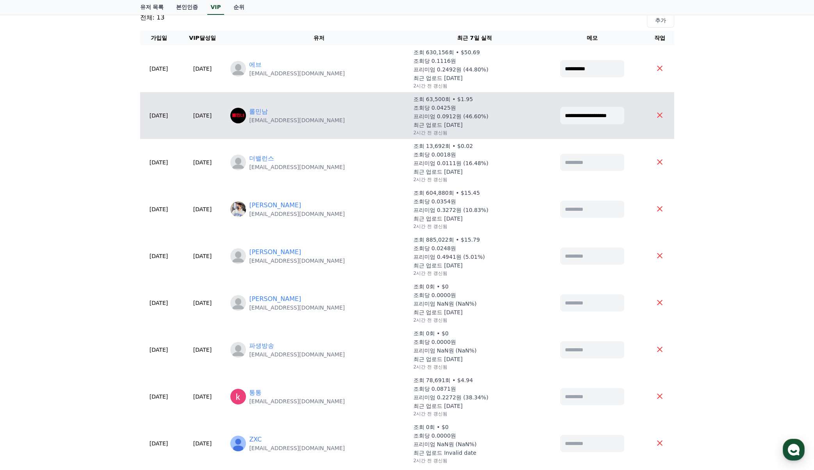
scroll to position [78, 0]
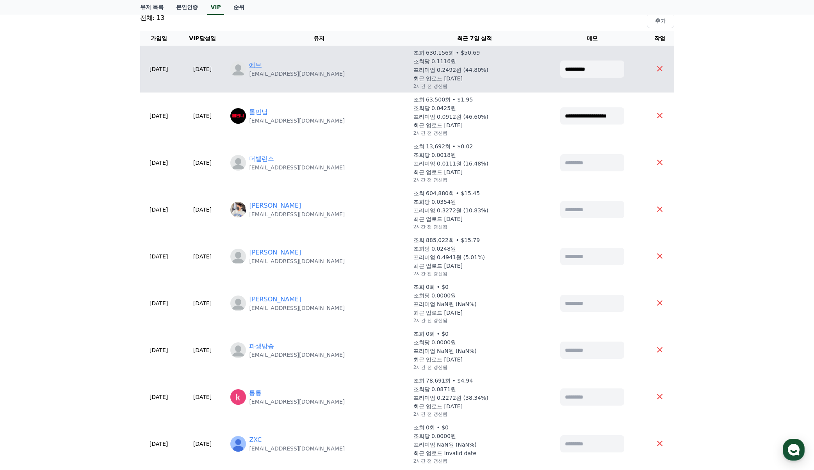
click at [261, 67] on link "에브" at bounding box center [255, 64] width 12 height 9
click at [278, 60] on td "에브 [EMAIL_ADDRESS][DOMAIN_NAME]" at bounding box center [318, 69] width 183 height 47
click at [261, 64] on link "에브" at bounding box center [255, 64] width 12 height 9
click at [261, 66] on link "에브" at bounding box center [255, 64] width 12 height 9
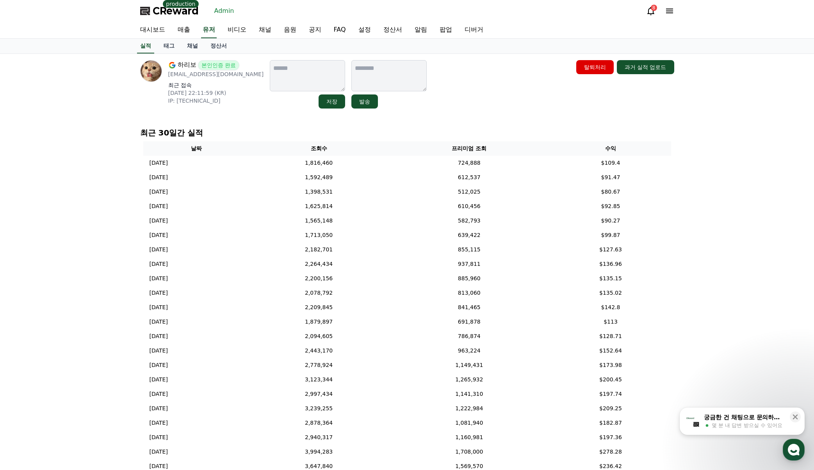
click at [473, 103] on div "하리보 본인인증 완료 [EMAIL_ADDRESS][DOMAIN_NAME] 최근 접속 [DATE] 22:11:59 (KR) IP: [TECHNI…" at bounding box center [407, 84] width 534 height 48
click at [474, 122] on div "하리보 본인인증 완료 [EMAIL_ADDRESS][DOMAIN_NAME] 최근 접속 [DATE] 22:11:59 (KR) IP: [TECHNI…" at bounding box center [407, 278] width 546 height 448
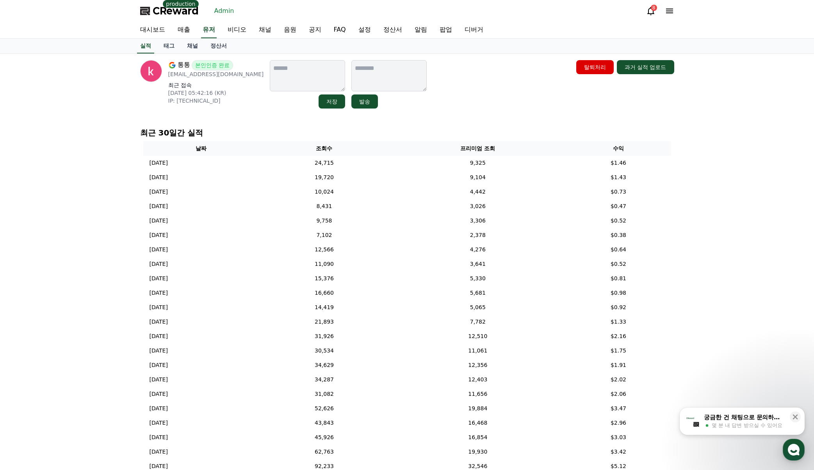
click at [482, 100] on div "통통 본인인증 완료 [EMAIL_ADDRESS][DOMAIN_NAME] 최근 접속 [DATE] 05:42:16 (KR) IP: [TECHNIC…" at bounding box center [407, 84] width 534 height 48
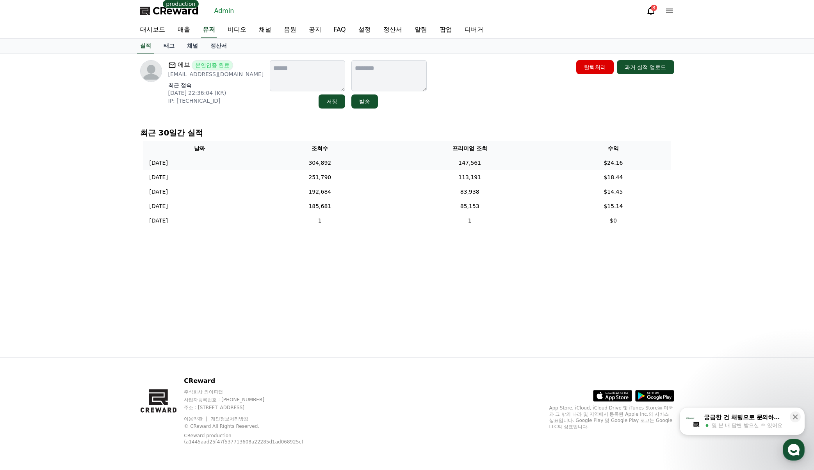
click at [334, 167] on td "304,892" at bounding box center [320, 163] width 128 height 14
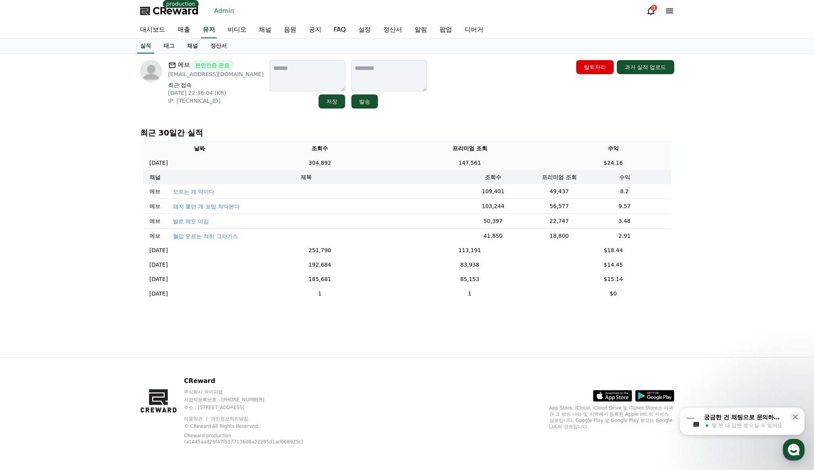
click at [342, 164] on td "304,892" at bounding box center [320, 163] width 128 height 14
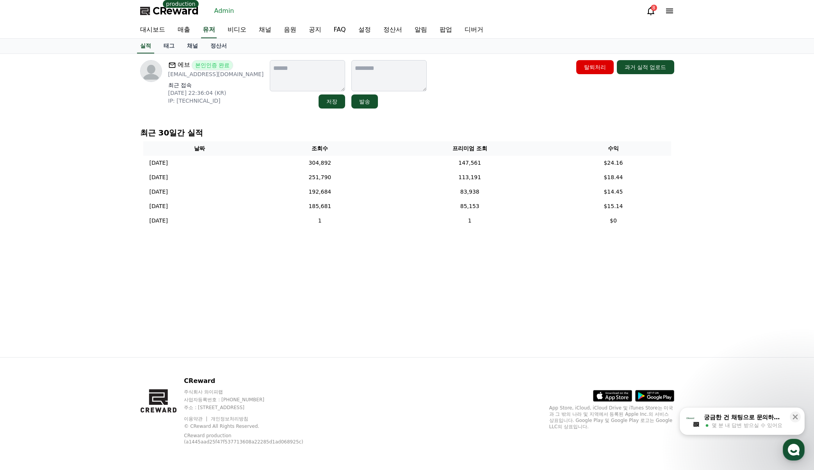
click at [474, 116] on div "에브 본인인증 완료 [EMAIL_ADDRESS][DOMAIN_NAME] 최근 접속 [DATE] 22:36:04 (KR) IP: [TECHNIC…" at bounding box center [407, 205] width 546 height 303
click at [215, 41] on link "정산서" at bounding box center [218, 46] width 29 height 15
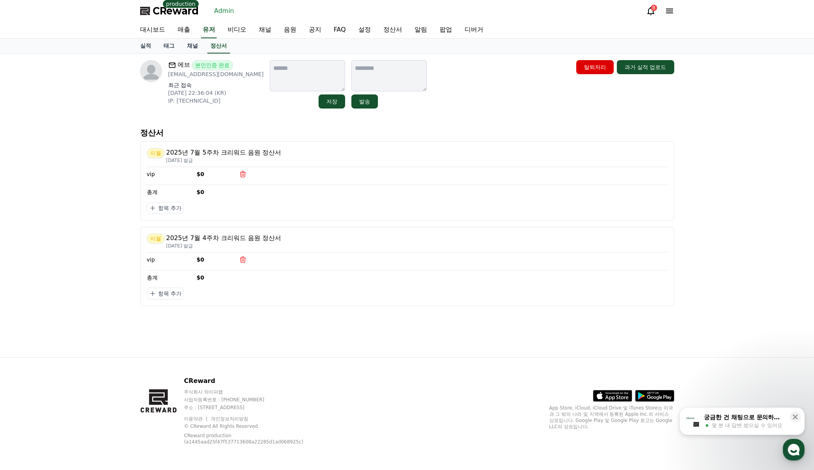
click at [696, 183] on div "에브 본인인증 완료 [EMAIL_ADDRESS][DOMAIN_NAME] 최근 접속 [DATE] 22:36:04 (KR) IP: [TECHNIC…" at bounding box center [407, 205] width 814 height 303
click at [203, 237] on p "2025년 7월 4주차 크리워드 음원 정산서" at bounding box center [223, 237] width 115 height 9
drag, startPoint x: 172, startPoint y: 236, endPoint x: 253, endPoint y: 235, distance: 80.8
click at [252, 235] on p "2025년 7월 4주차 크리워드 음원 정산서" at bounding box center [223, 237] width 115 height 9
click at [253, 235] on p "2025년 7월 4주차 크리워드 음원 정산서" at bounding box center [223, 237] width 115 height 9
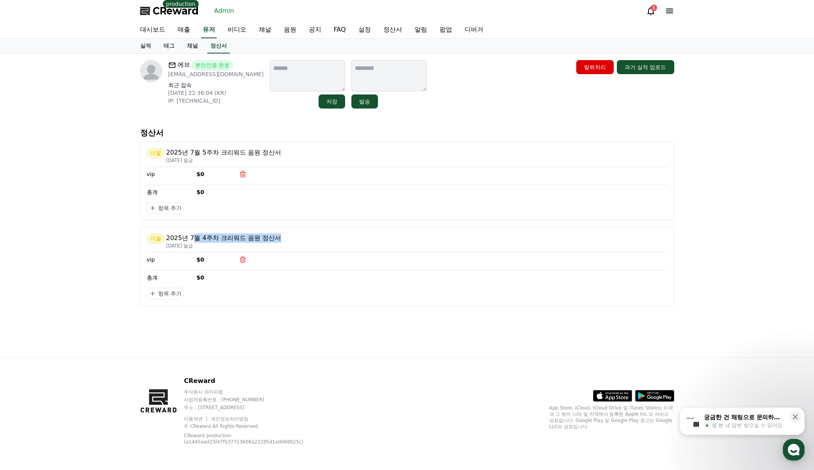
drag, startPoint x: 277, startPoint y: 235, endPoint x: 194, endPoint y: 236, distance: 82.7
click at [194, 236] on p "2025년 7월 4주차 크리워드 음원 정산서" at bounding box center [223, 237] width 115 height 9
drag, startPoint x: 177, startPoint y: 148, endPoint x: 268, endPoint y: 150, distance: 90.9
click at [265, 149] on p "2025년 7월 5주차 크리워드 음원 정산서" at bounding box center [223, 152] width 115 height 9
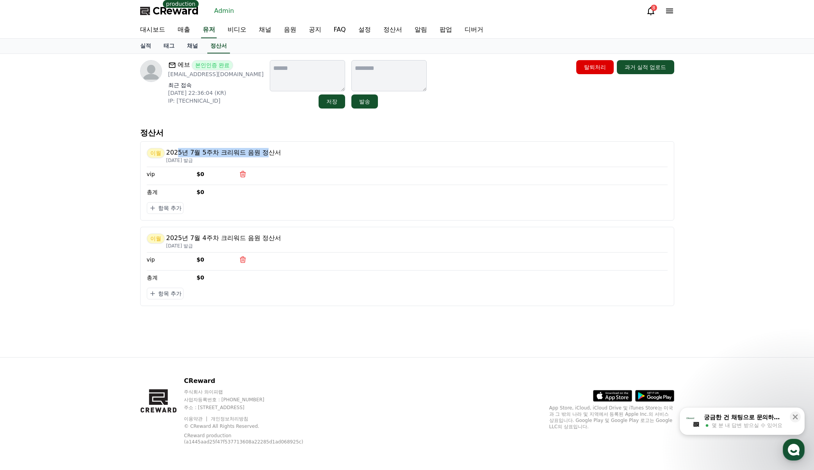
click at [268, 150] on p "2025년 7월 5주차 크리워드 음원 정산서" at bounding box center [223, 152] width 115 height 9
click at [169, 75] on p "[EMAIL_ADDRESS][DOMAIN_NAME]" at bounding box center [216, 74] width 96 height 8
drag, startPoint x: 167, startPoint y: 75, endPoint x: 225, endPoint y: 74, distance: 57.8
click at [225, 74] on div "에브 본인인증 완료 [EMAIL_ADDRESS][DOMAIN_NAME] 최근 접속 [DATE] 22:36:04 (KR) IP: [TECHNIC…" at bounding box center [202, 84] width 124 height 48
copy p "[EMAIL_ADDRESS][DOMAIN_NAME]"
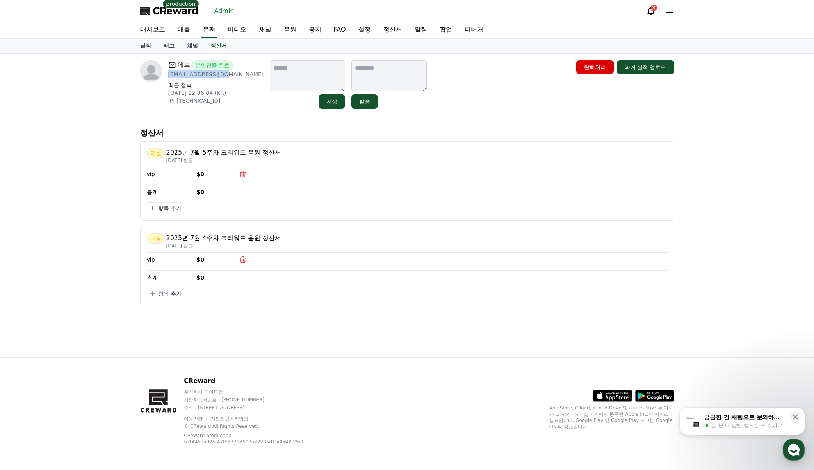
click at [214, 35] on link "유저" at bounding box center [209, 30] width 16 height 16
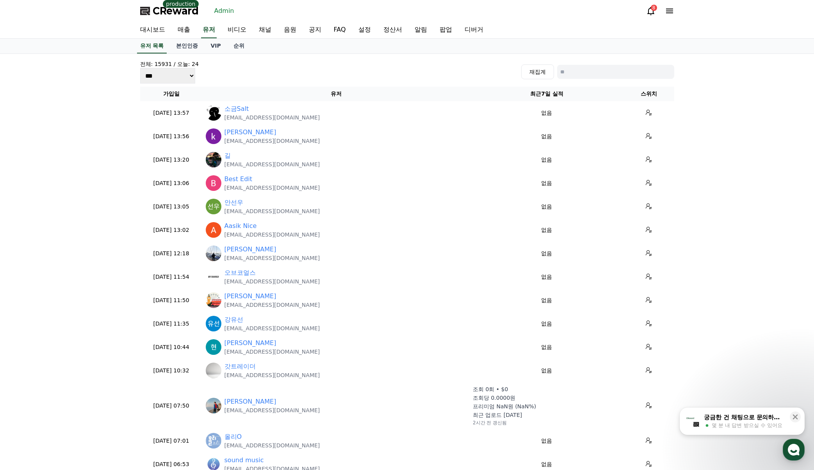
click at [623, 79] on div "재집계" at bounding box center [597, 71] width 153 height 15
click at [624, 76] on input at bounding box center [615, 72] width 117 height 14
paste input "**********"
type input "**********"
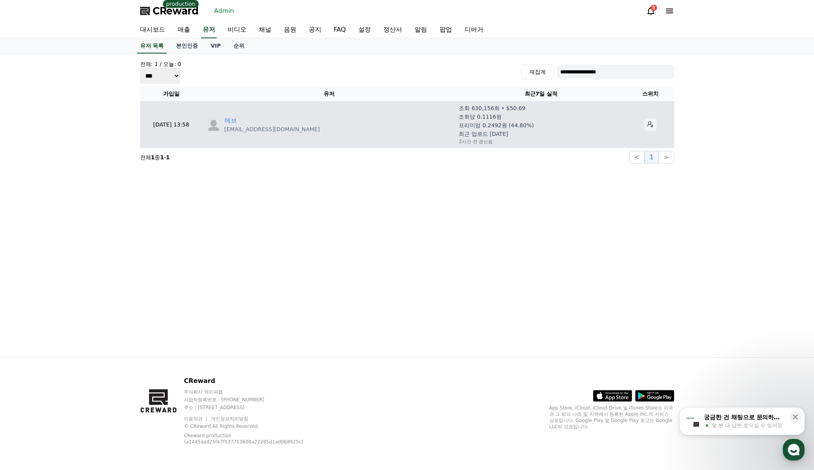
click at [644, 120] on button at bounding box center [650, 124] width 12 height 12
